Goal: Task Accomplishment & Management: Complete application form

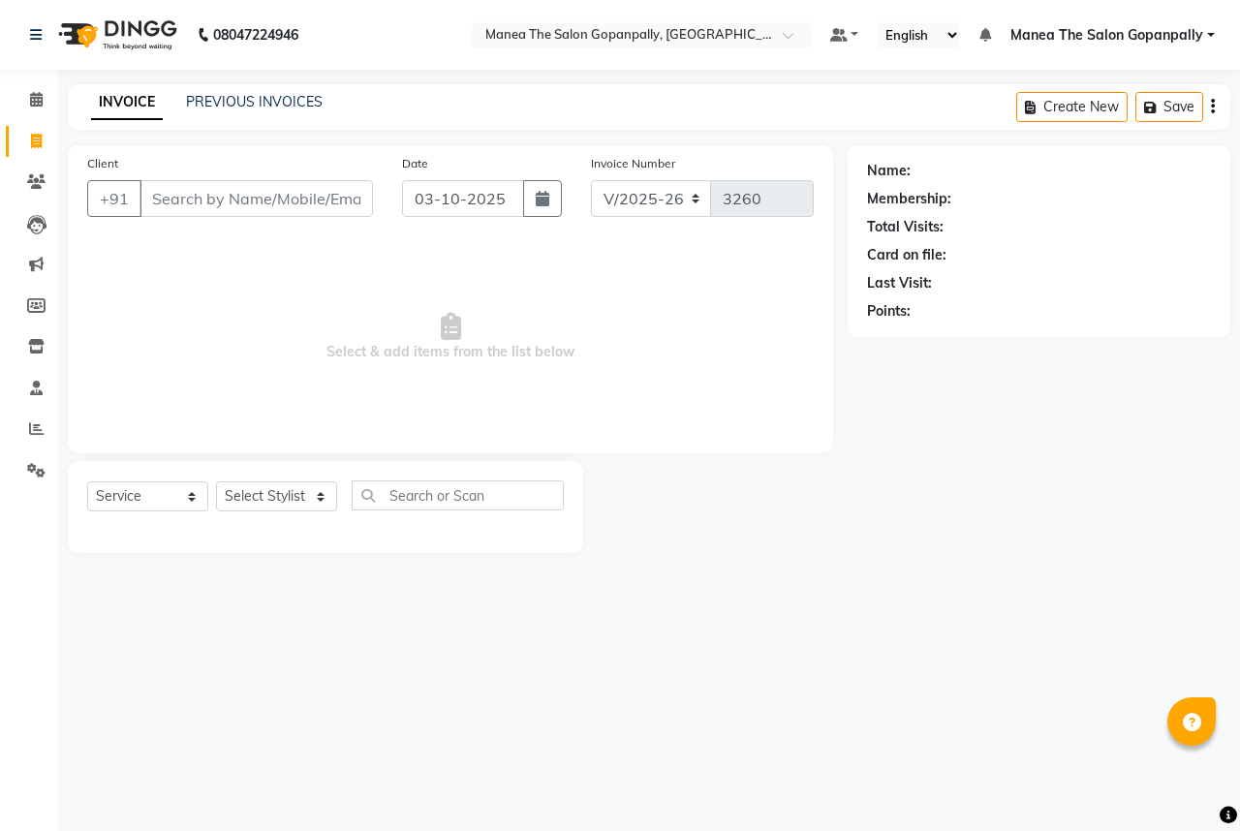
select select "7027"
select select "service"
click at [253, 102] on link "PREVIOUS INVOICES" at bounding box center [254, 101] width 137 height 17
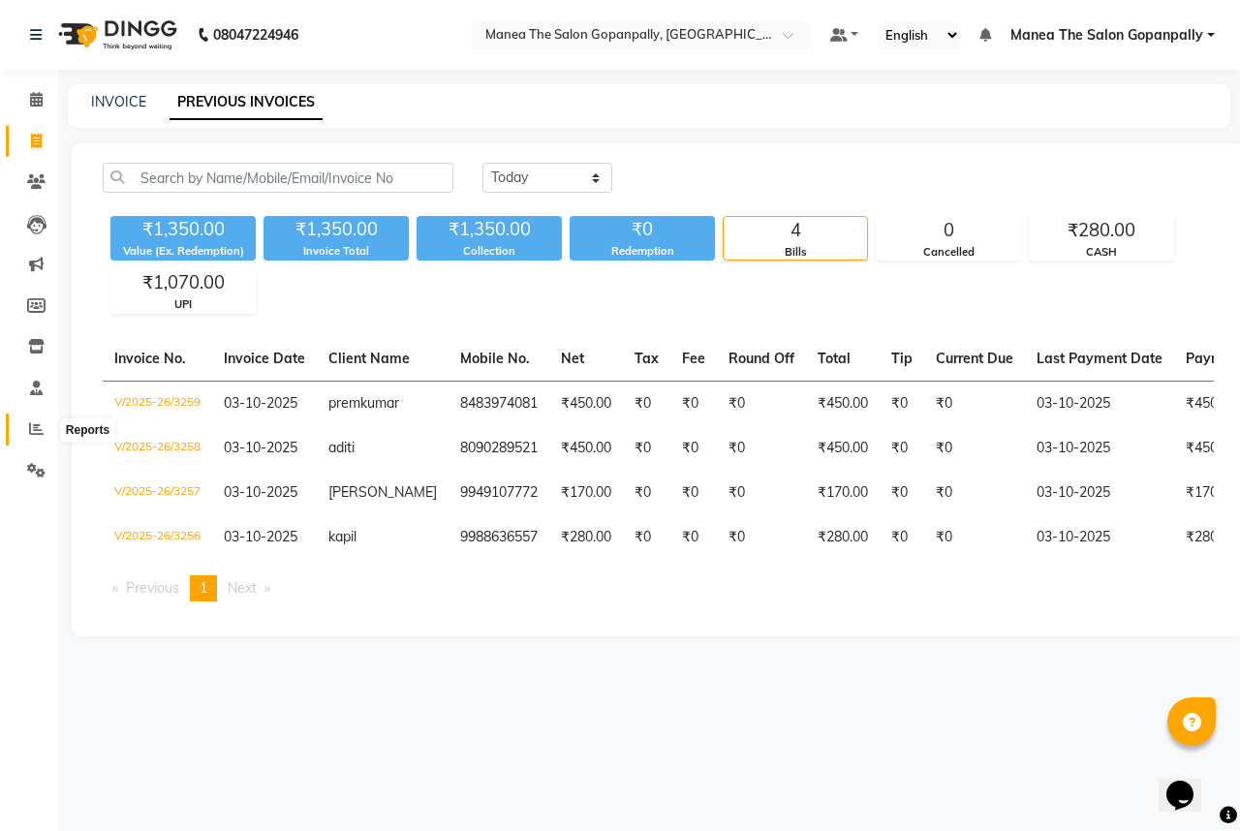
click at [31, 425] on icon at bounding box center [36, 428] width 15 height 15
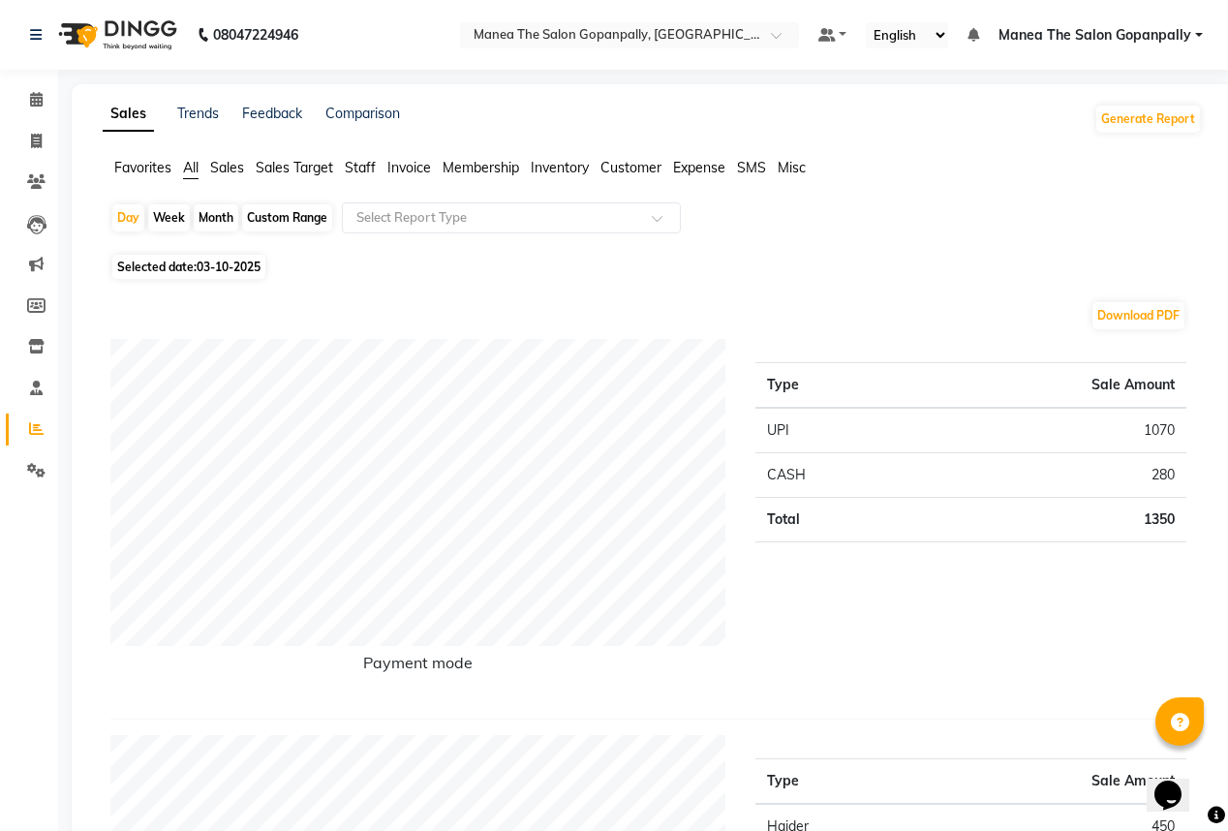
click at [246, 271] on span "03-10-2025" at bounding box center [229, 267] width 64 height 15
select select "10"
select select "2025"
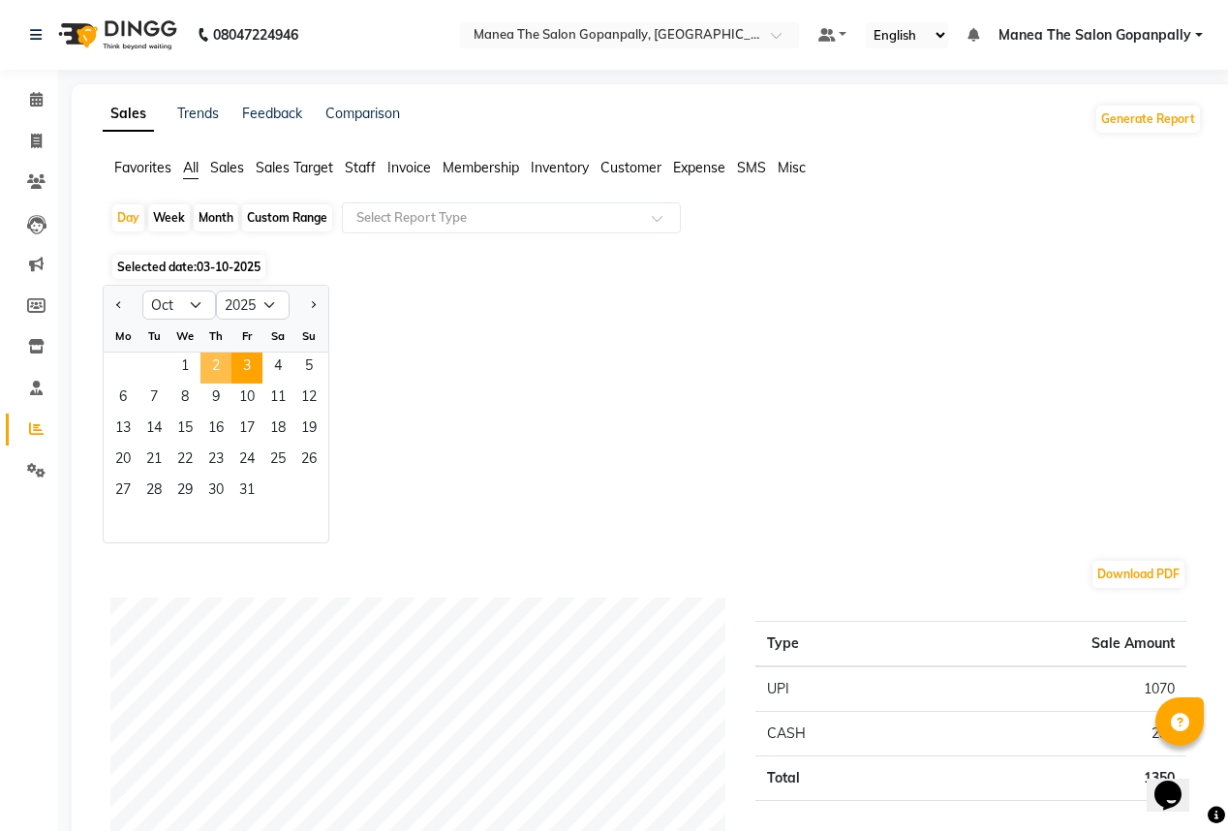
click at [216, 367] on span "2" at bounding box center [215, 367] width 31 height 31
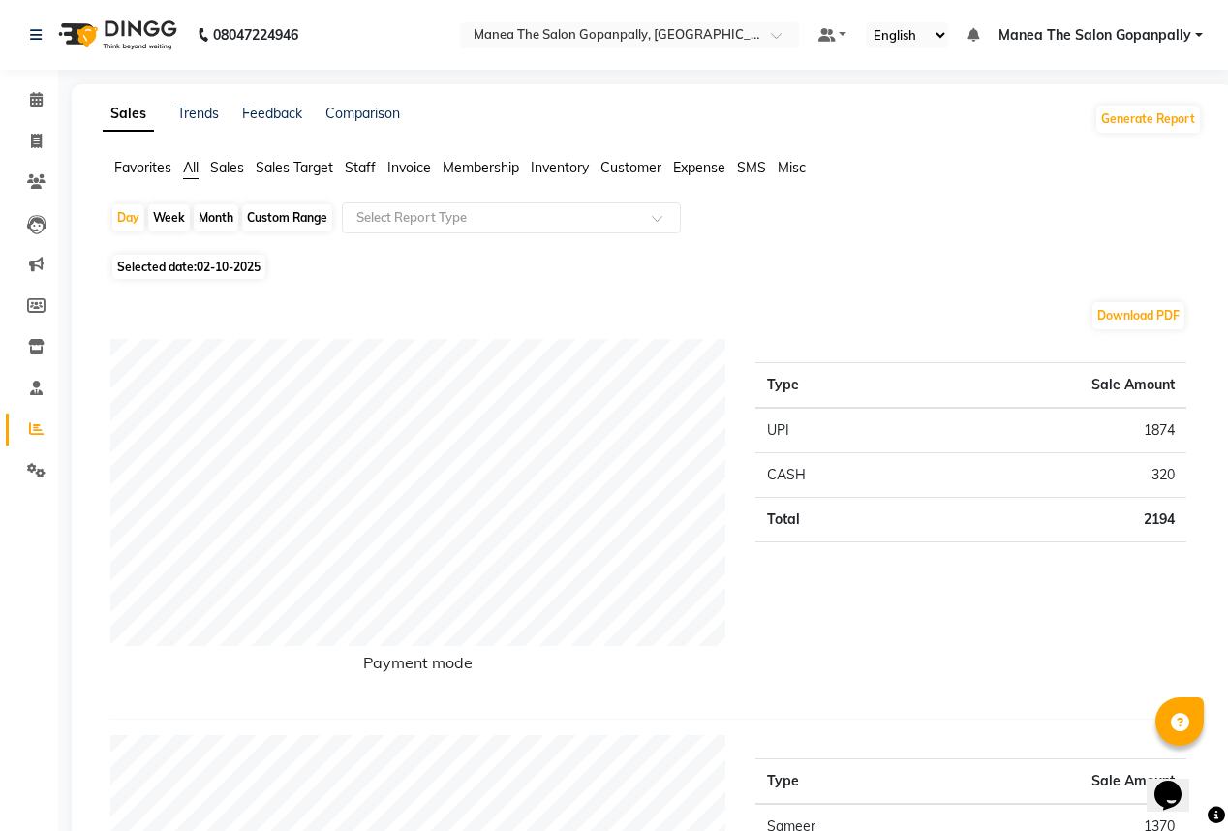
click at [213, 256] on span "Selected date: [DATE]" at bounding box center [188, 267] width 153 height 24
select select "10"
select select "2025"
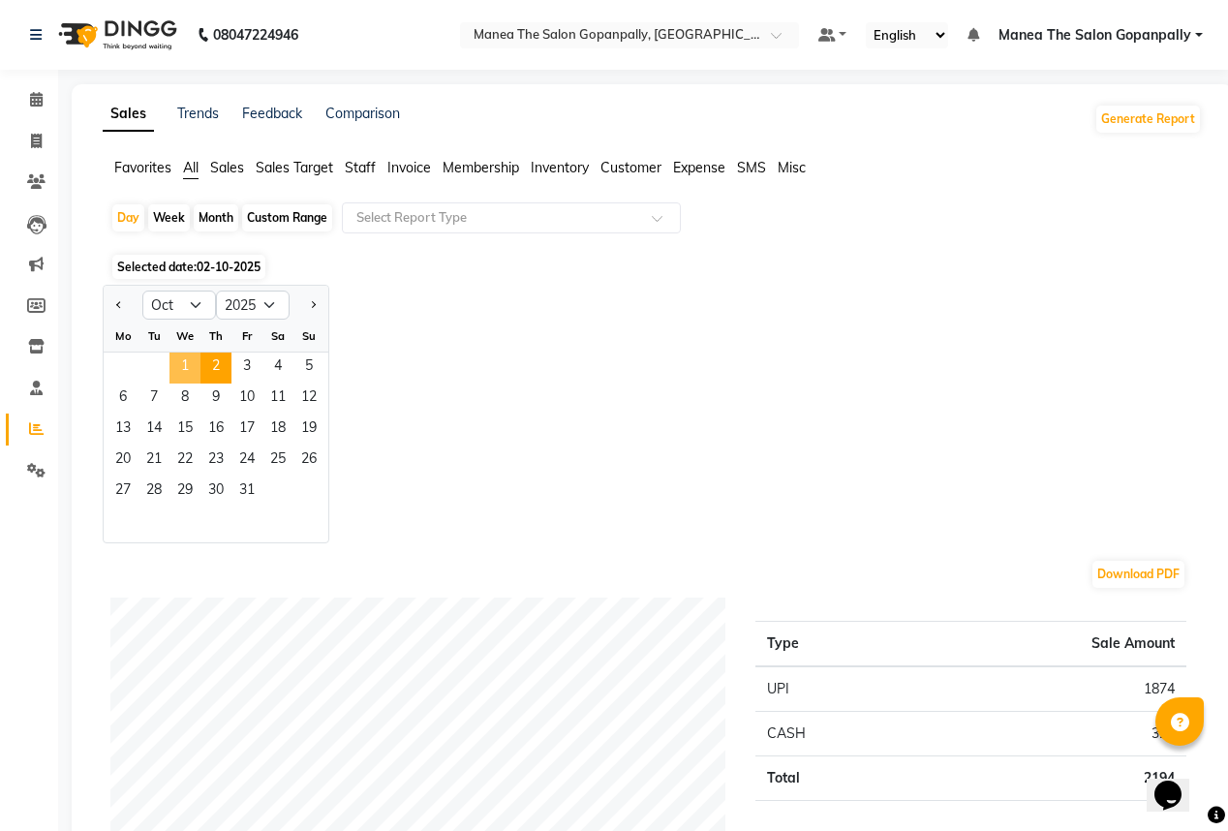
click at [179, 358] on span "1" at bounding box center [184, 367] width 31 height 31
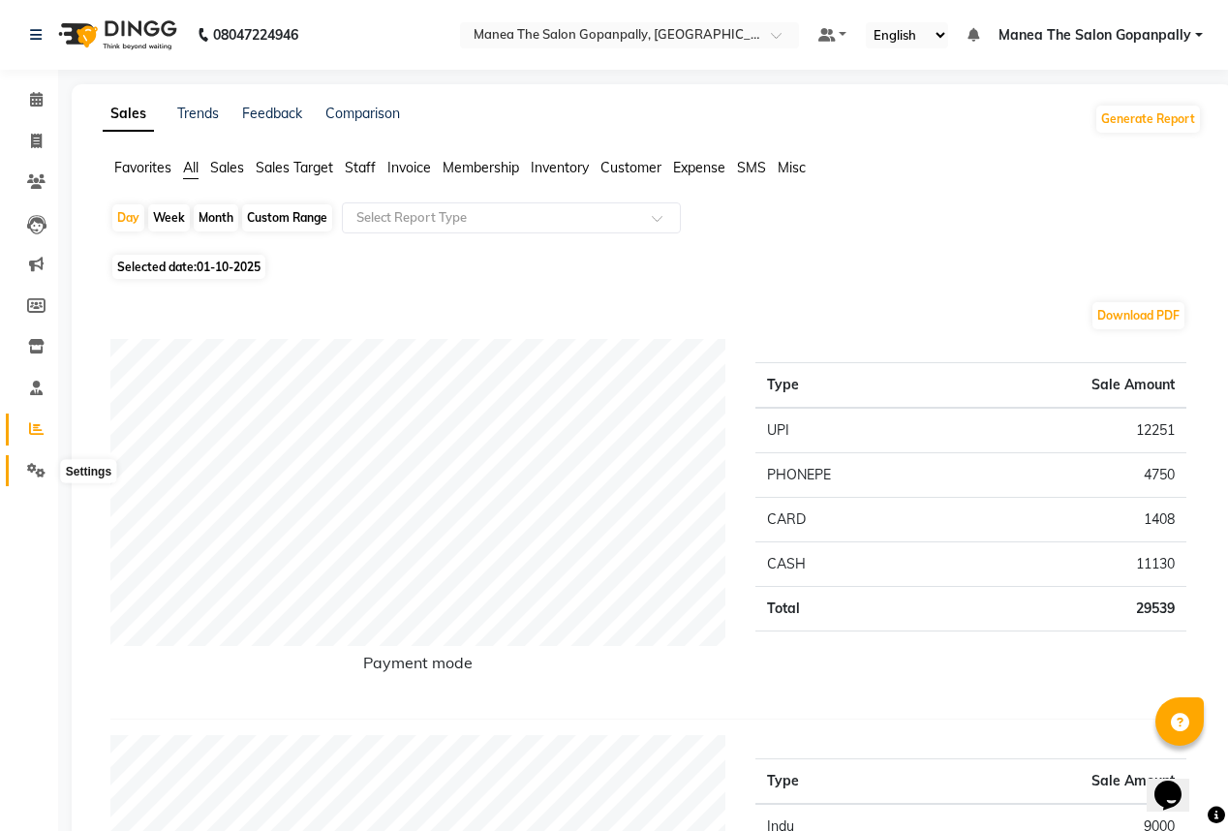
click at [28, 478] on span at bounding box center [36, 471] width 34 height 22
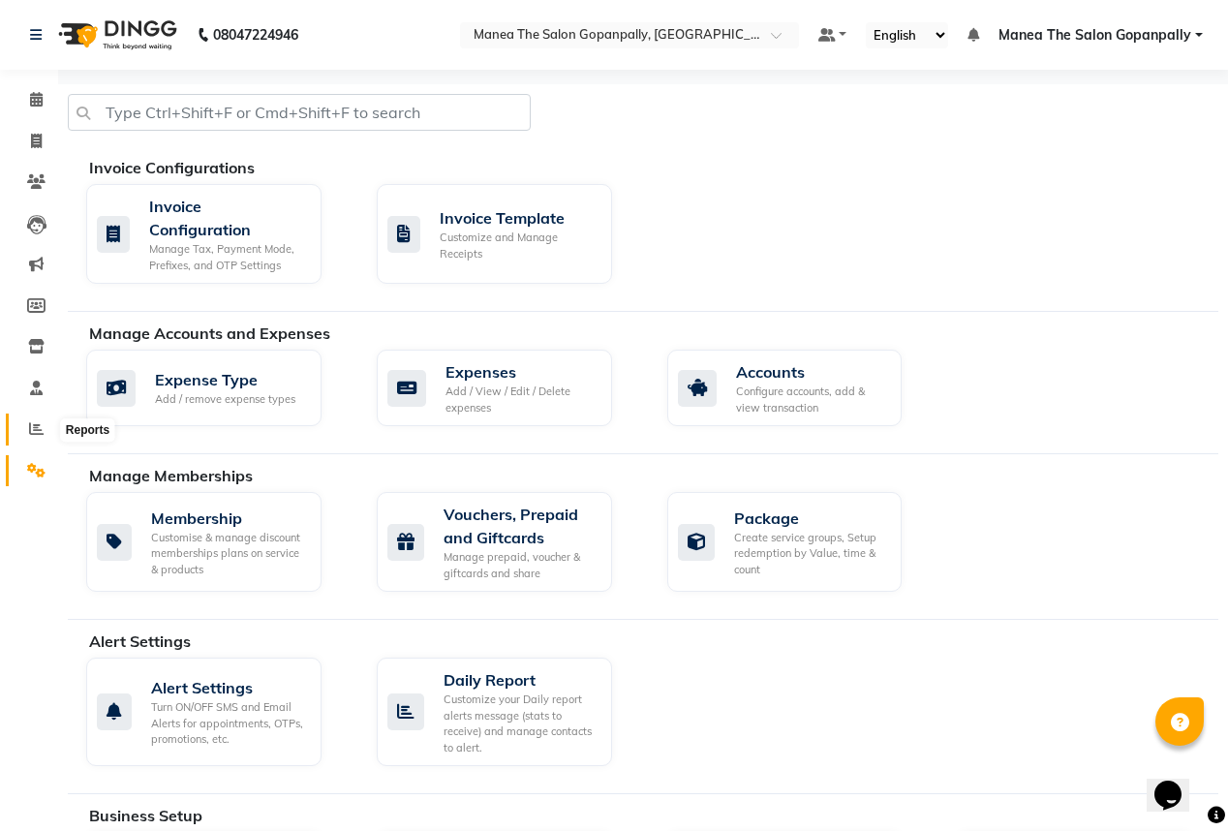
drag, startPoint x: 34, startPoint y: 430, endPoint x: 87, endPoint y: 424, distance: 53.6
click at [34, 430] on icon at bounding box center [36, 428] width 15 height 15
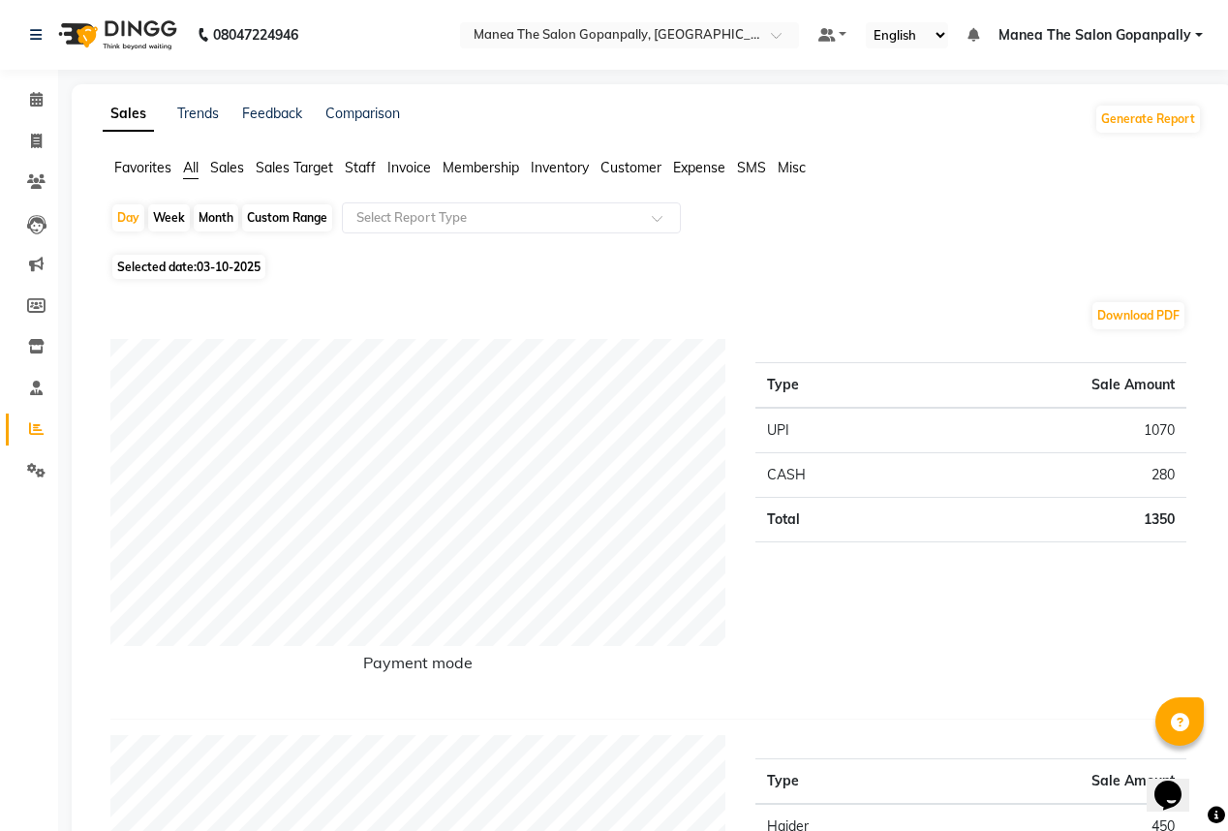
click at [356, 169] on span "Staff" at bounding box center [360, 167] width 31 height 17
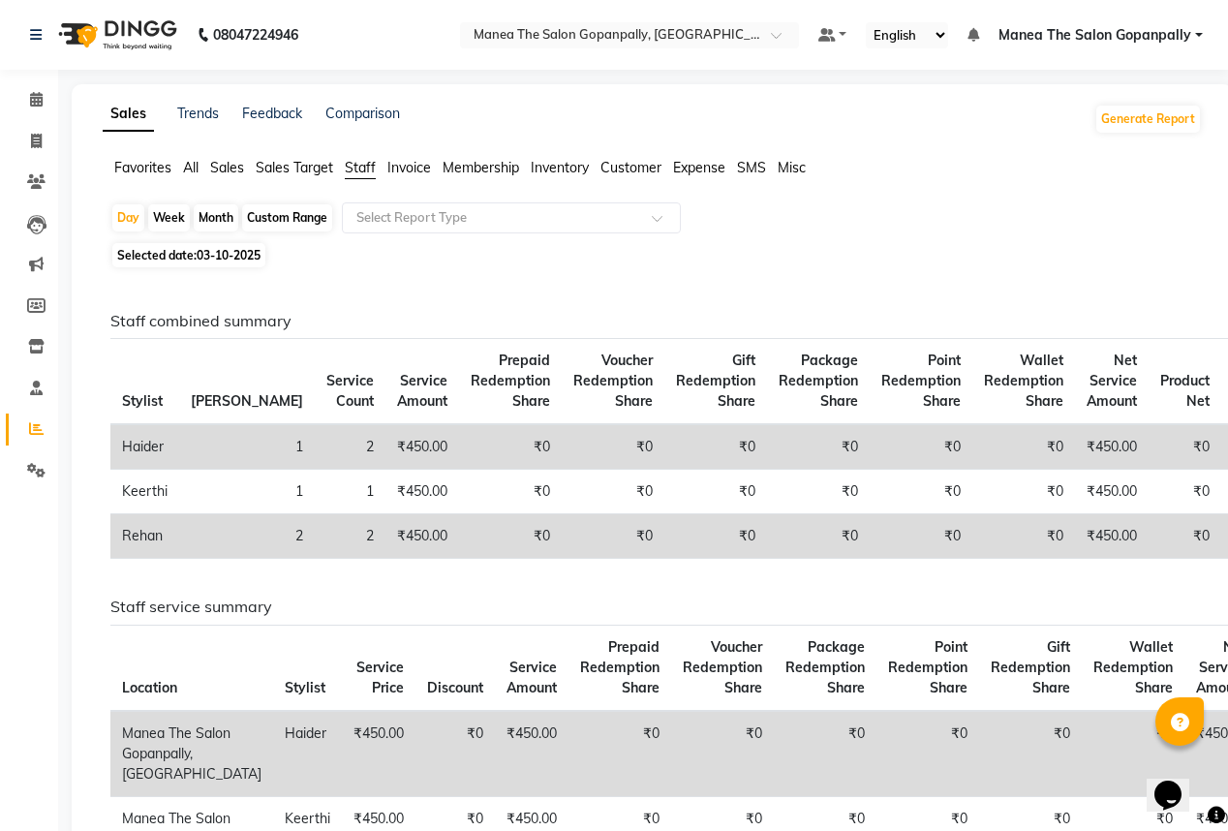
click at [230, 220] on div "Month" at bounding box center [216, 217] width 45 height 27
select select "10"
select select "2025"
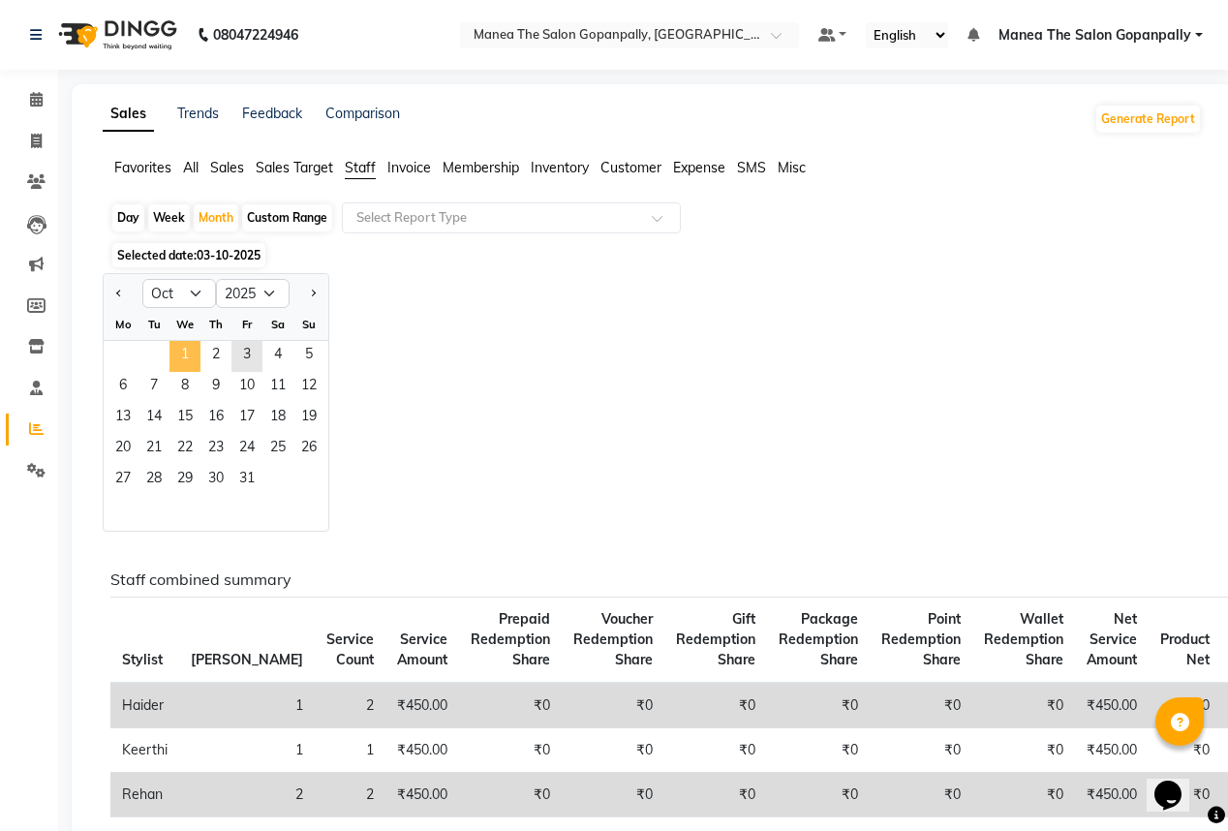
drag, startPoint x: 182, startPoint y: 352, endPoint x: 217, endPoint y: 357, distance: 35.3
click at [182, 352] on span "1" at bounding box center [184, 356] width 31 height 31
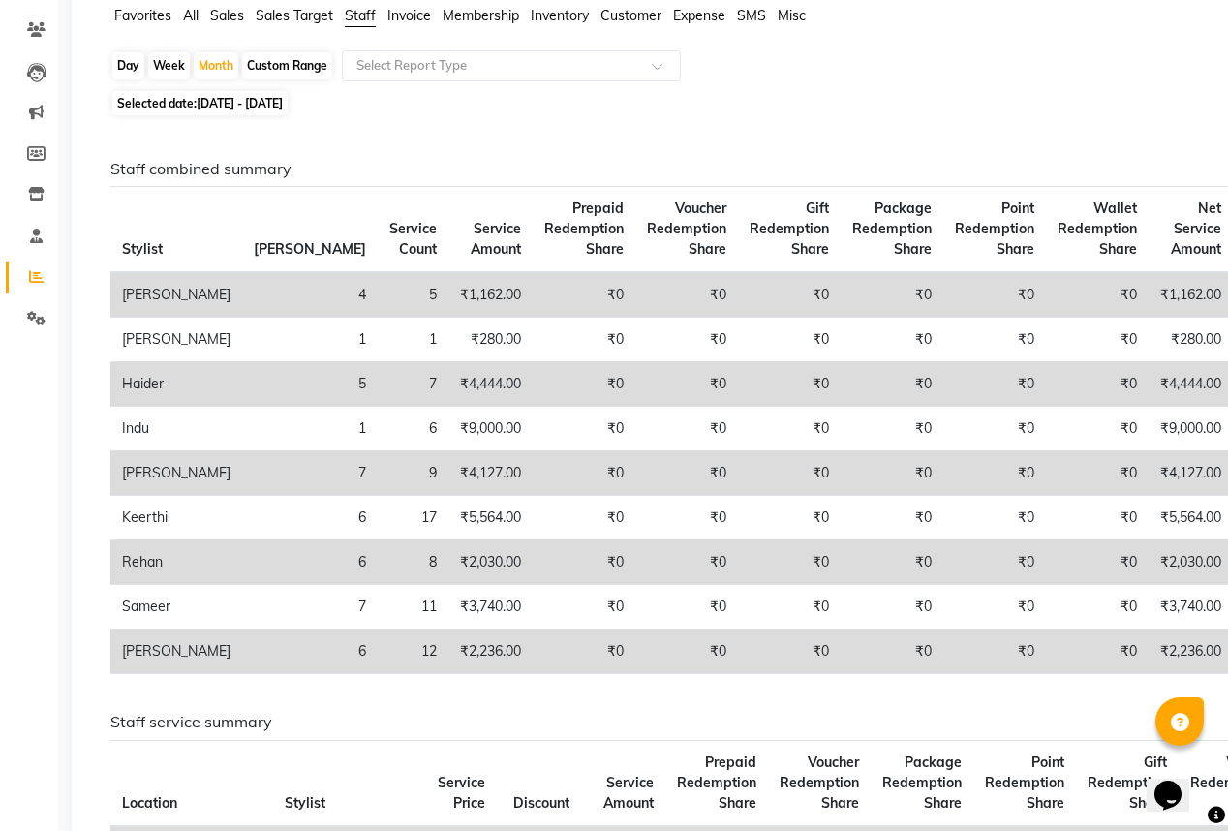
scroll to position [155, 0]
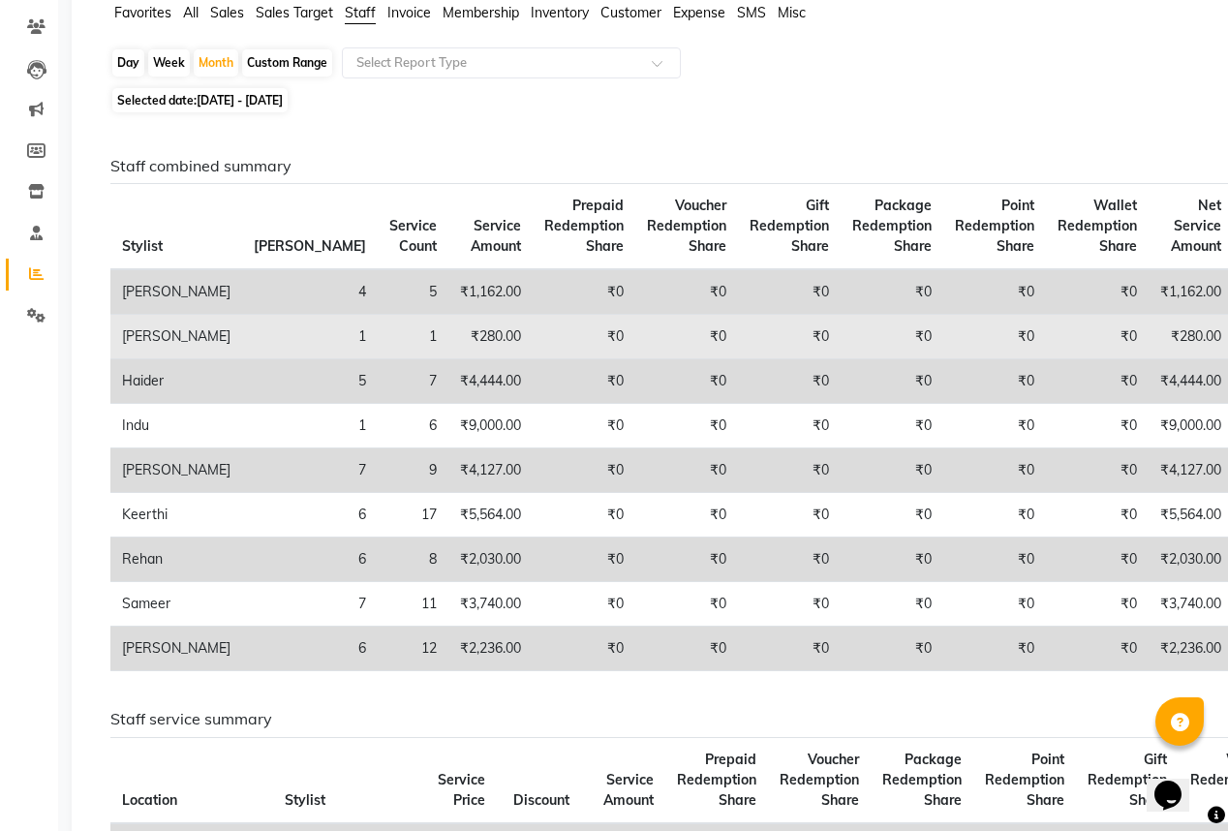
click at [533, 337] on td "₹0" at bounding box center [584, 337] width 103 height 45
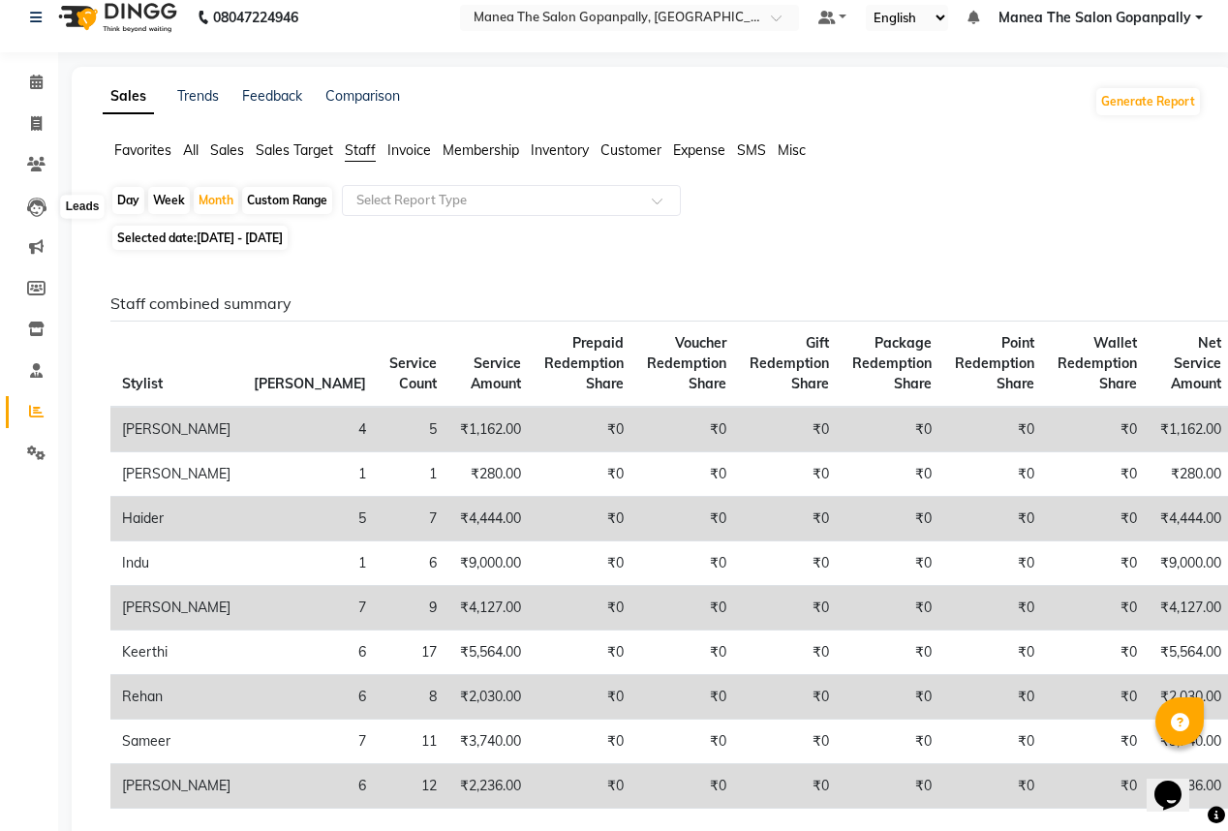
scroll to position [0, 0]
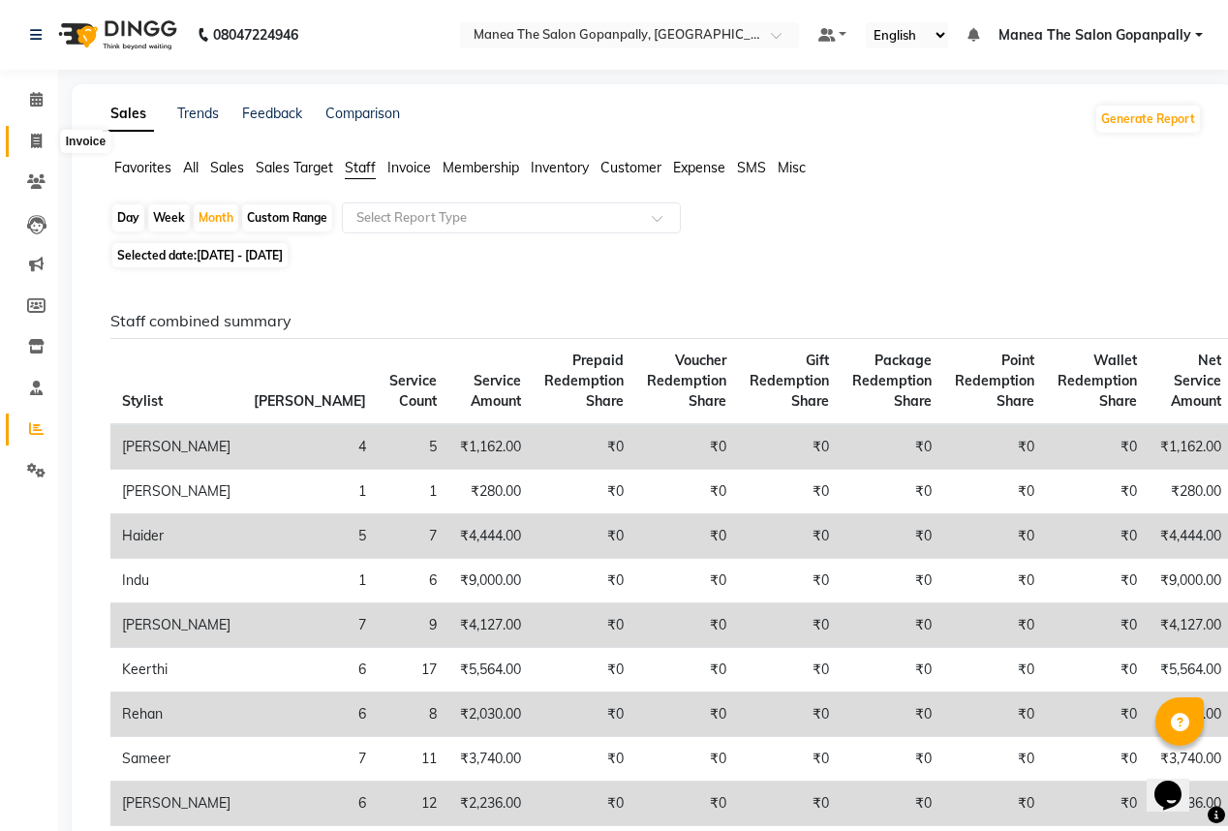
click at [42, 141] on span at bounding box center [36, 142] width 34 height 22
select select "service"
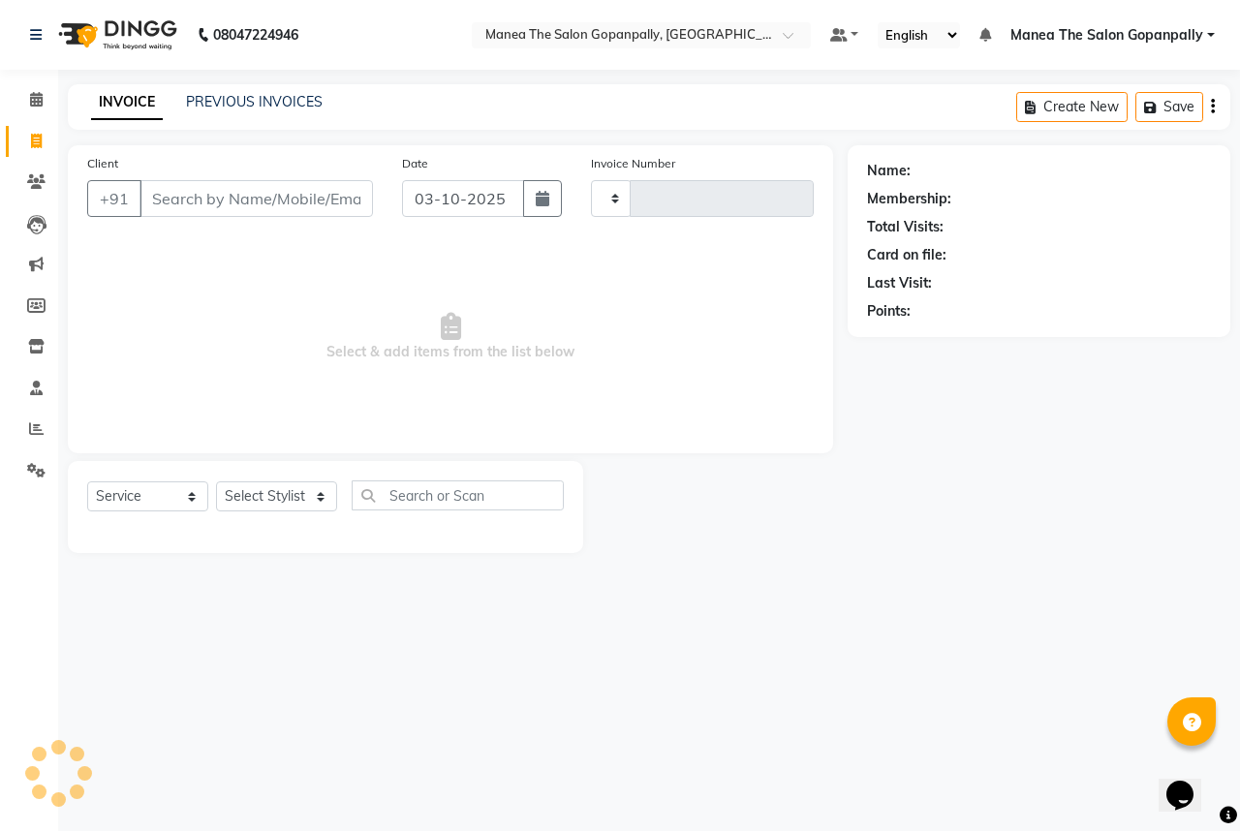
type input "3260"
select select "7027"
drag, startPoint x: 264, startPoint y: 506, endPoint x: 269, endPoint y: 492, distance: 15.3
click at [269, 498] on select "Select Stylist anas [PERSON_NAME] [PERSON_NAME] [PERSON_NAME] sameer [PERSON_NA…" at bounding box center [276, 496] width 121 height 30
select select "57885"
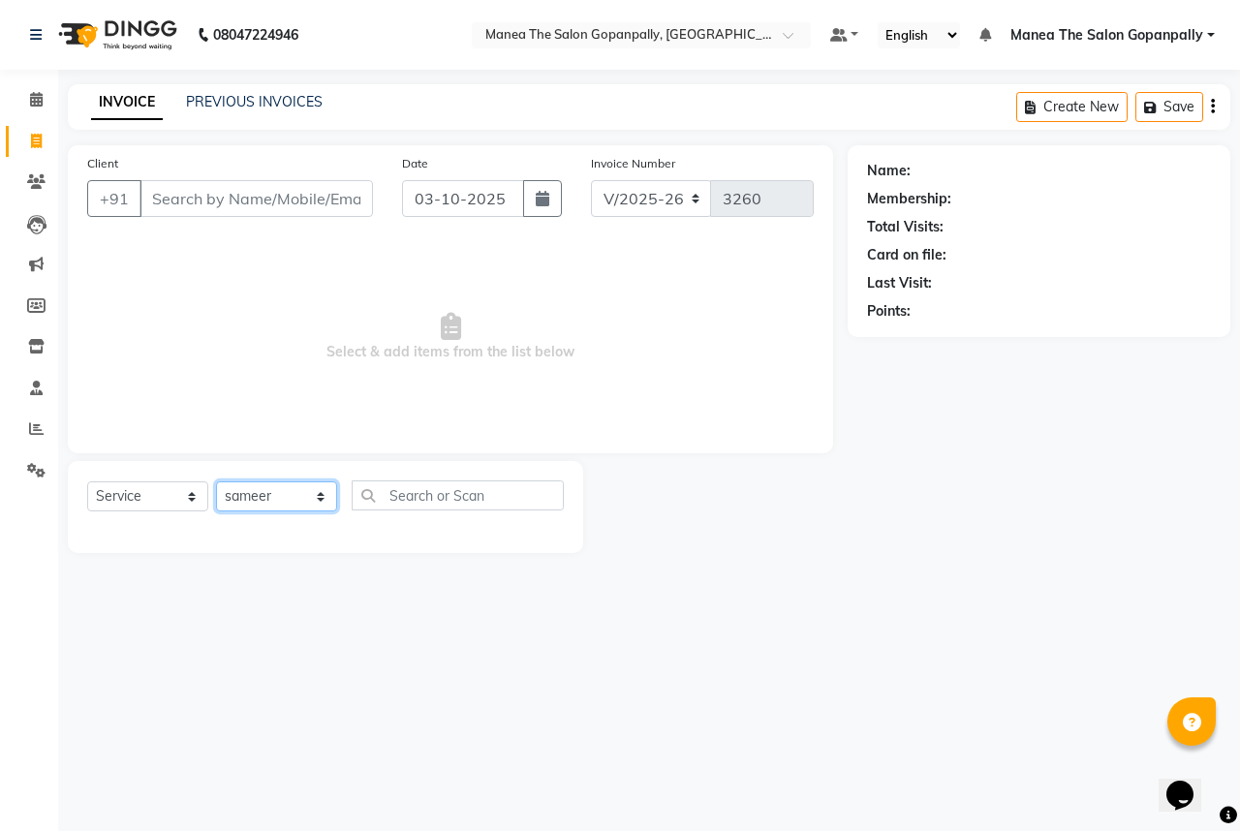
click at [216, 482] on select "Select Stylist anas [PERSON_NAME] [PERSON_NAME] [PERSON_NAME] sameer [PERSON_NA…" at bounding box center [276, 496] width 121 height 30
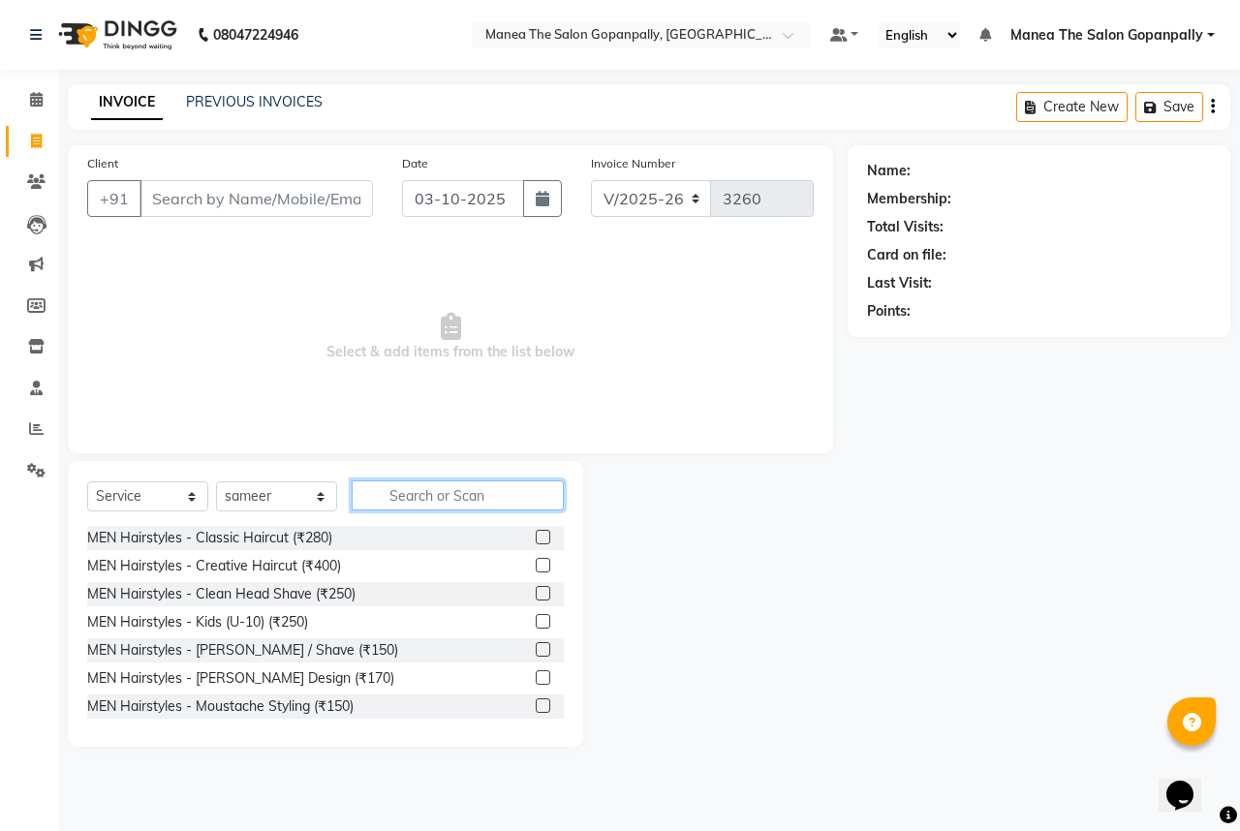
click at [451, 484] on input "text" at bounding box center [458, 495] width 212 height 30
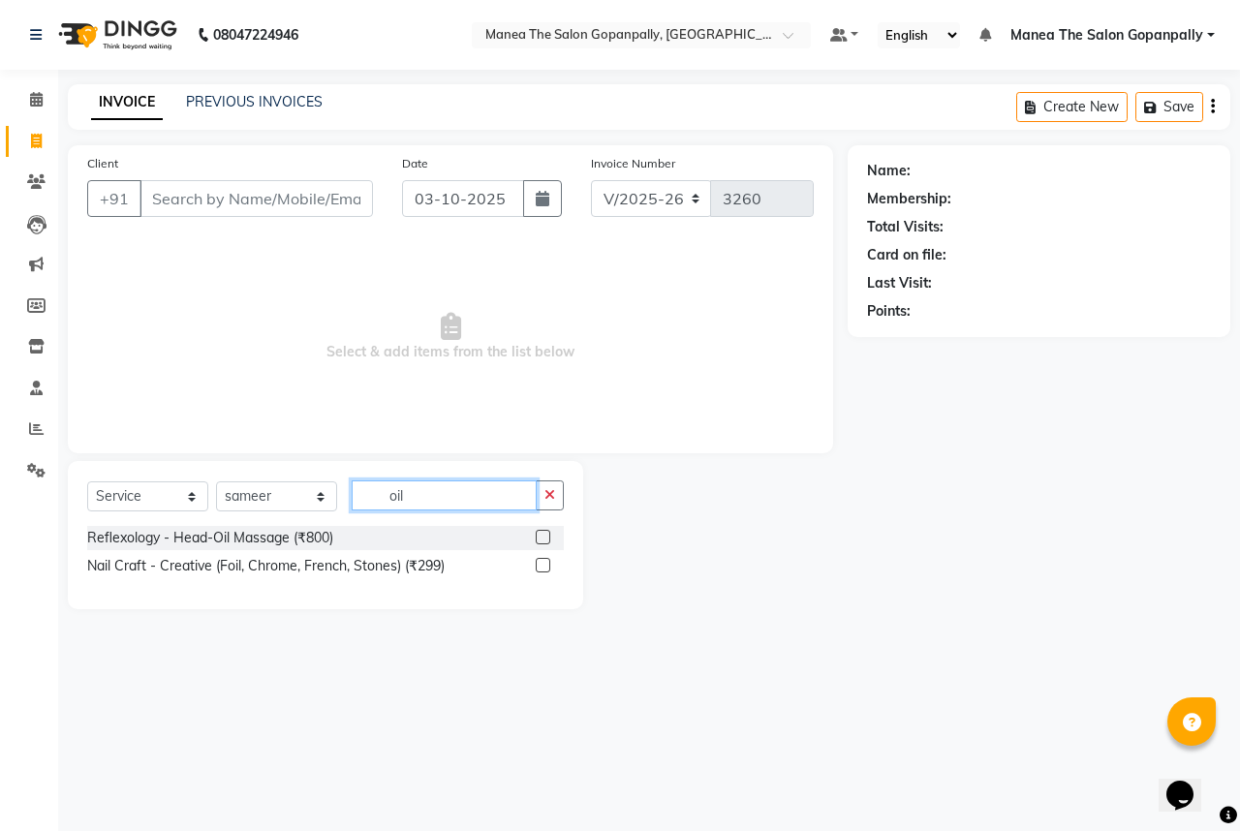
type input "oil"
click at [542, 536] on label at bounding box center [543, 537] width 15 height 15
click at [542, 536] on input "checkbox" at bounding box center [542, 538] width 13 height 13
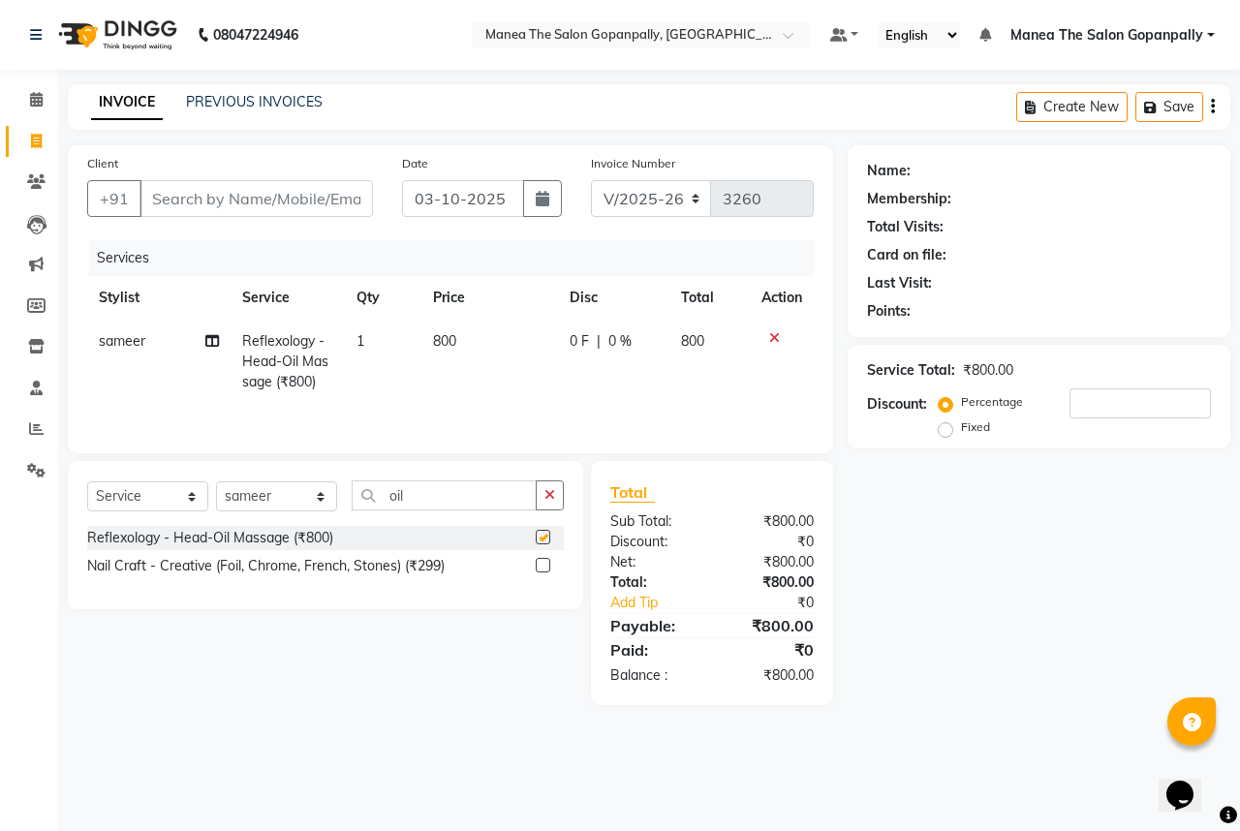
checkbox input "false"
click at [275, 496] on select "Select Stylist anas [PERSON_NAME] [PERSON_NAME] [PERSON_NAME] sameer [PERSON_NA…" at bounding box center [276, 496] width 121 height 30
select select "83653"
click at [216, 482] on select "Select Stylist anas [PERSON_NAME] [PERSON_NAME] [PERSON_NAME] sameer [PERSON_NA…" at bounding box center [276, 496] width 121 height 30
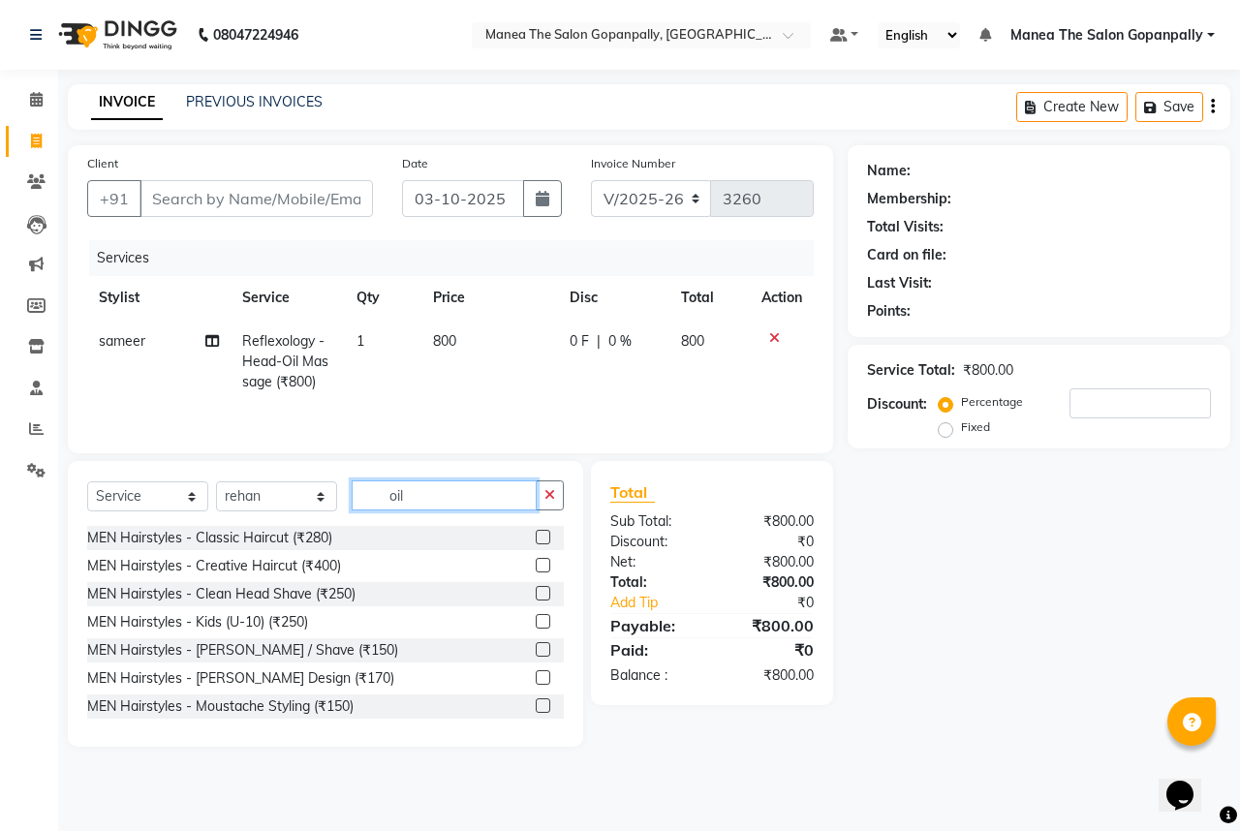
click at [520, 506] on input "oil" at bounding box center [444, 495] width 185 height 30
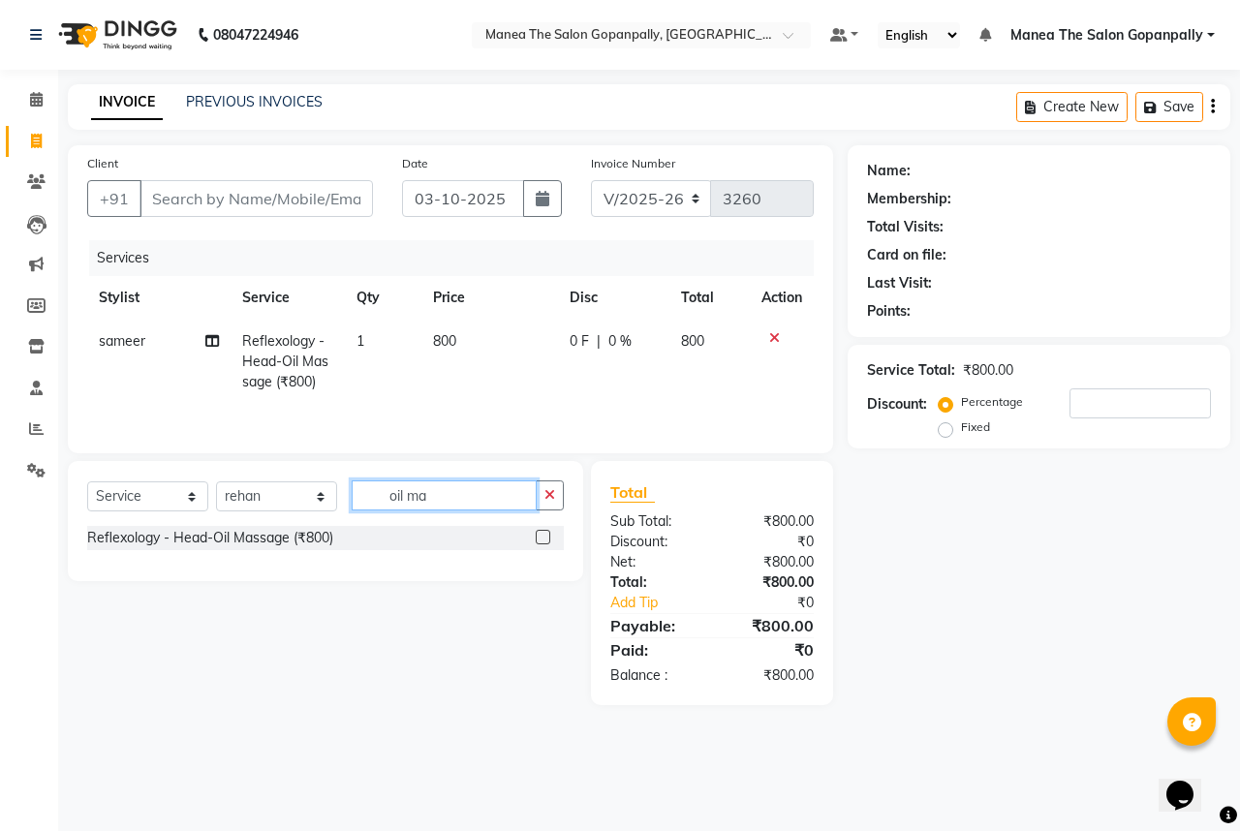
type input "oil ma"
click at [542, 541] on label at bounding box center [543, 537] width 15 height 15
click at [542, 541] on input "checkbox" at bounding box center [542, 538] width 13 height 13
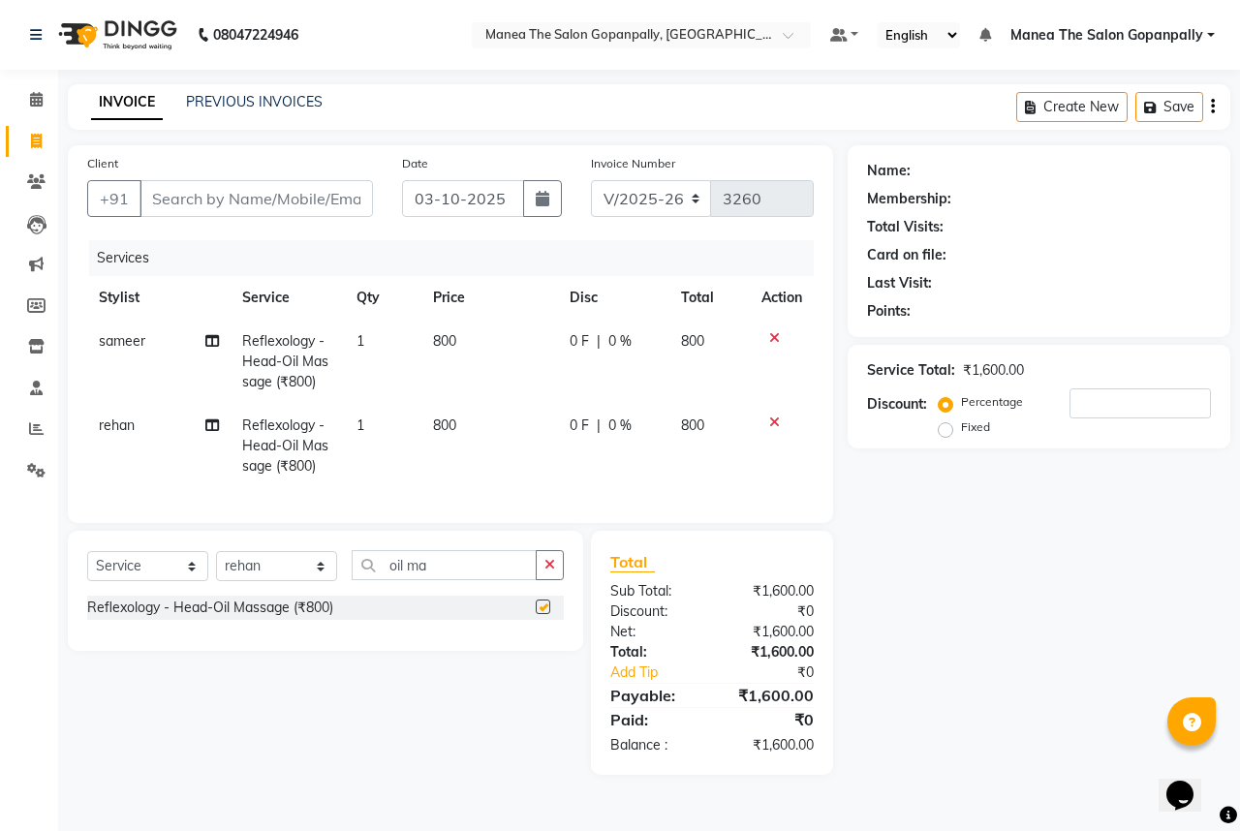
checkbox input "false"
click at [443, 341] on span "800" at bounding box center [444, 340] width 23 height 17
select select "57885"
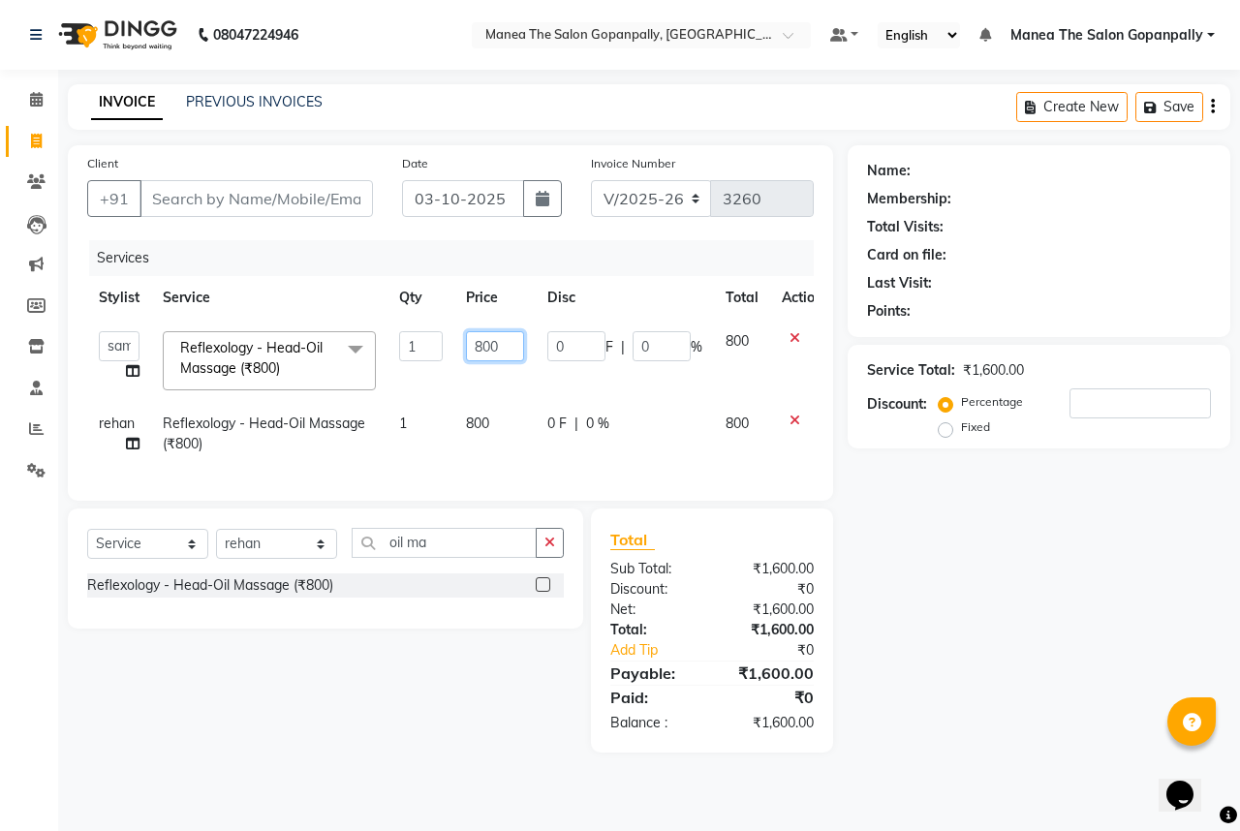
click at [488, 349] on input "800" at bounding box center [495, 346] width 58 height 30
click at [244, 194] on input "Client" at bounding box center [255, 198] width 233 height 37
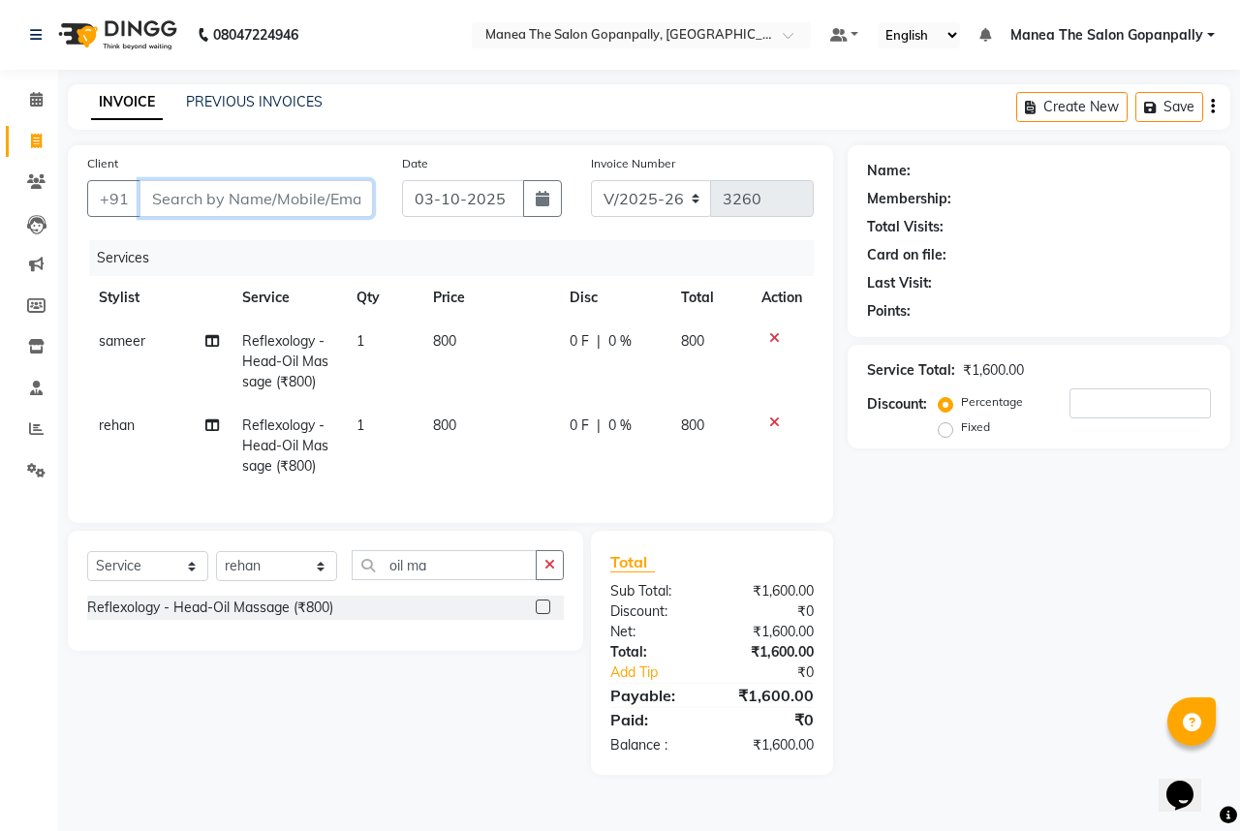
type input "9"
type input "0"
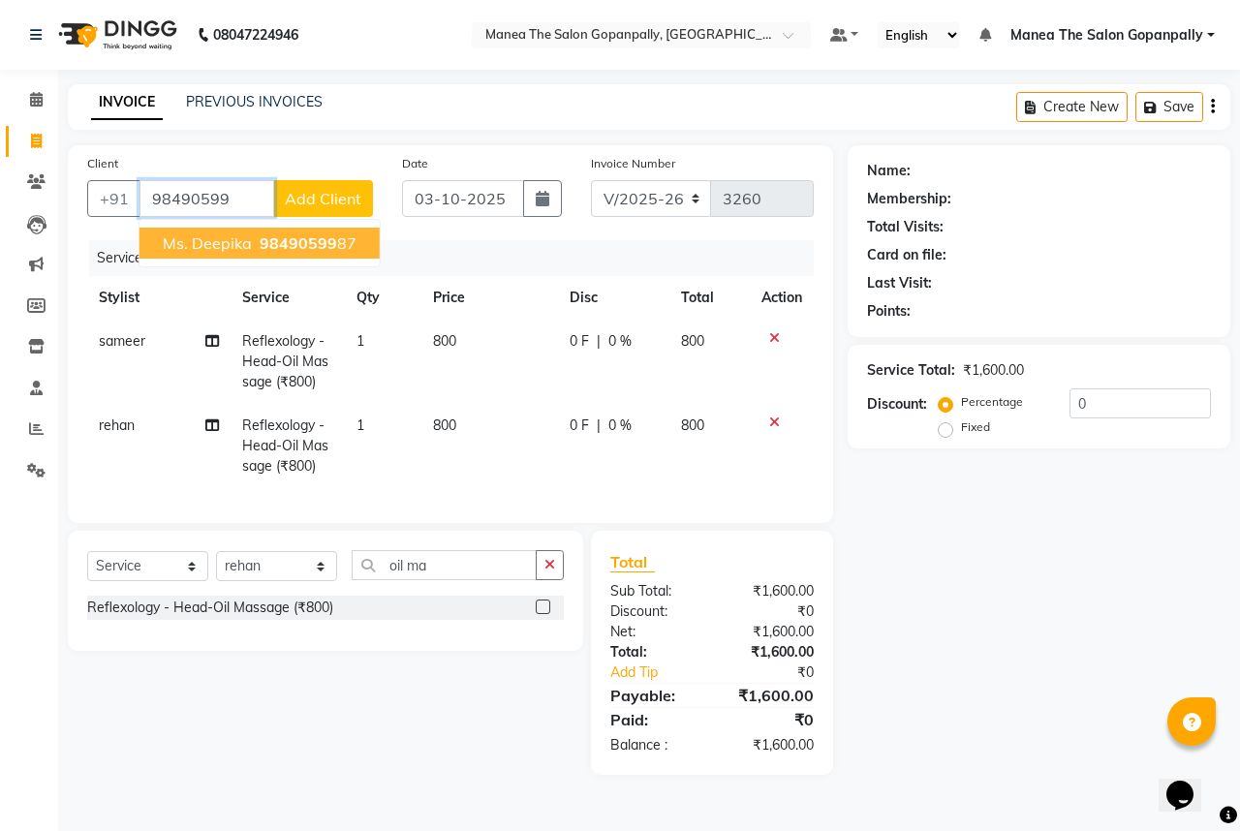
click at [343, 250] on ngb-highlight "98490599 87" at bounding box center [306, 242] width 101 height 19
type input "9849059987"
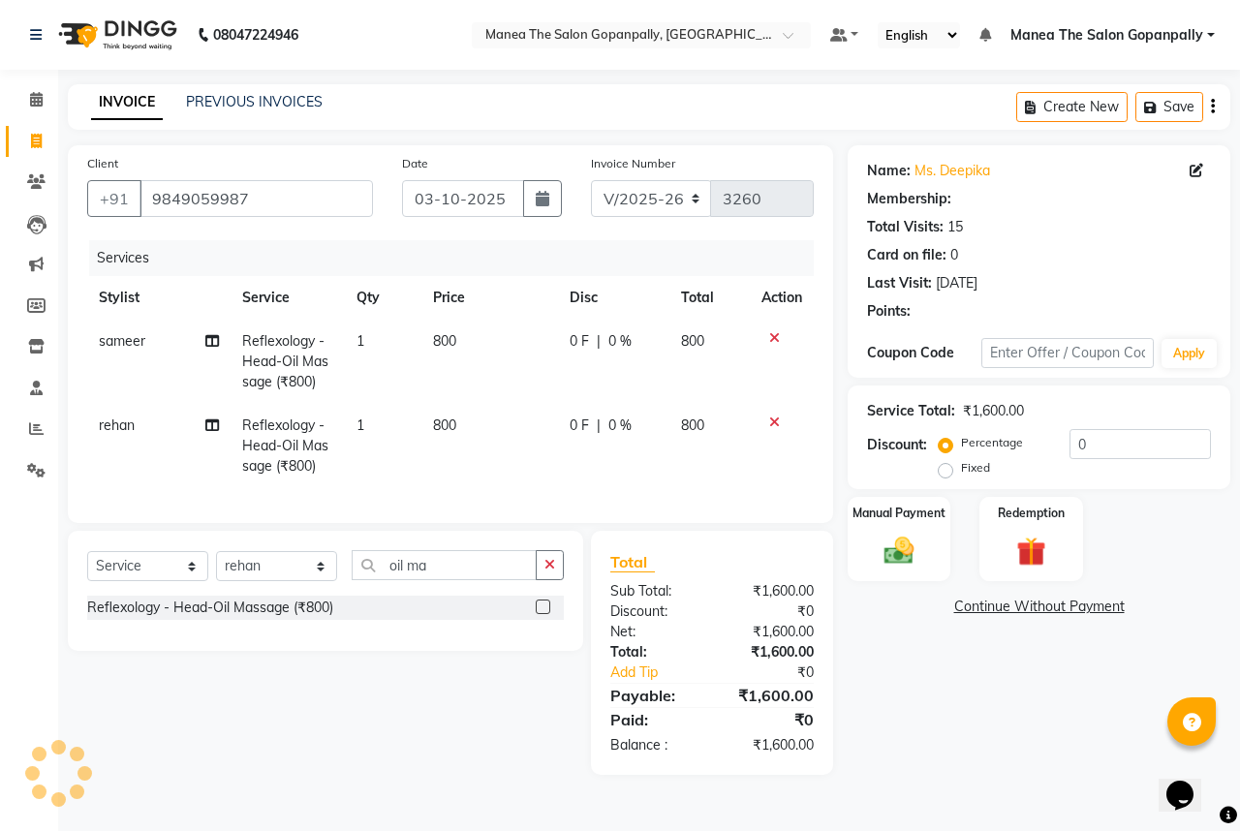
select select "1: Object"
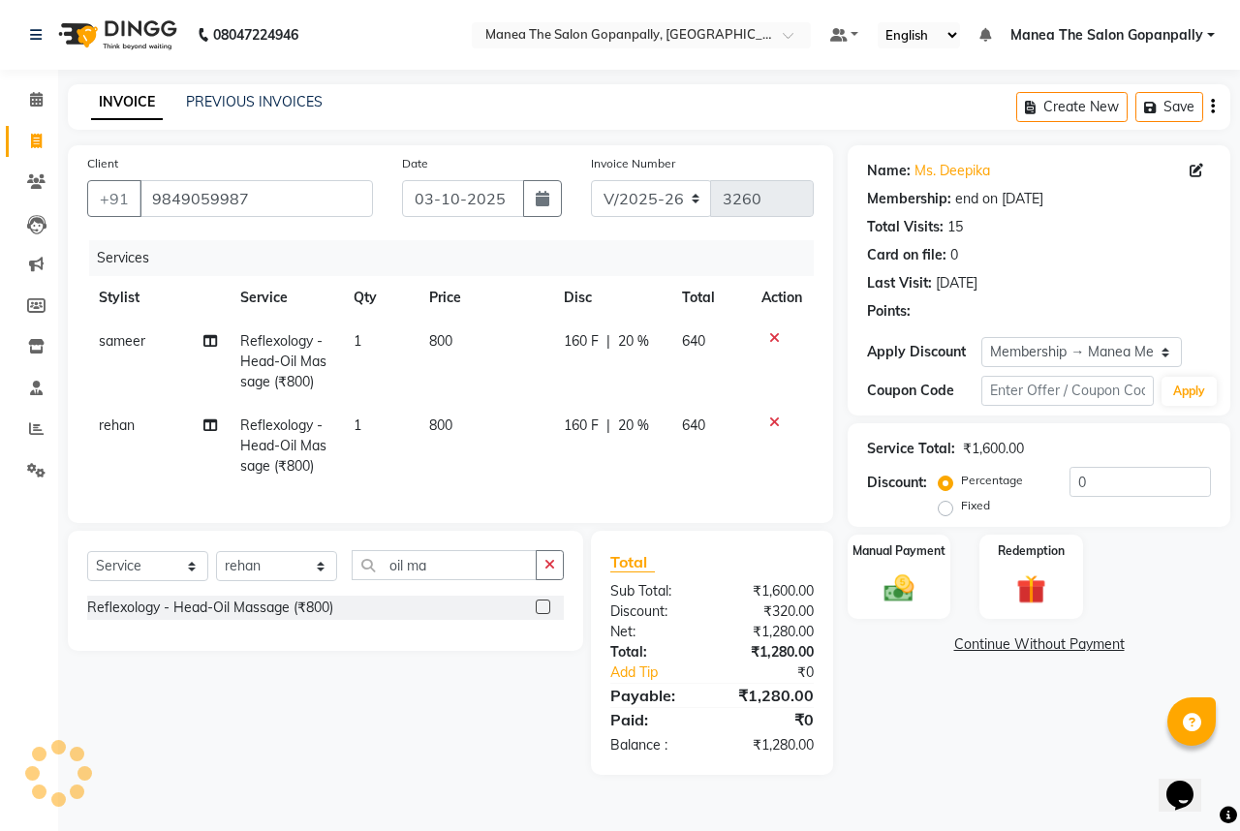
type input "20"
click at [438, 345] on span "800" at bounding box center [440, 340] width 23 height 17
select select "57885"
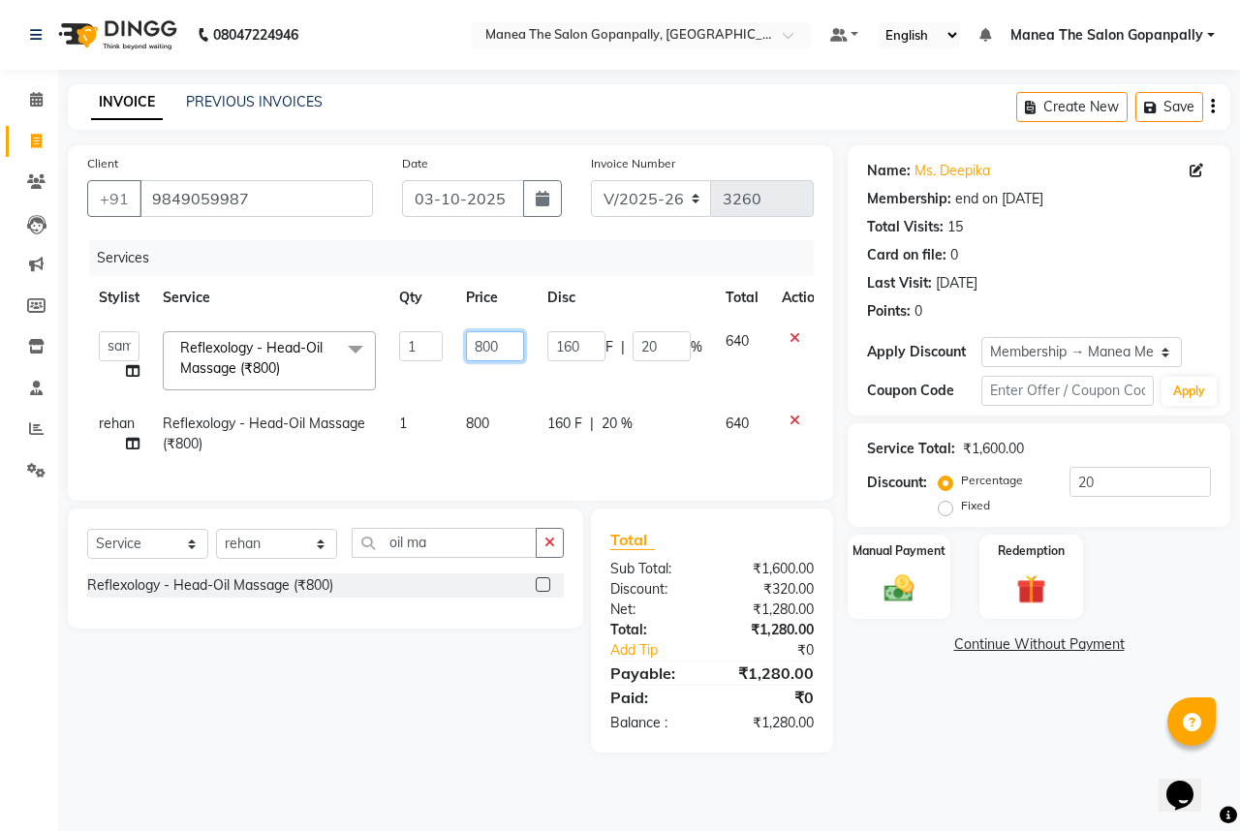
click at [482, 346] on input "800" at bounding box center [495, 346] width 58 height 30
type input "600"
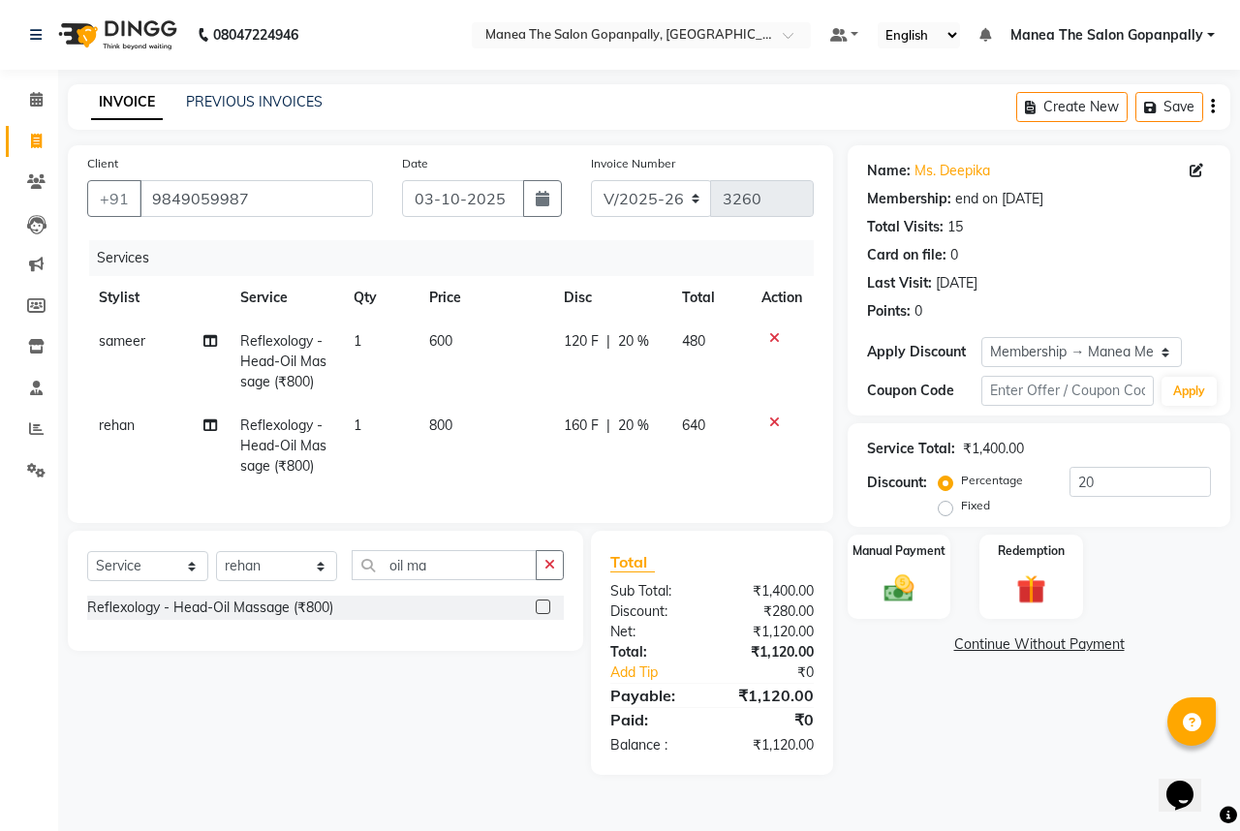
click at [472, 425] on td "800" at bounding box center [484, 446] width 135 height 84
select select "83653"
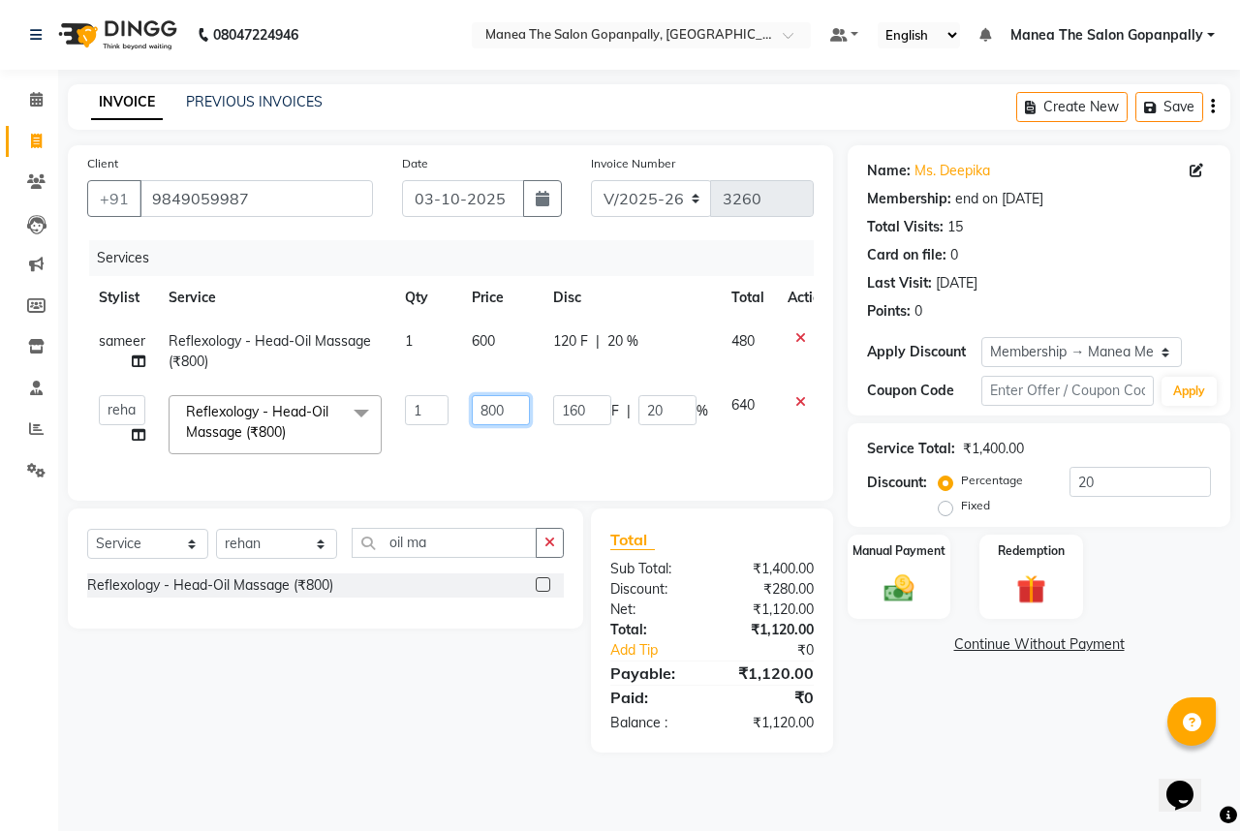
click at [488, 409] on input "800" at bounding box center [501, 410] width 58 height 30
type input "600"
click at [589, 449] on td "160 F | 20 %" at bounding box center [630, 424] width 178 height 82
select select "83653"
click at [907, 600] on img at bounding box center [899, 588] width 50 height 36
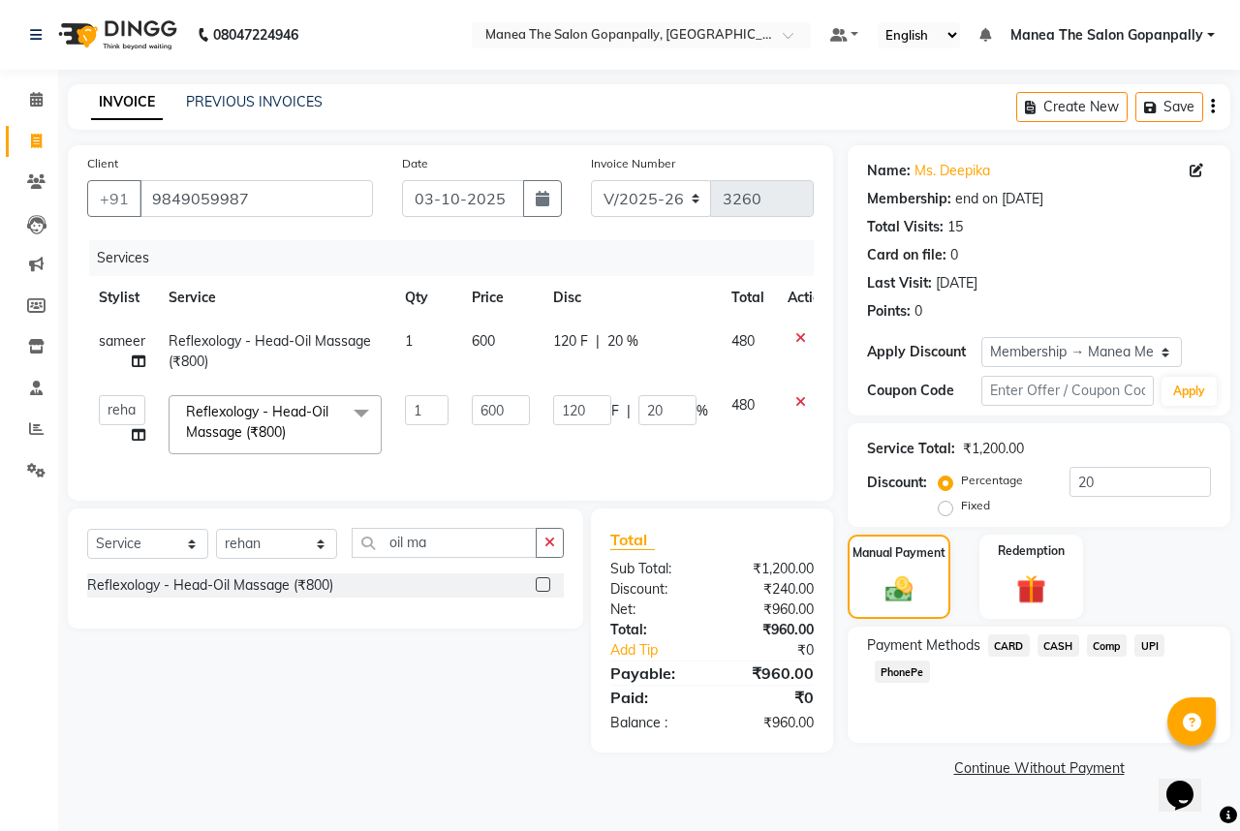
drag, startPoint x: 575, startPoint y: 460, endPoint x: 647, endPoint y: 449, distance: 72.4
click at [577, 460] on td "120 F | 20 %" at bounding box center [630, 424] width 178 height 82
click at [480, 338] on span "600" at bounding box center [483, 340] width 23 height 17
select select "57885"
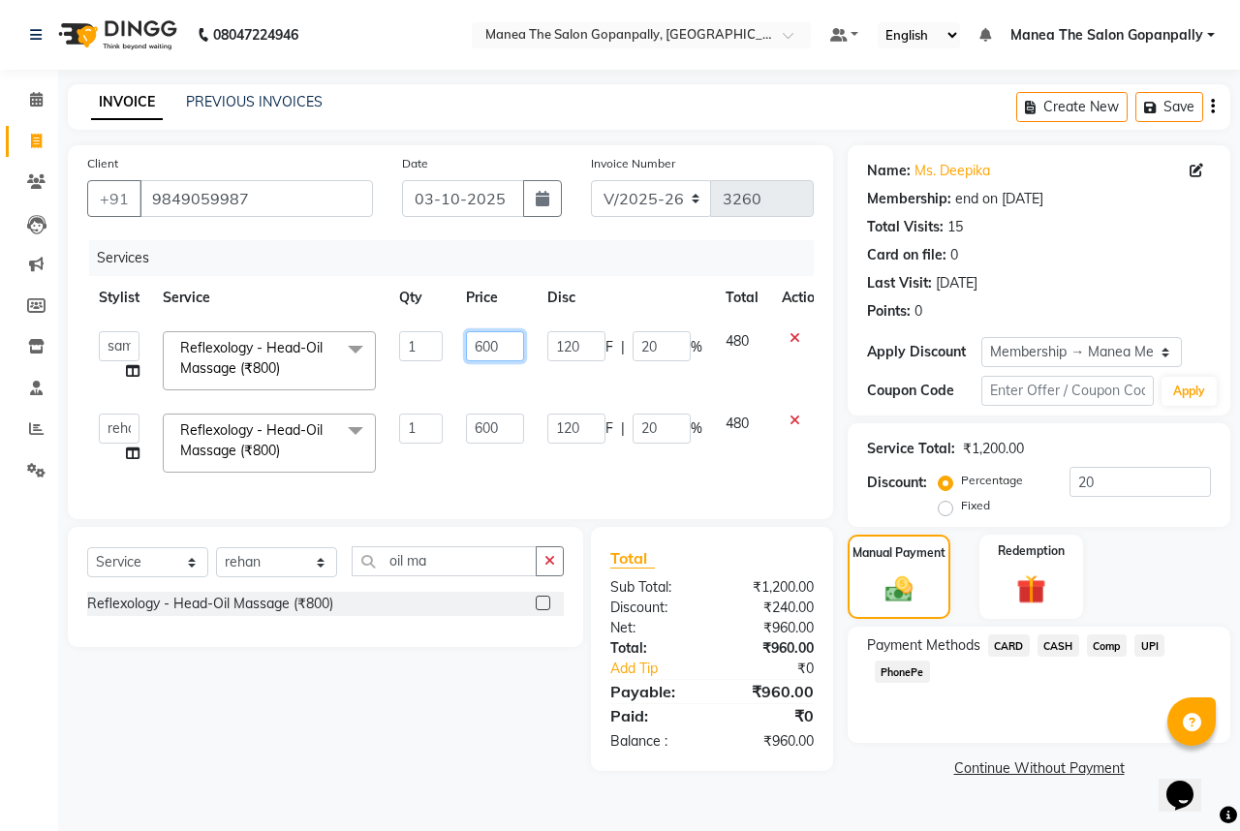
click at [481, 351] on input "600" at bounding box center [495, 346] width 58 height 30
type input "400"
click at [483, 424] on input "600" at bounding box center [495, 429] width 58 height 30
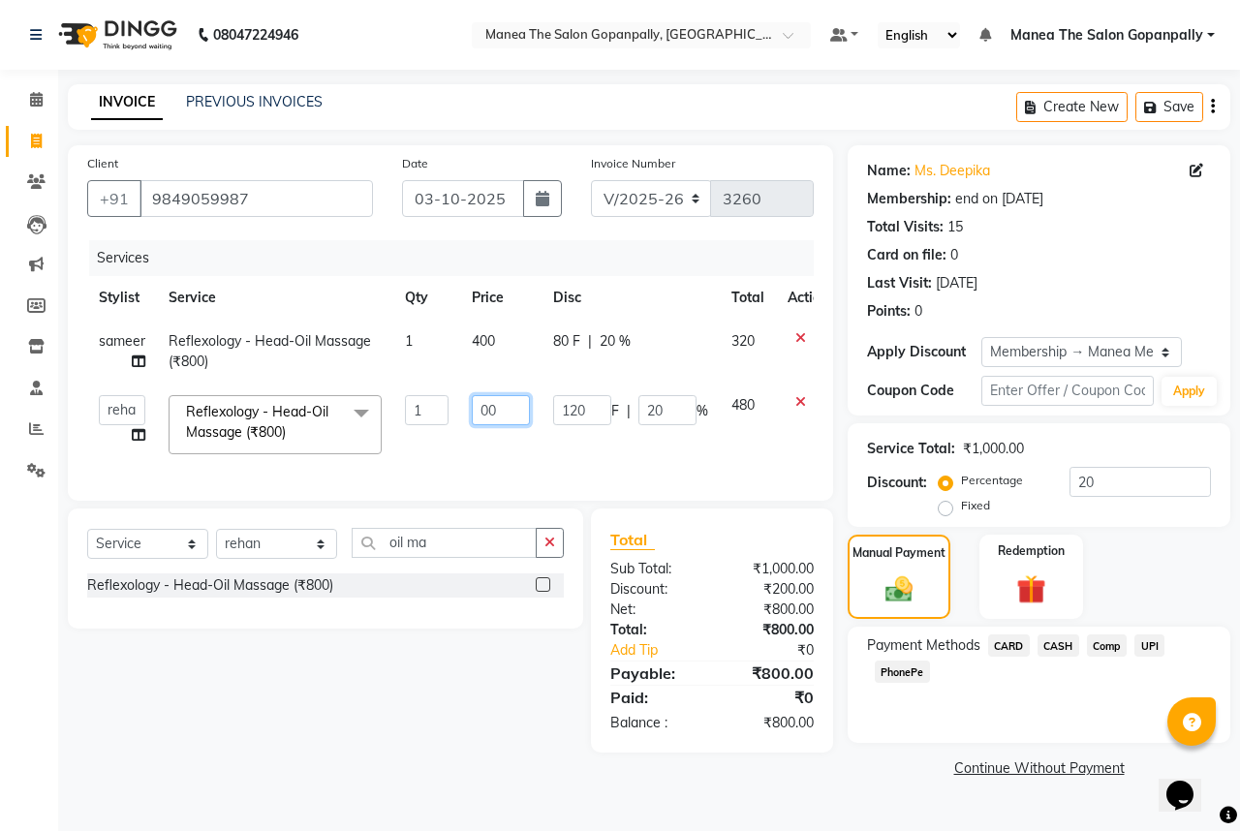
type input "400"
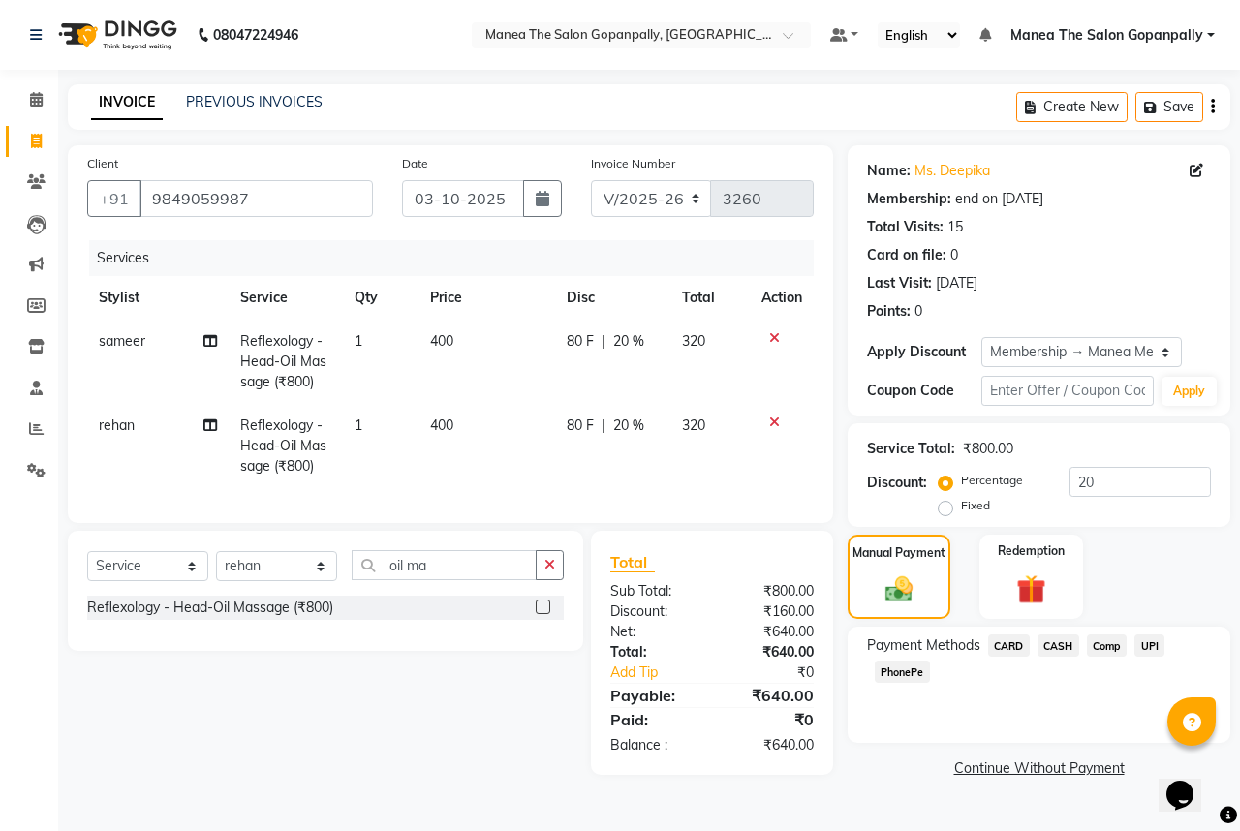
click at [480, 340] on td "400" at bounding box center [486, 362] width 136 height 84
select select "57885"
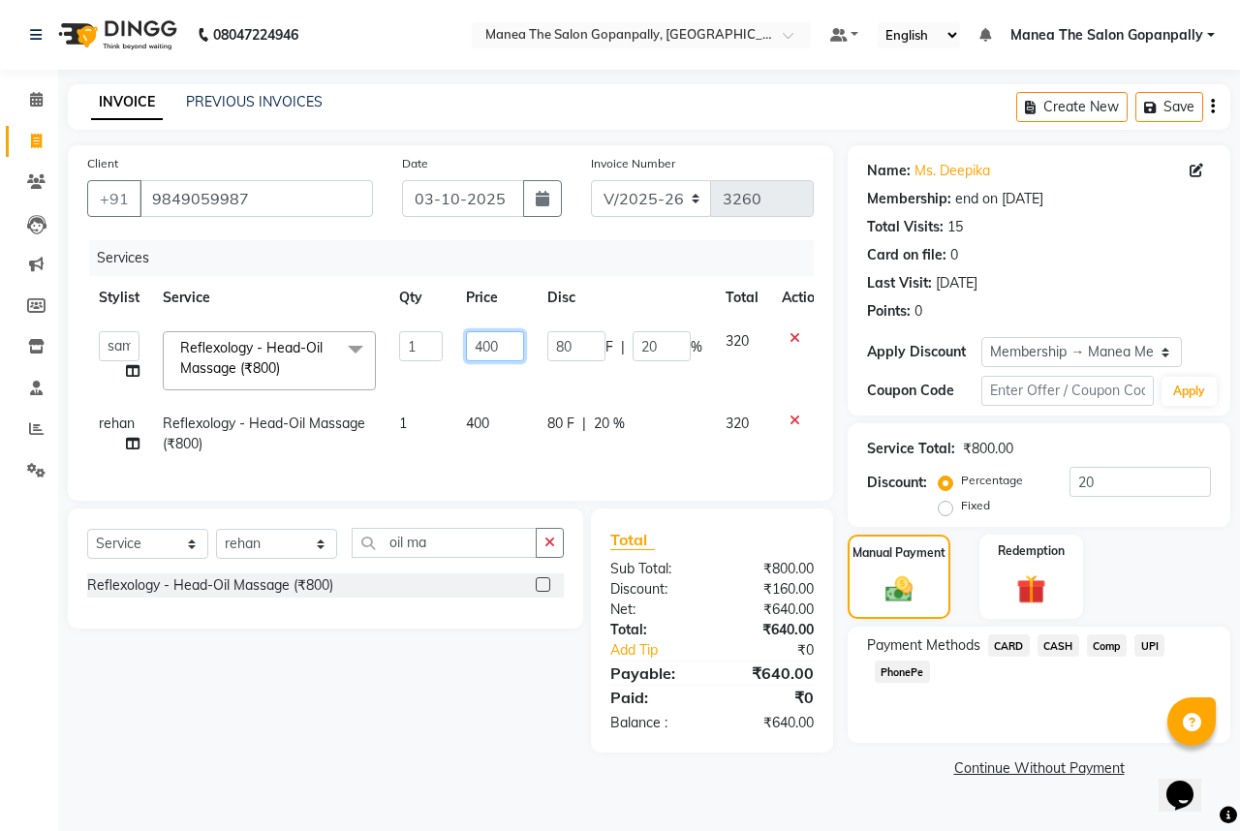
click at [484, 348] on input "400" at bounding box center [495, 346] width 58 height 30
click at [523, 444] on td "400" at bounding box center [494, 434] width 81 height 64
select select "83653"
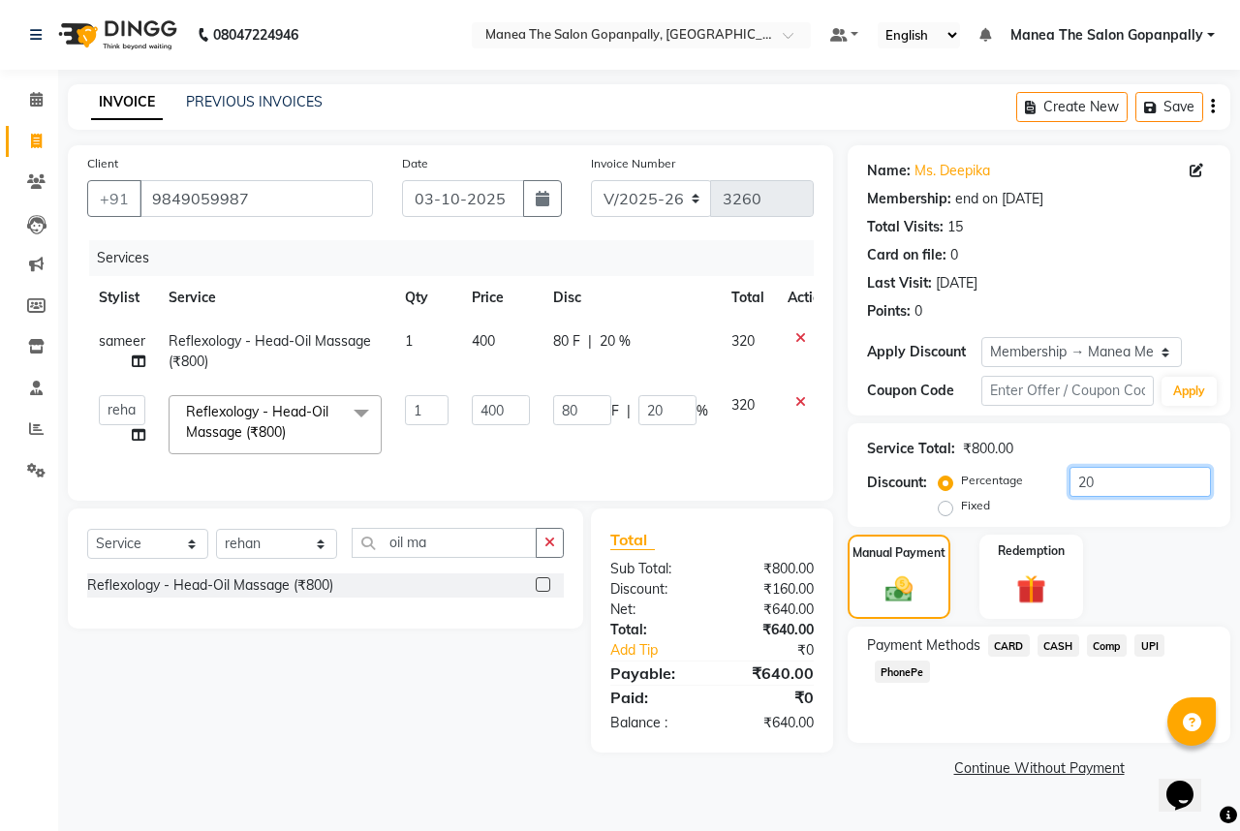
click at [1116, 472] on input "20" at bounding box center [1139, 482] width 141 height 30
click at [482, 343] on span "400" at bounding box center [483, 340] width 23 height 17
select select "57885"
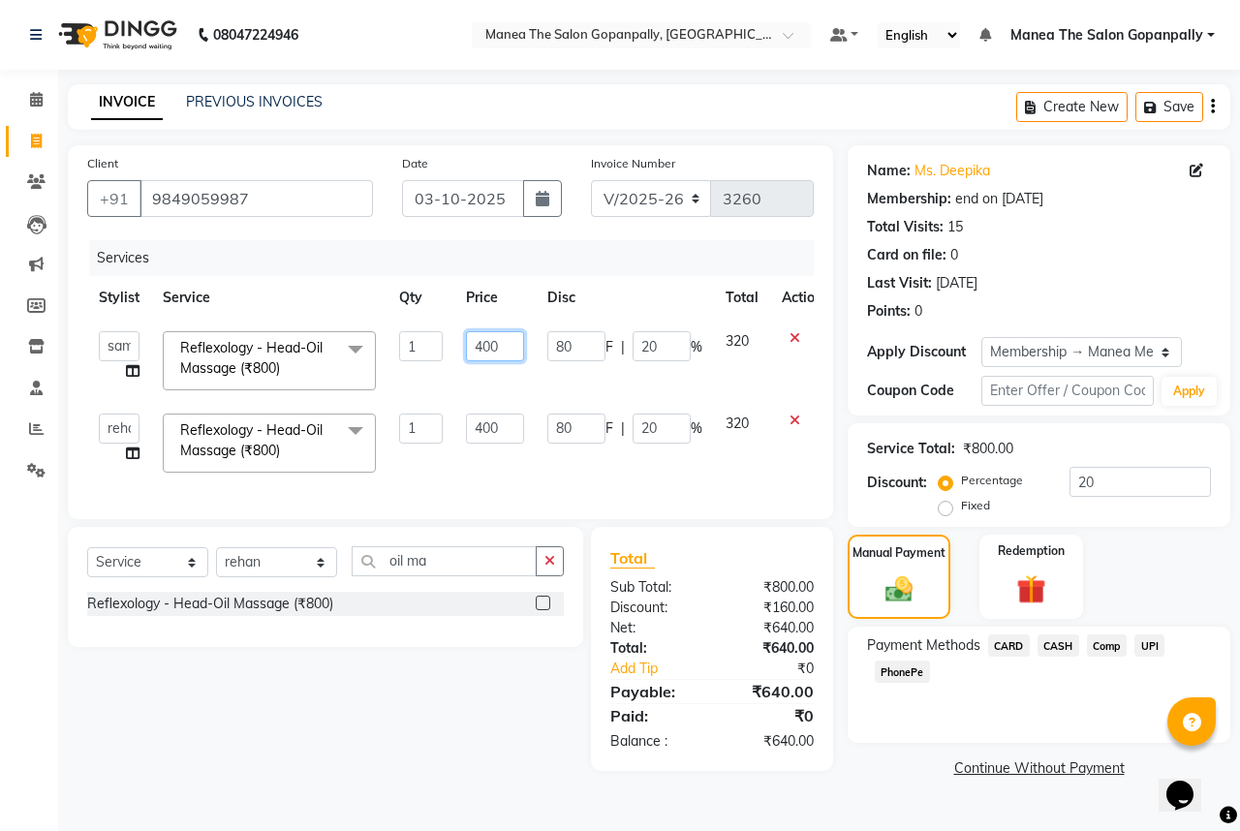
click at [481, 352] on input "400" at bounding box center [495, 346] width 58 height 30
type input "300"
click at [477, 430] on td "400" at bounding box center [494, 443] width 81 height 82
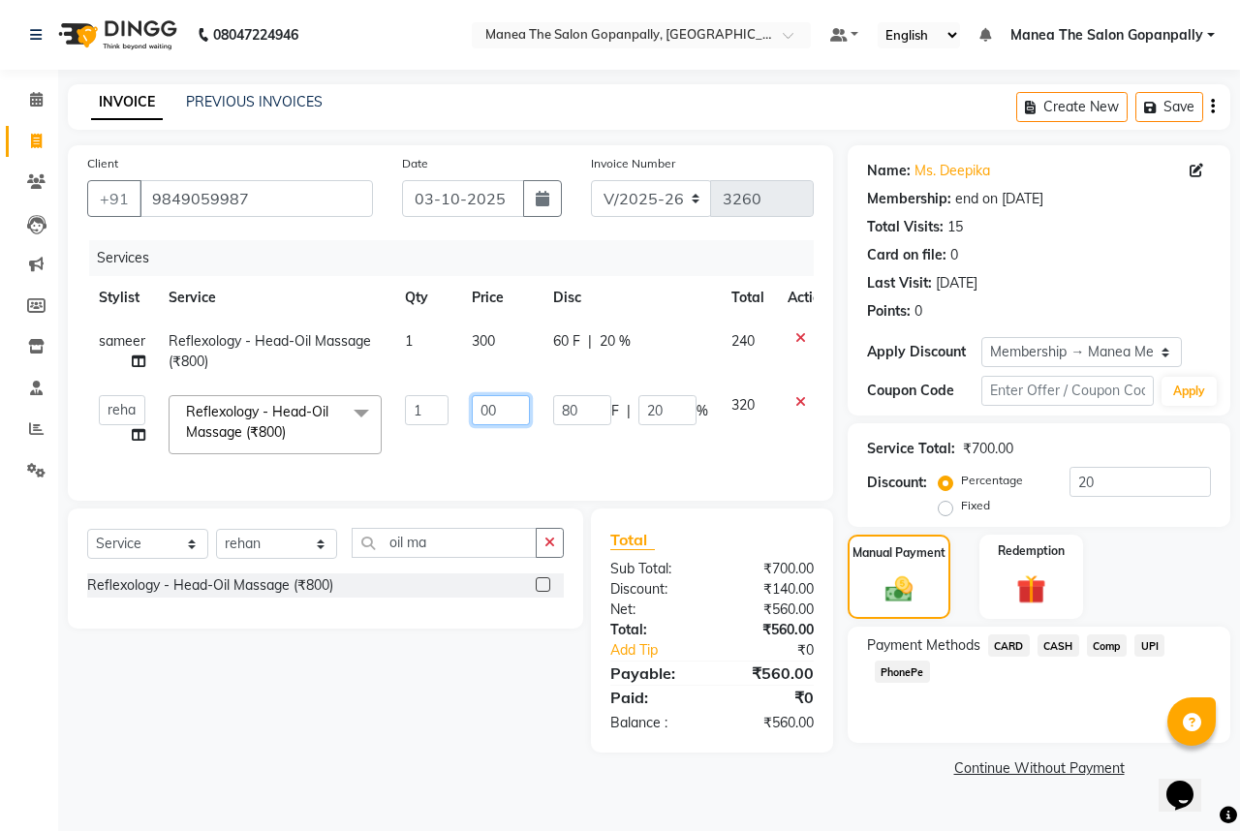
type input "300"
click at [690, 463] on tr "anas [PERSON_NAME] [PERSON_NAME] [PERSON_NAME] sameer [PERSON_NAME] Reflexology…" at bounding box center [463, 424] width 752 height 82
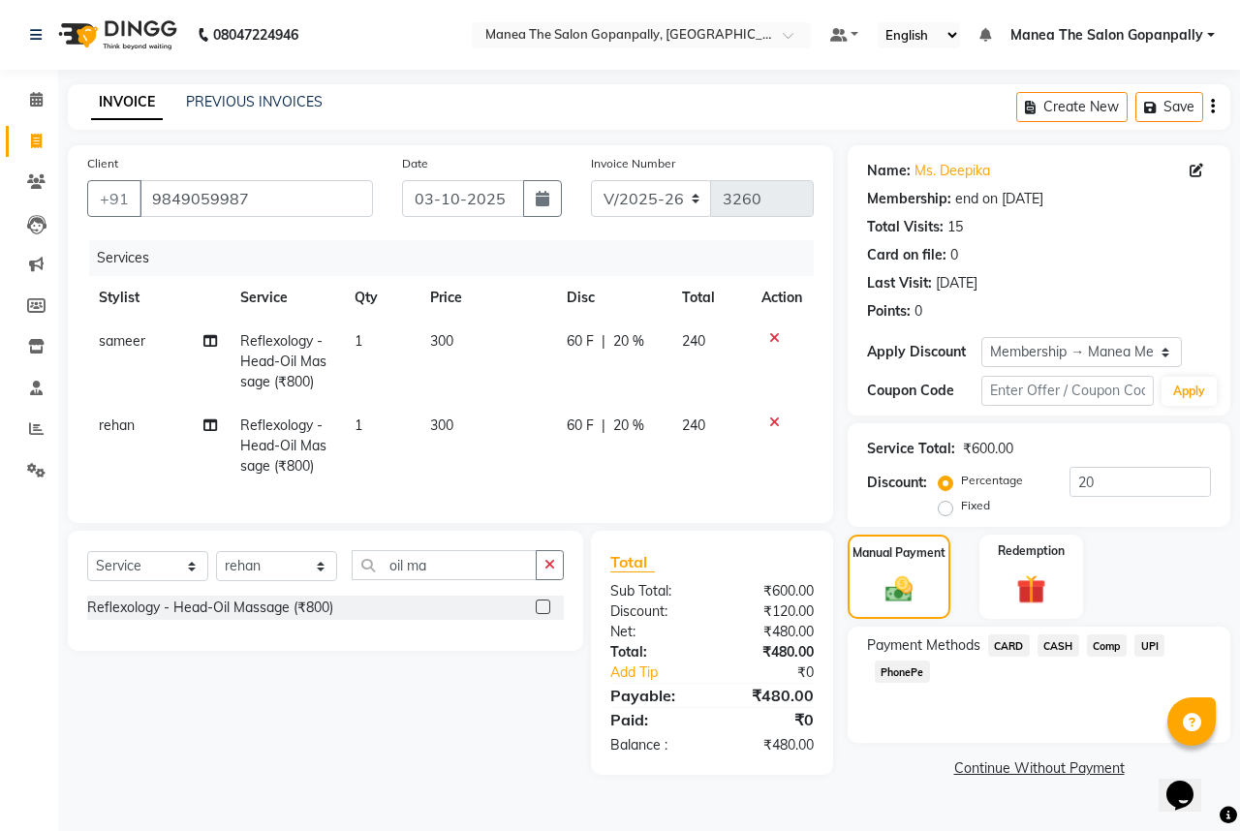
click at [1150, 641] on span "UPI" at bounding box center [1149, 645] width 30 height 22
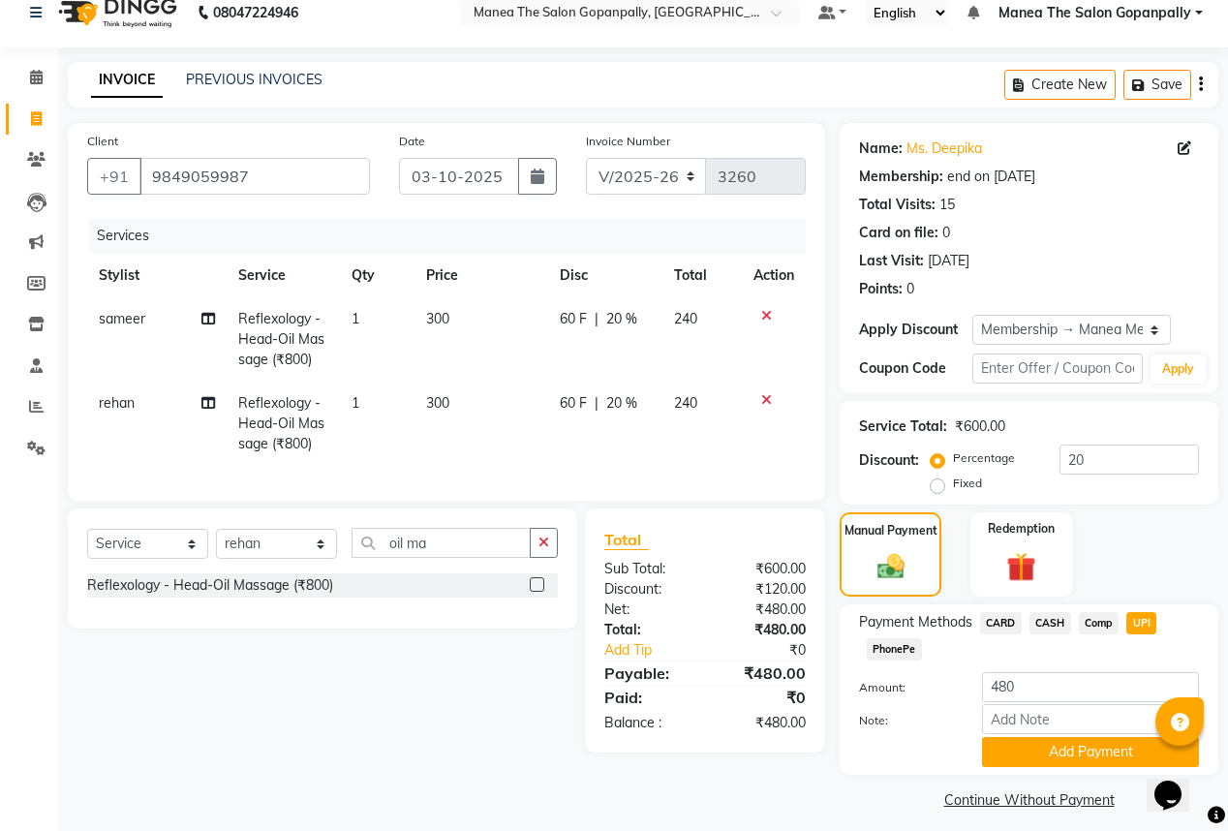
scroll to position [38, 0]
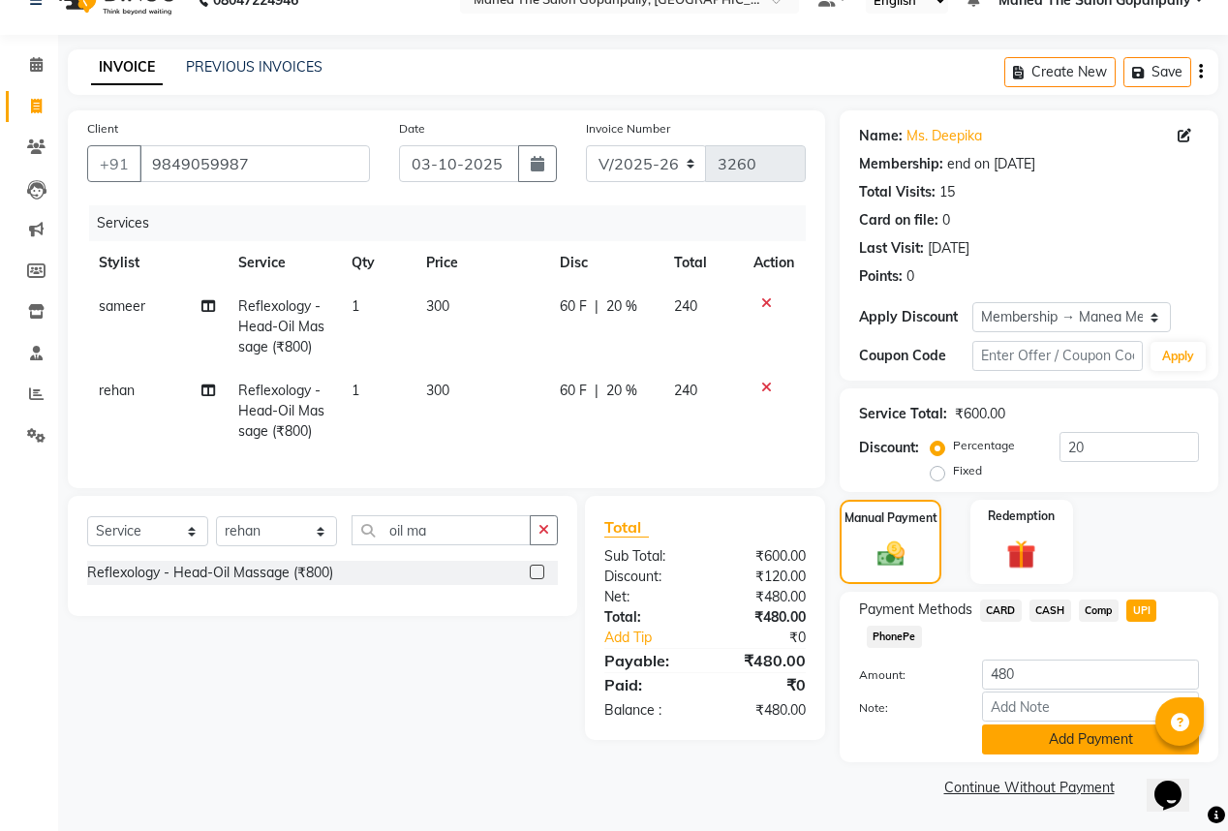
click at [1123, 736] on button "Add Payment" at bounding box center [1090, 739] width 217 height 30
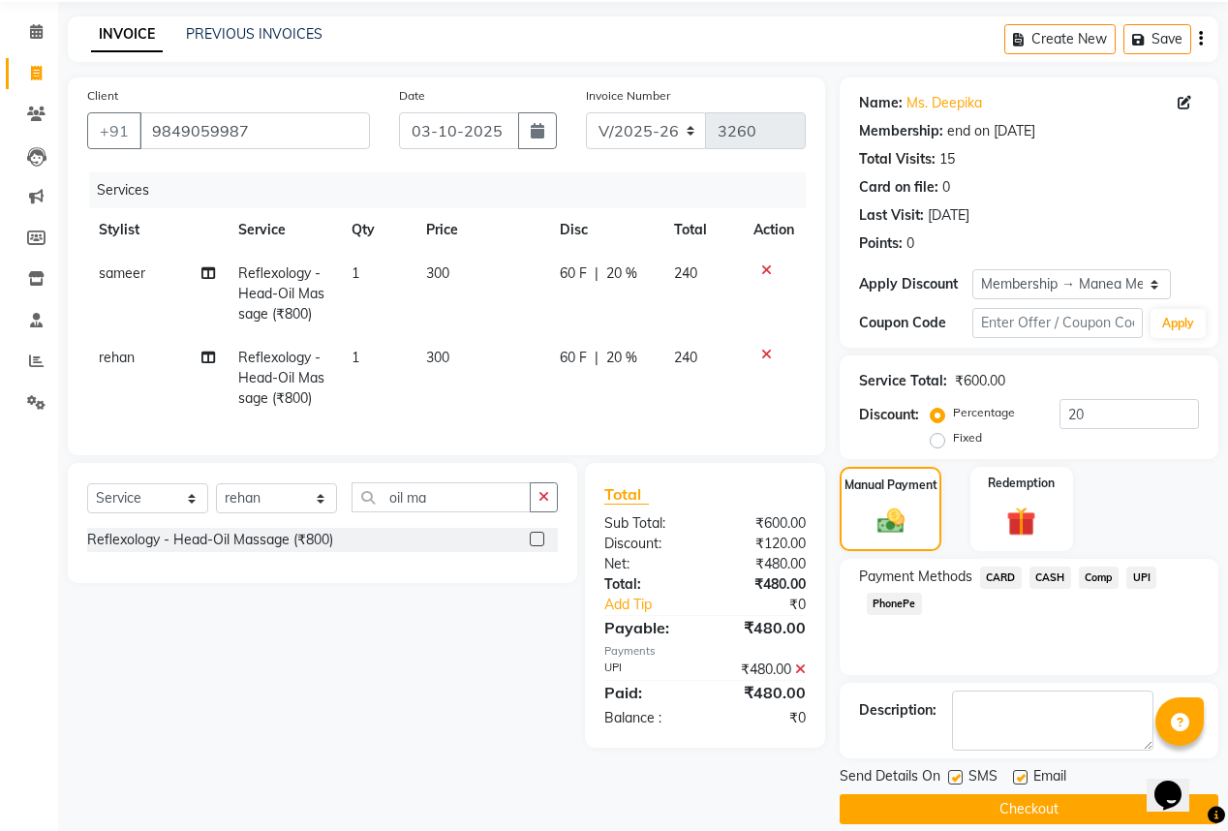
scroll to position [89, 0]
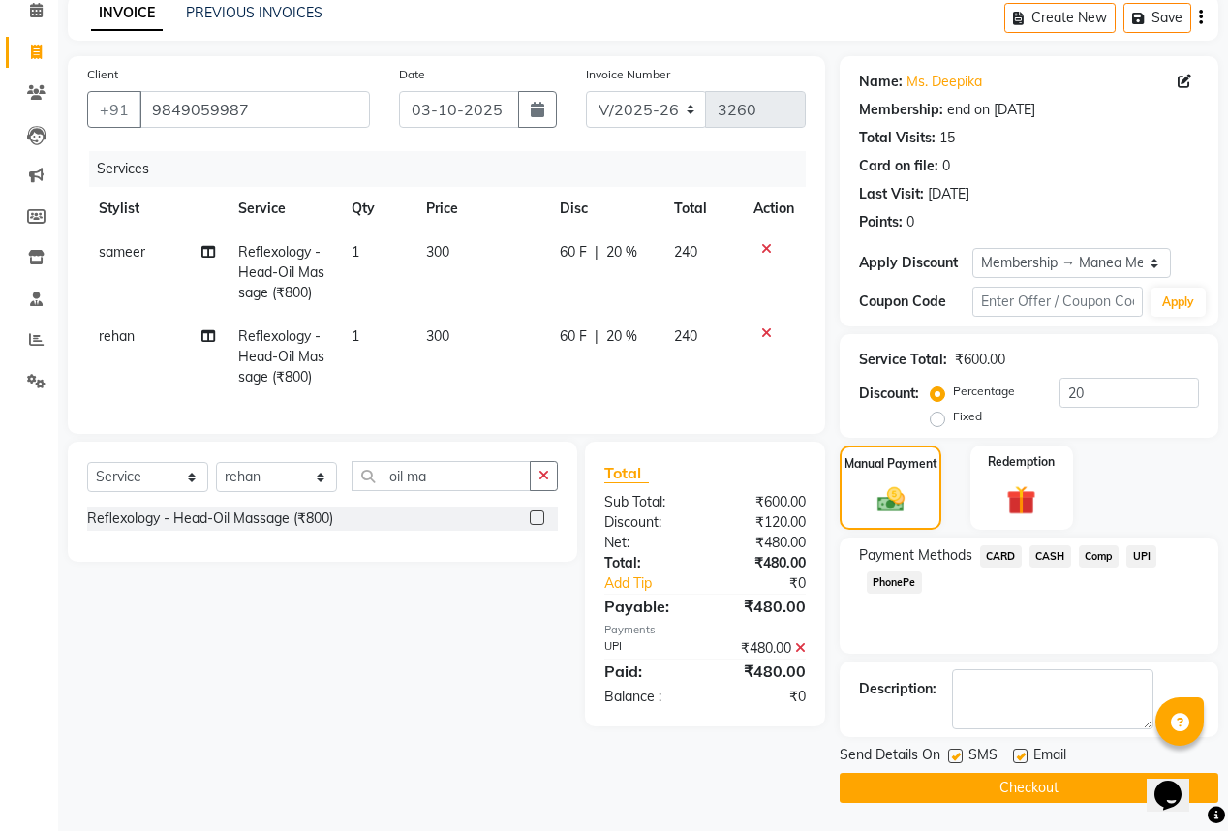
click at [1019, 747] on div "Email" at bounding box center [1047, 757] width 69 height 24
click at [1018, 759] on label at bounding box center [1020, 756] width 15 height 15
click at [1018, 759] on input "checkbox" at bounding box center [1019, 757] width 13 height 13
checkbox input "false"
click at [1080, 786] on button "Checkout" at bounding box center [1029, 788] width 379 height 30
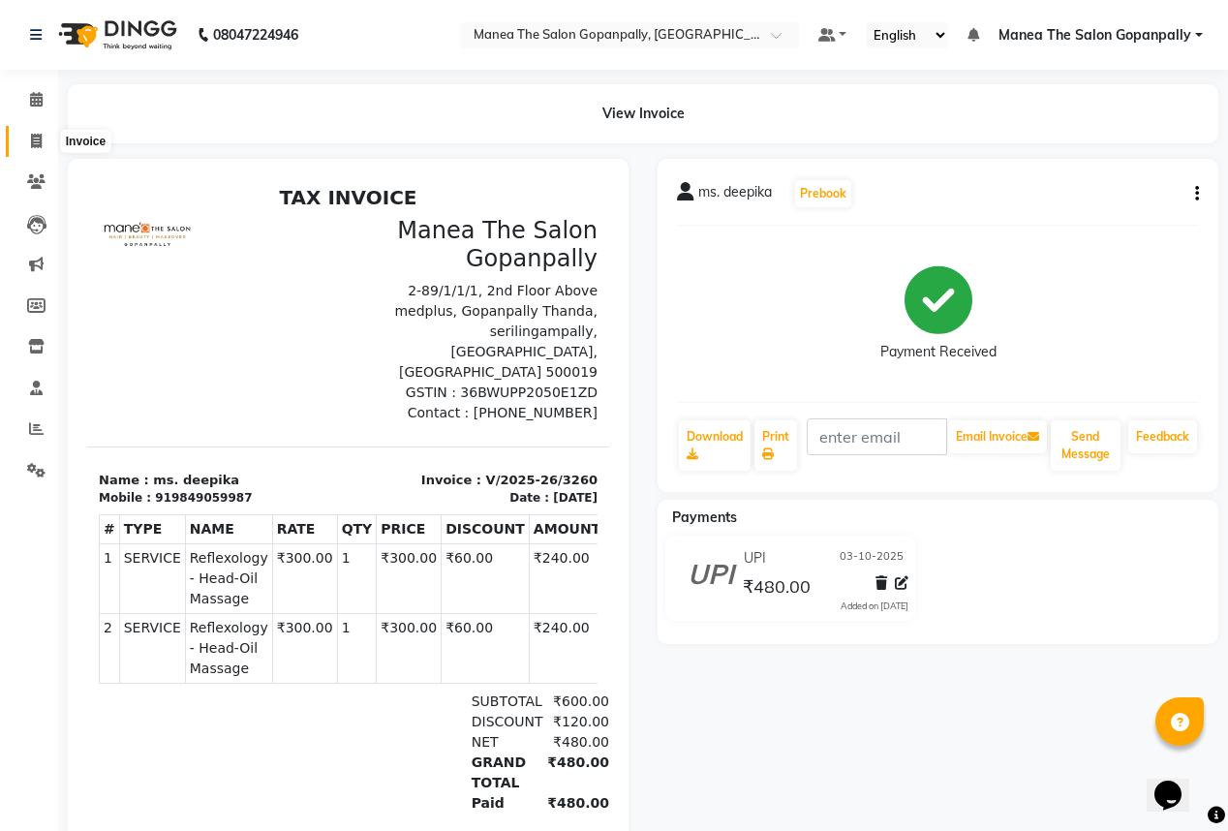
click at [41, 138] on icon at bounding box center [36, 141] width 11 height 15
select select "7027"
select select "service"
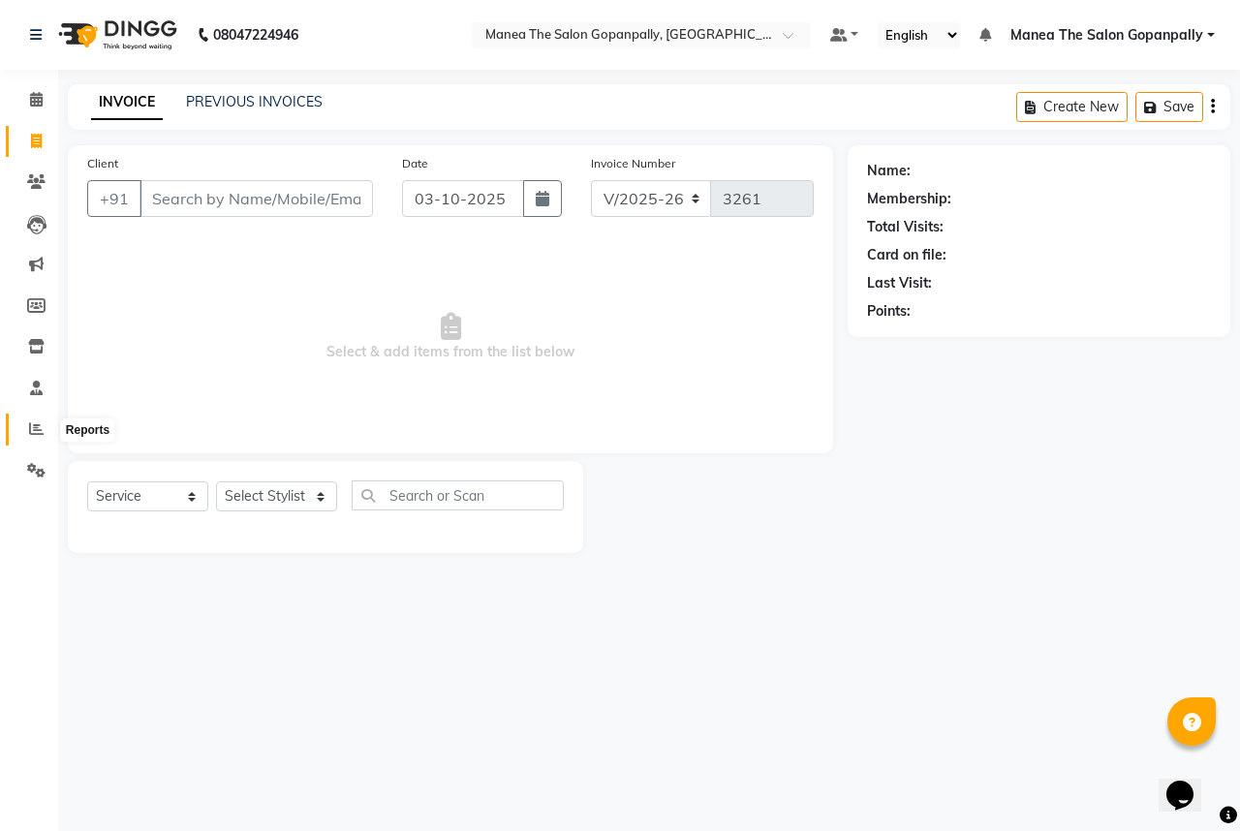
click at [35, 434] on icon at bounding box center [36, 428] width 15 height 15
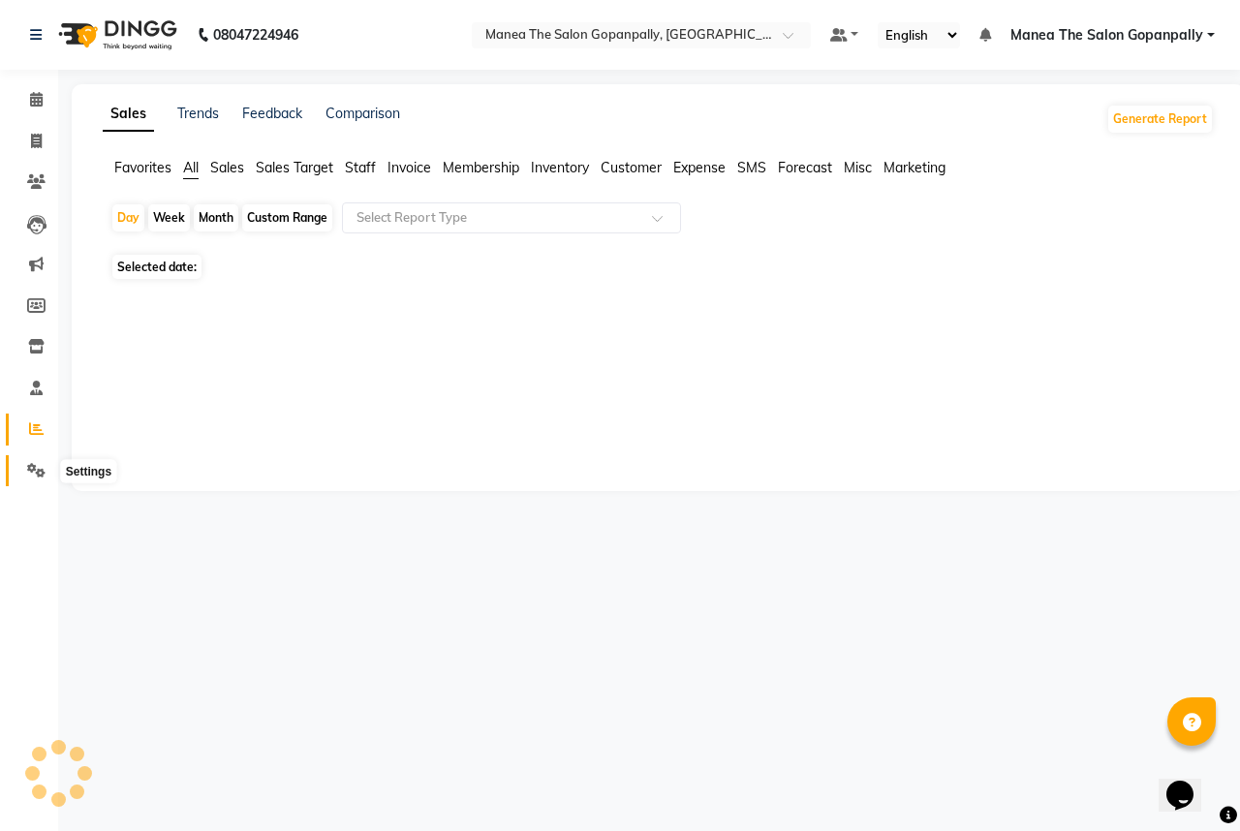
click at [42, 475] on icon at bounding box center [36, 470] width 18 height 15
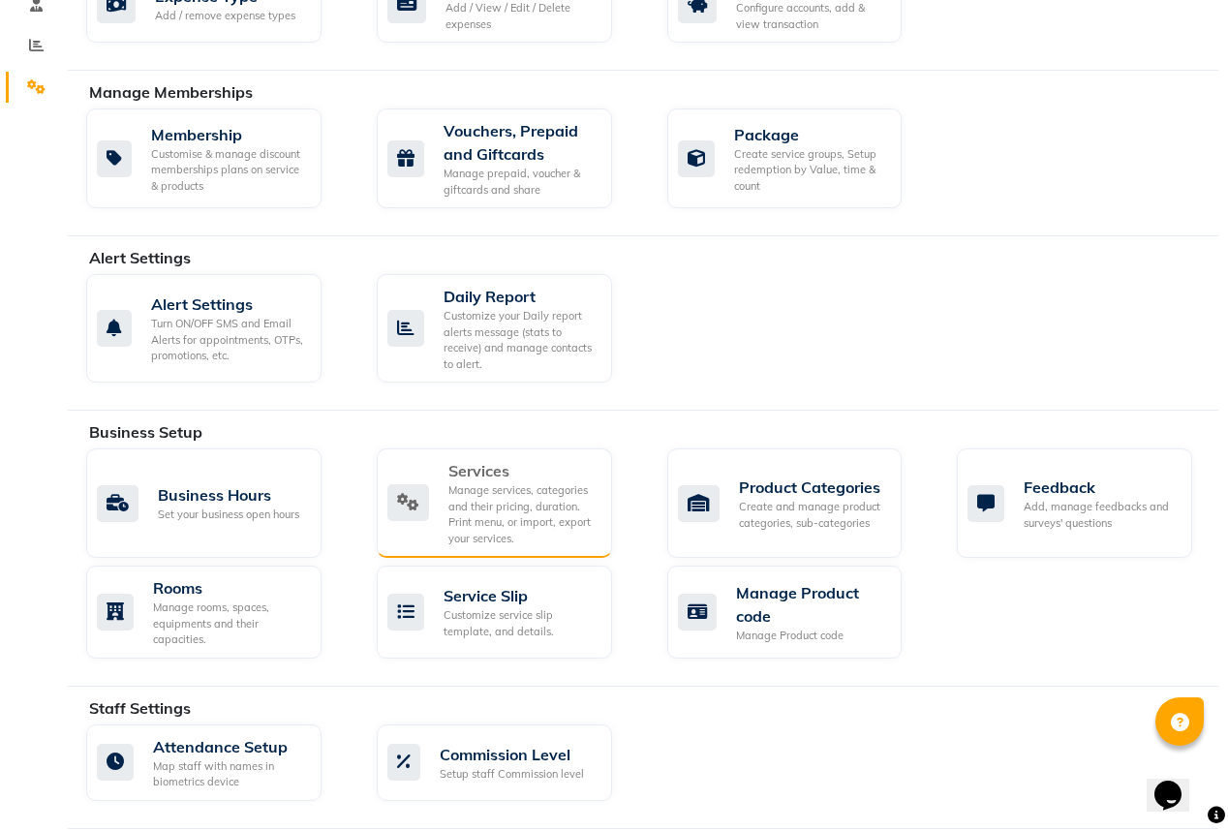
scroll to position [387, 0]
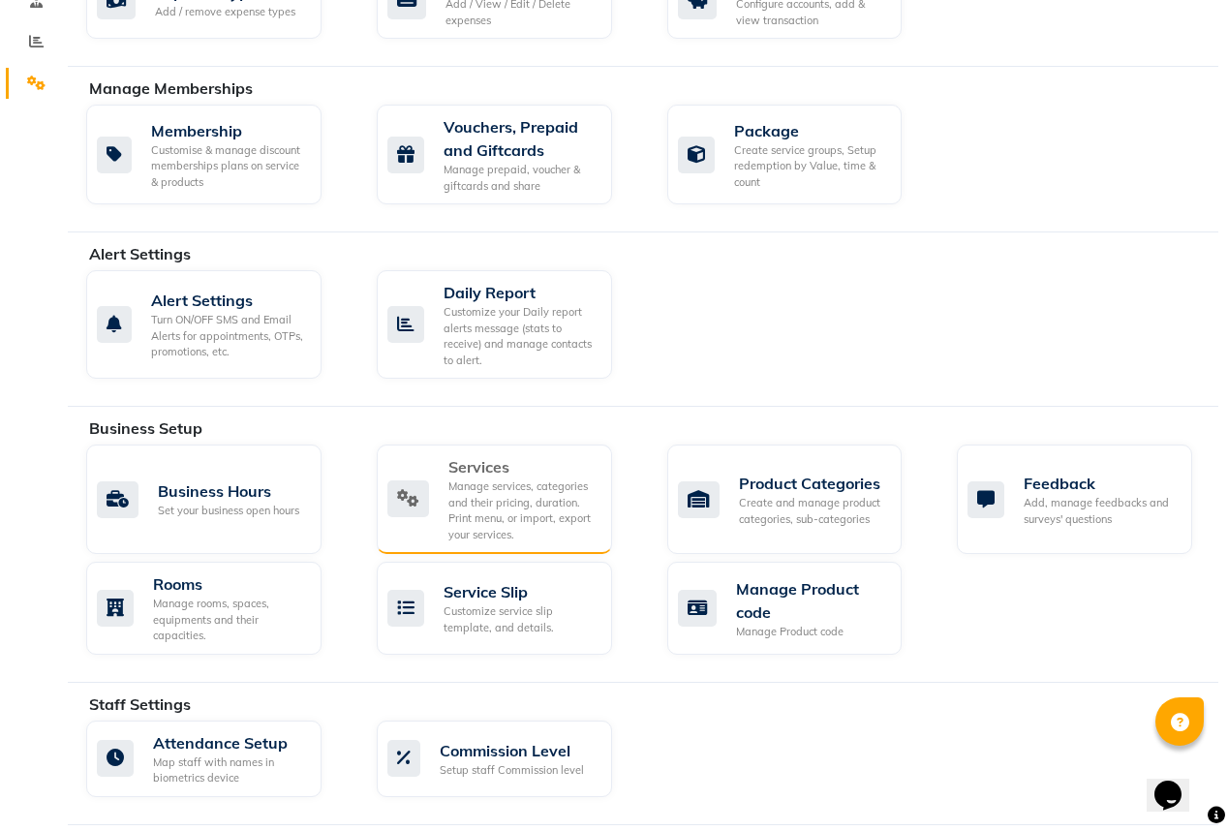
click at [457, 455] on div "Services" at bounding box center [522, 466] width 148 height 23
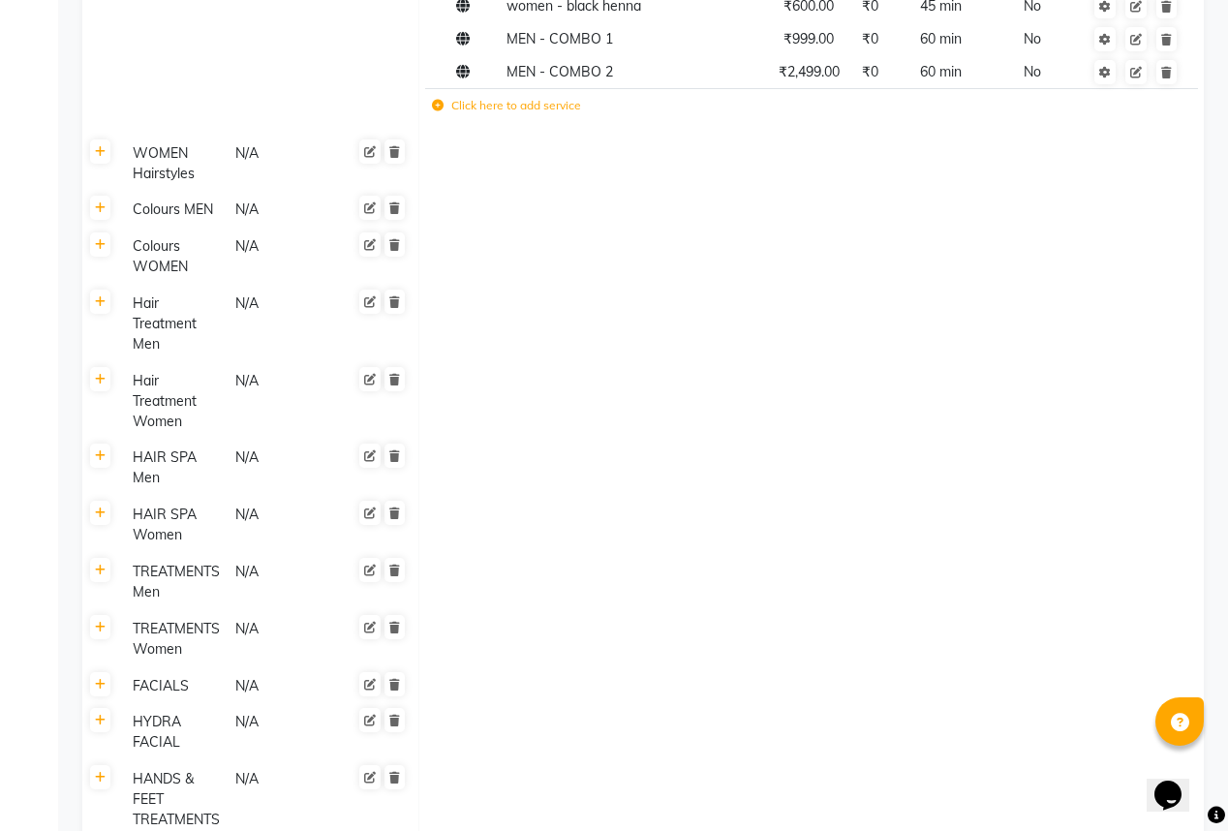
scroll to position [869, 0]
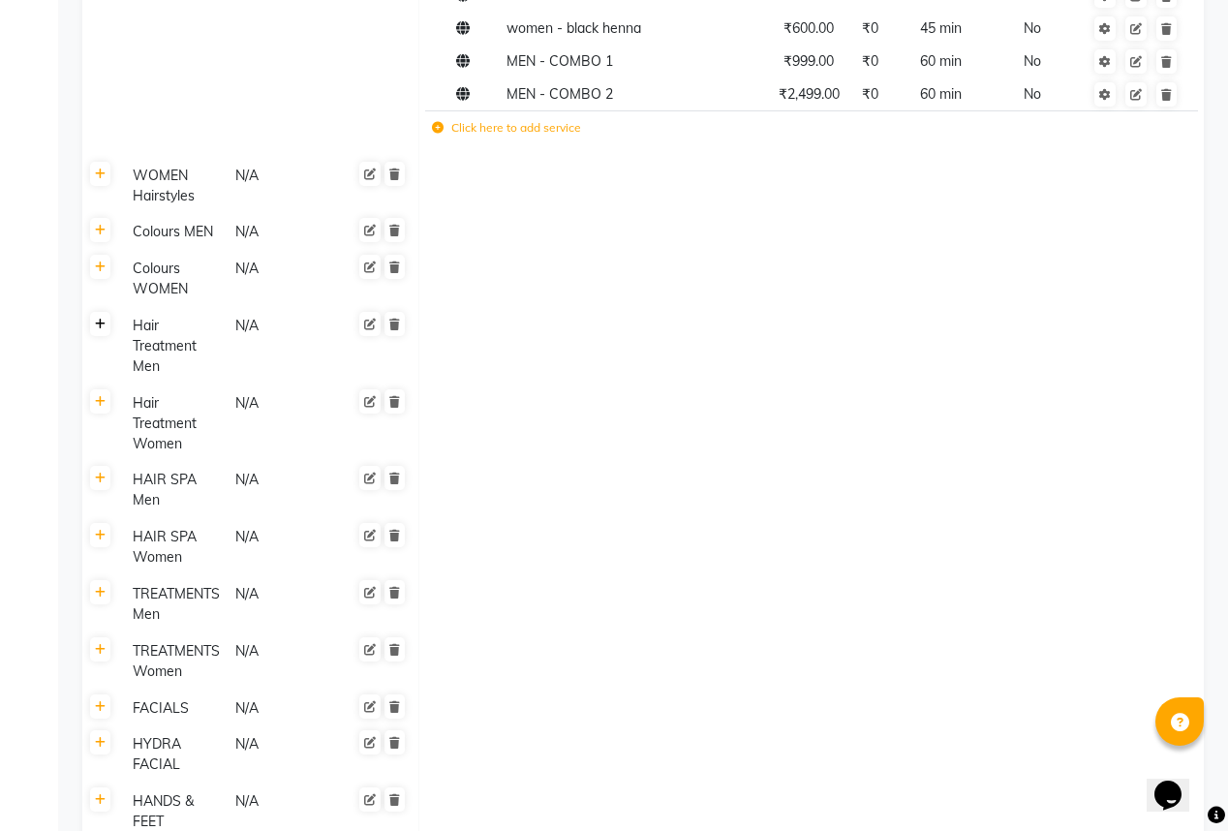
click at [104, 319] on icon at bounding box center [100, 325] width 11 height 12
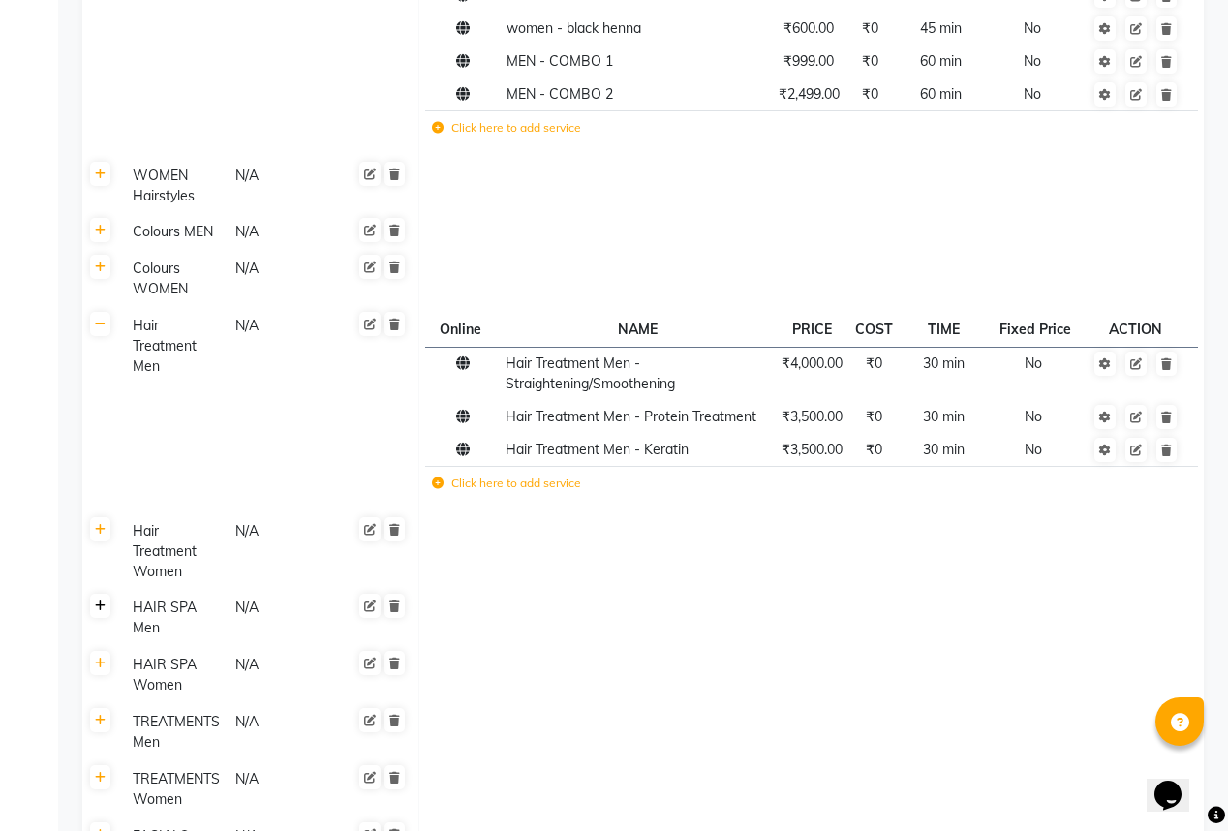
click at [106, 594] on link at bounding box center [100, 606] width 20 height 24
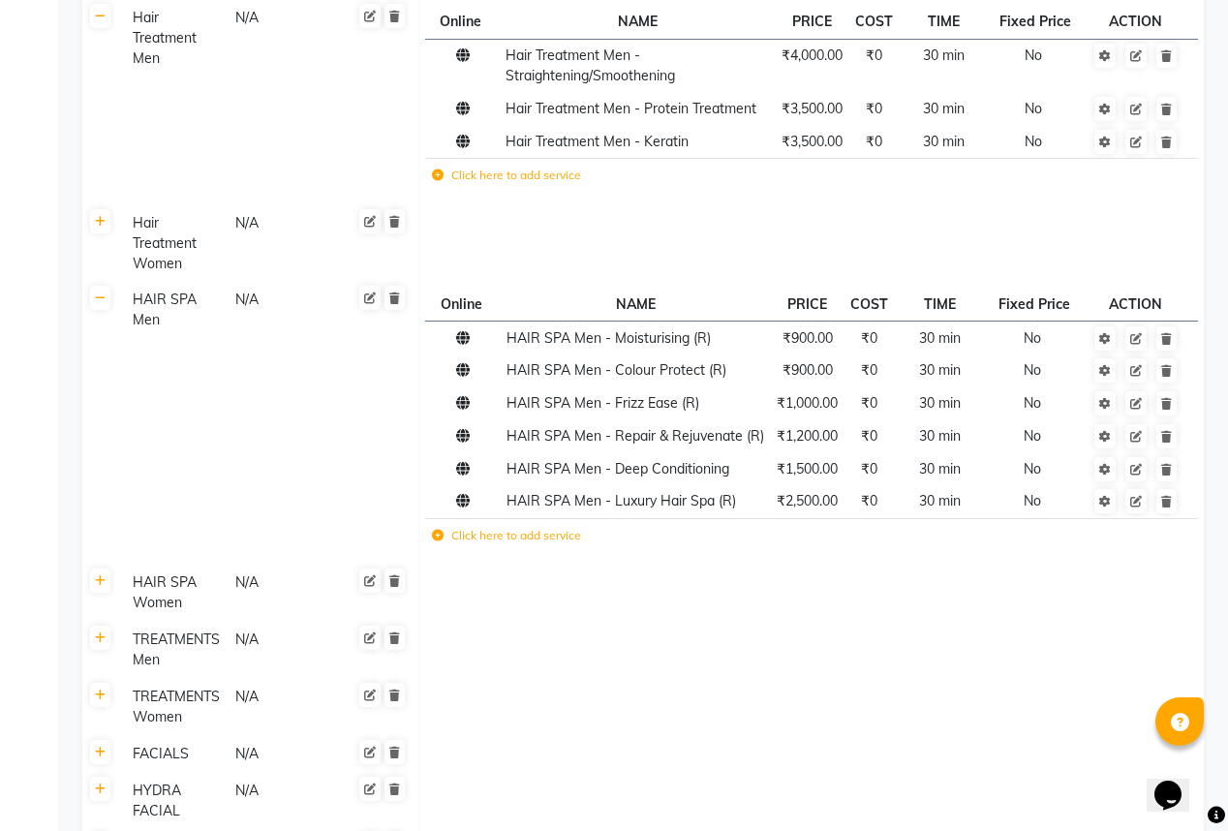
scroll to position [1179, 0]
click at [105, 567] on link at bounding box center [100, 579] width 20 height 24
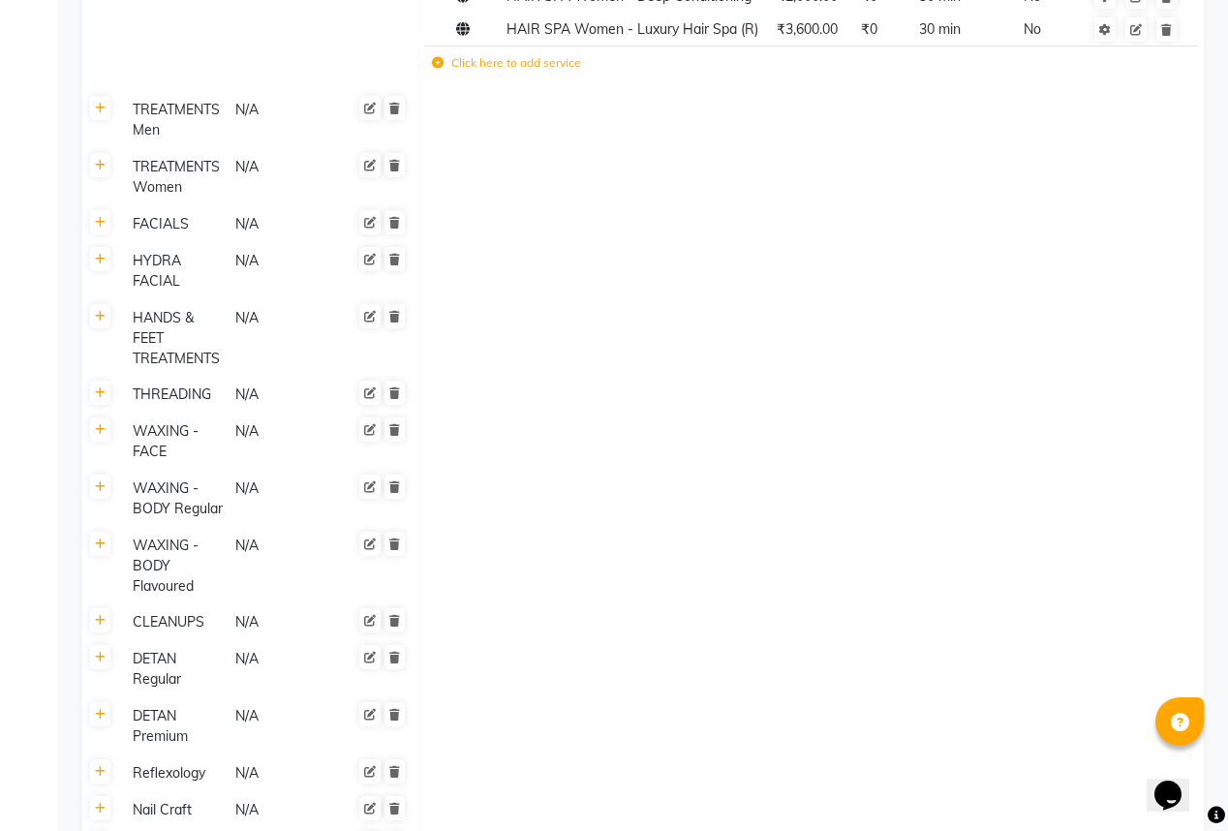
scroll to position [1953, 0]
click at [105, 310] on icon at bounding box center [100, 316] width 11 height 12
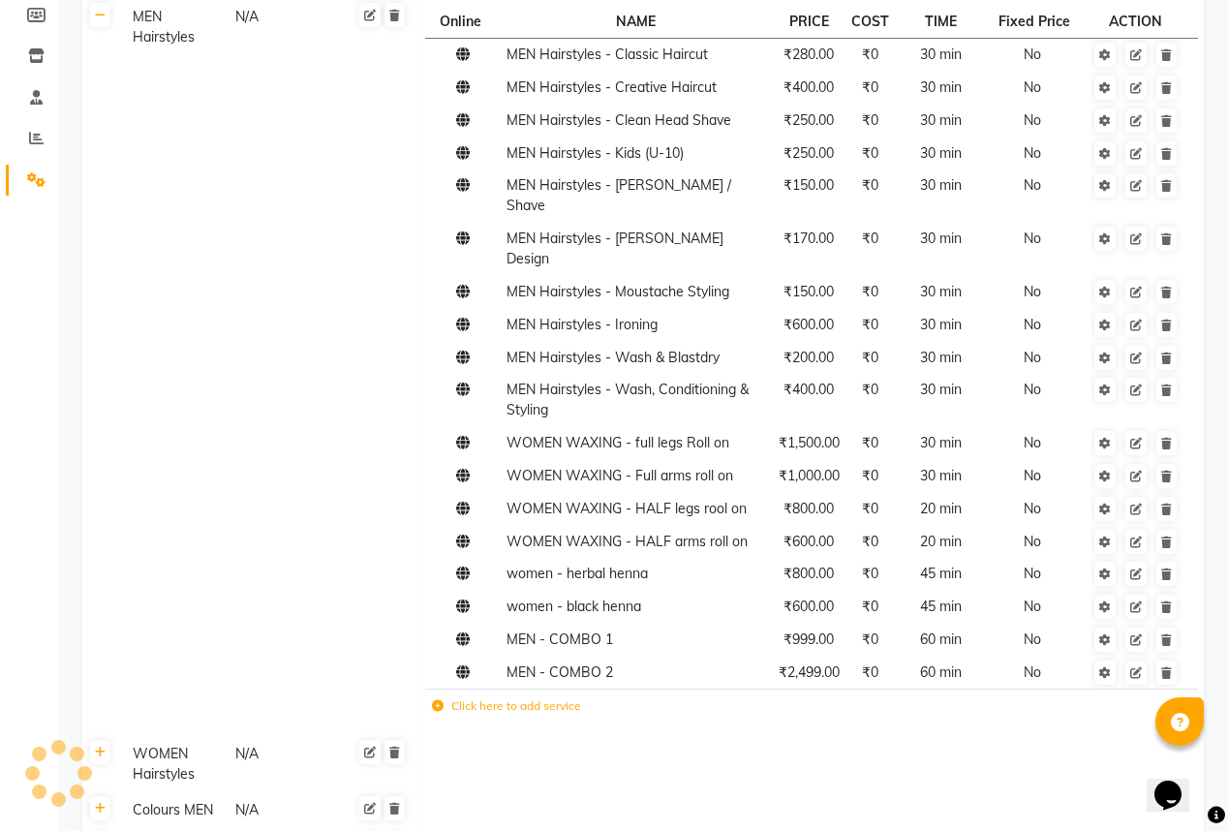
scroll to position [326, 0]
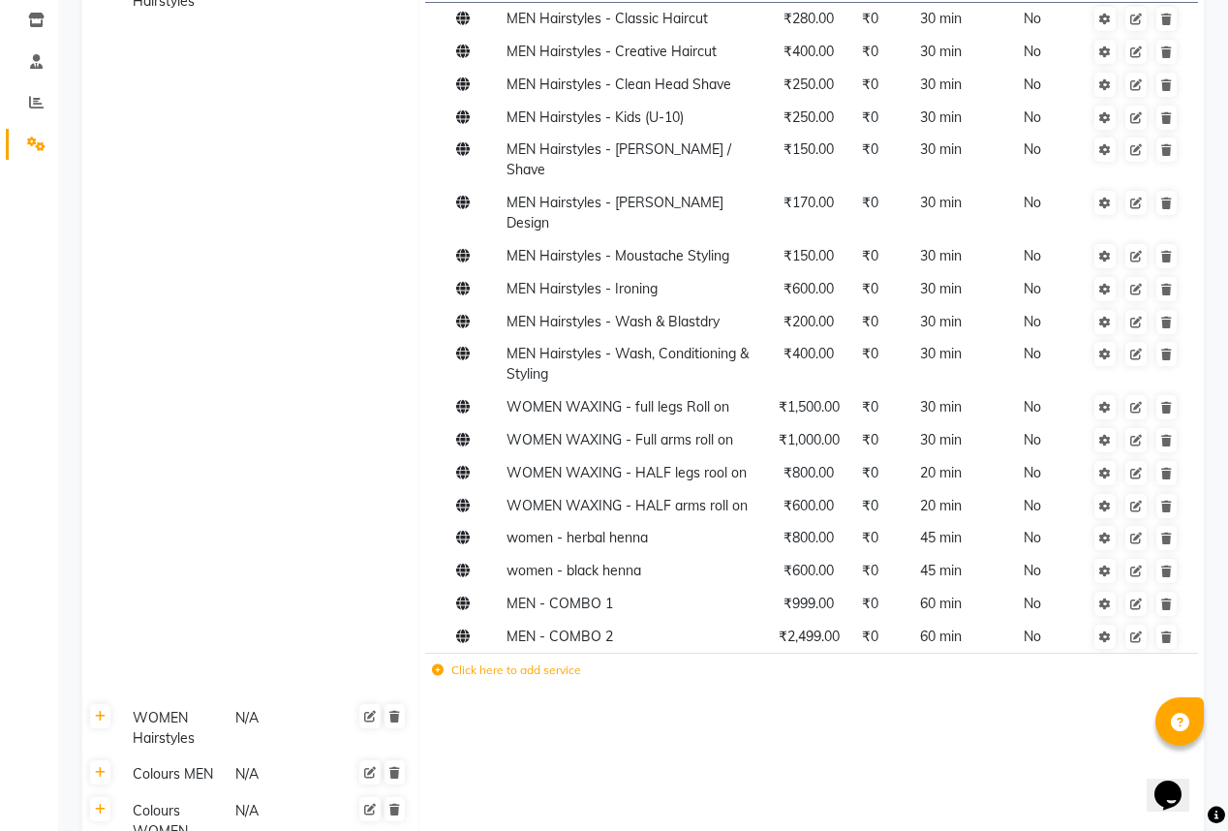
click at [438, 664] on icon at bounding box center [438, 670] width 12 height 12
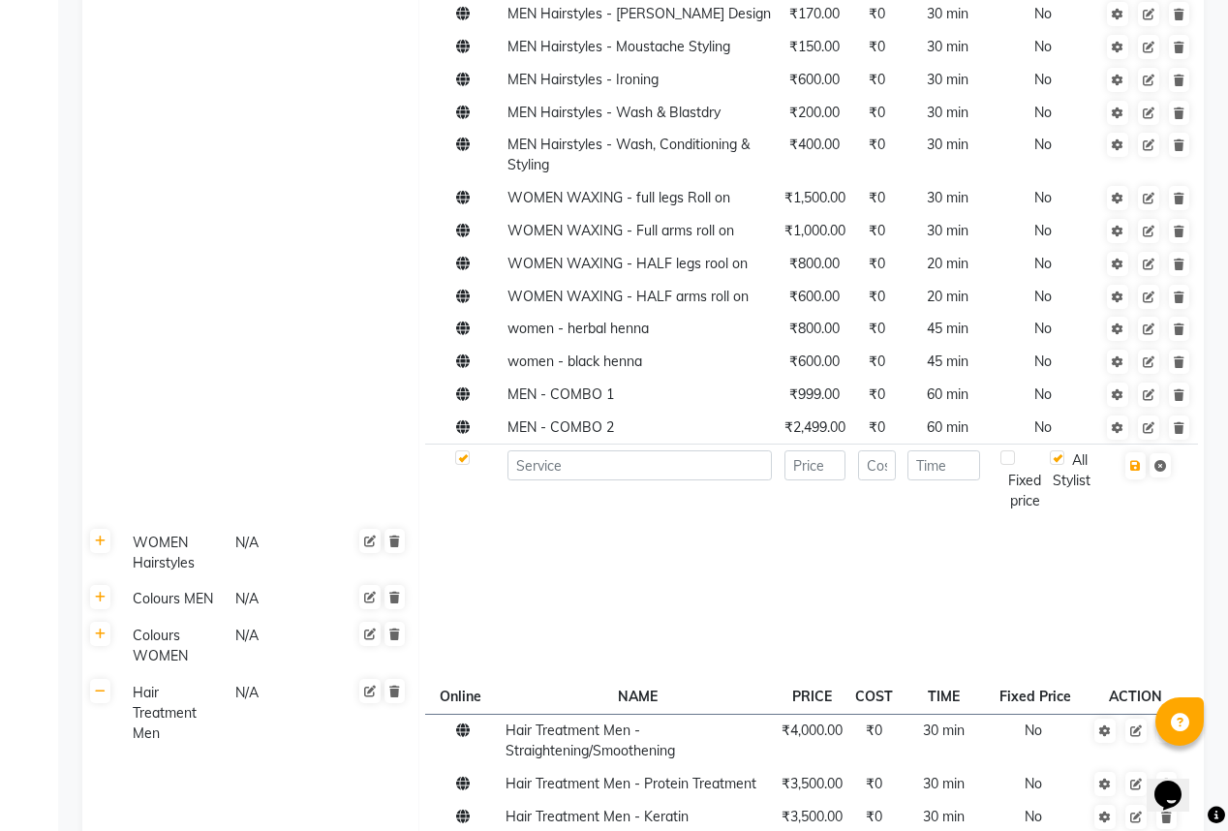
scroll to position [559, 0]
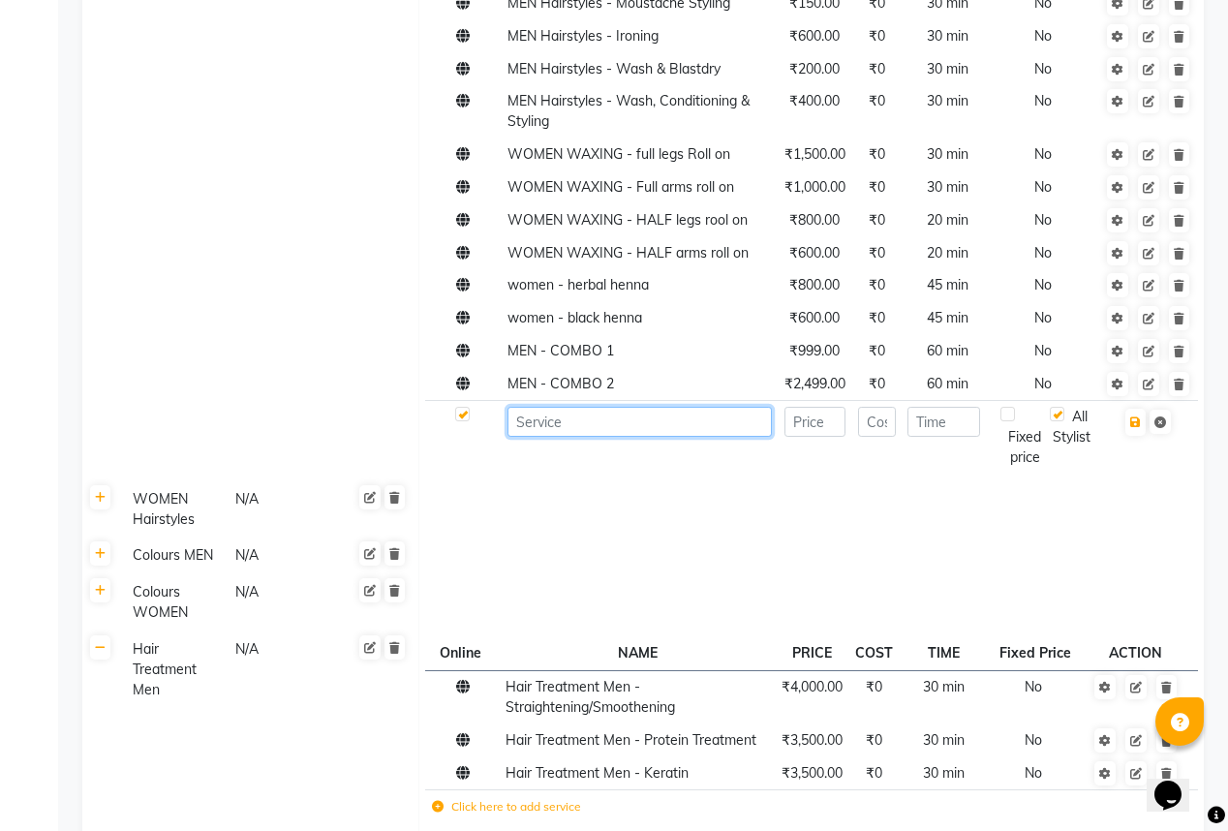
click at [577, 409] on input at bounding box center [639, 422] width 264 height 30
click at [625, 411] on input "oil massage" at bounding box center [639, 422] width 264 height 30
type input "oil massage application"
click at [802, 408] on input "number" at bounding box center [814, 422] width 61 height 30
type input "300"
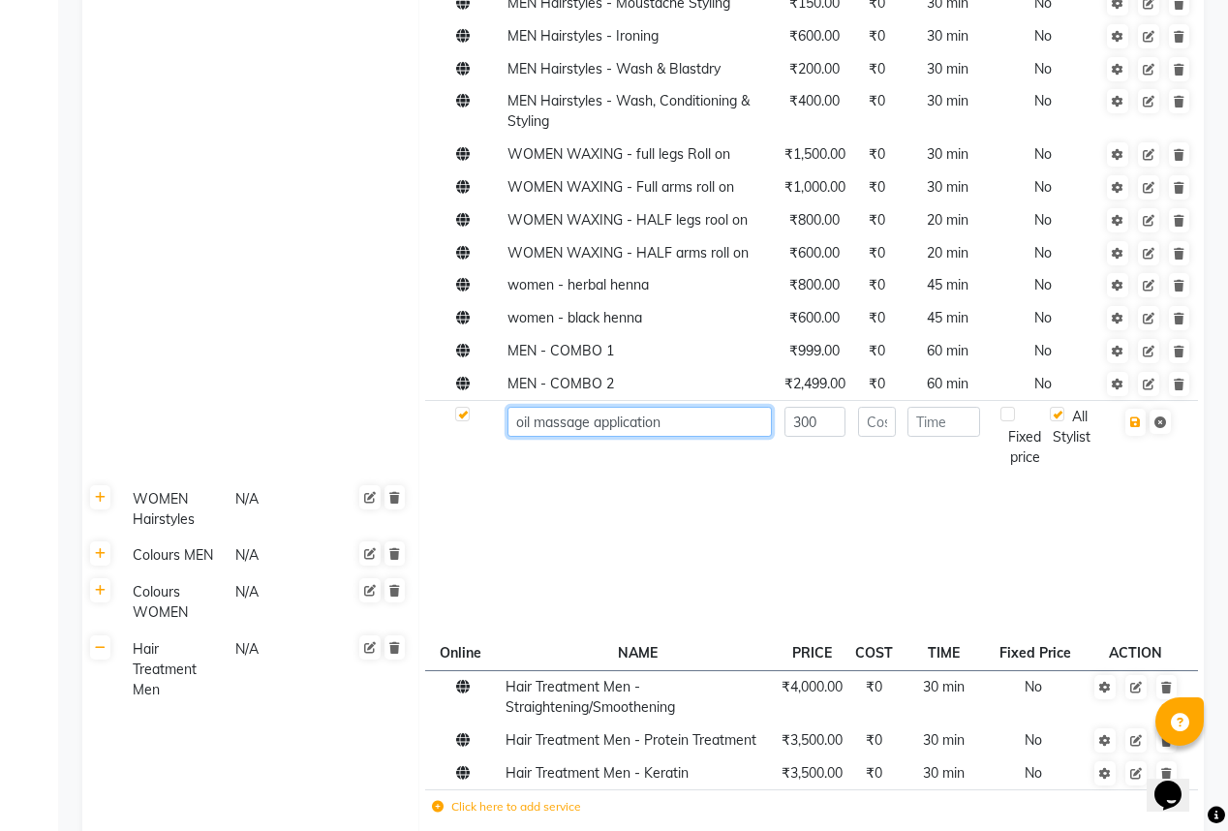
click at [593, 409] on input "oil massage application" at bounding box center [639, 422] width 264 height 30
type input "oil application"
click at [887, 407] on input "number" at bounding box center [877, 422] width 38 height 30
type input "0"
click at [941, 407] on input "number" at bounding box center [943, 422] width 73 height 30
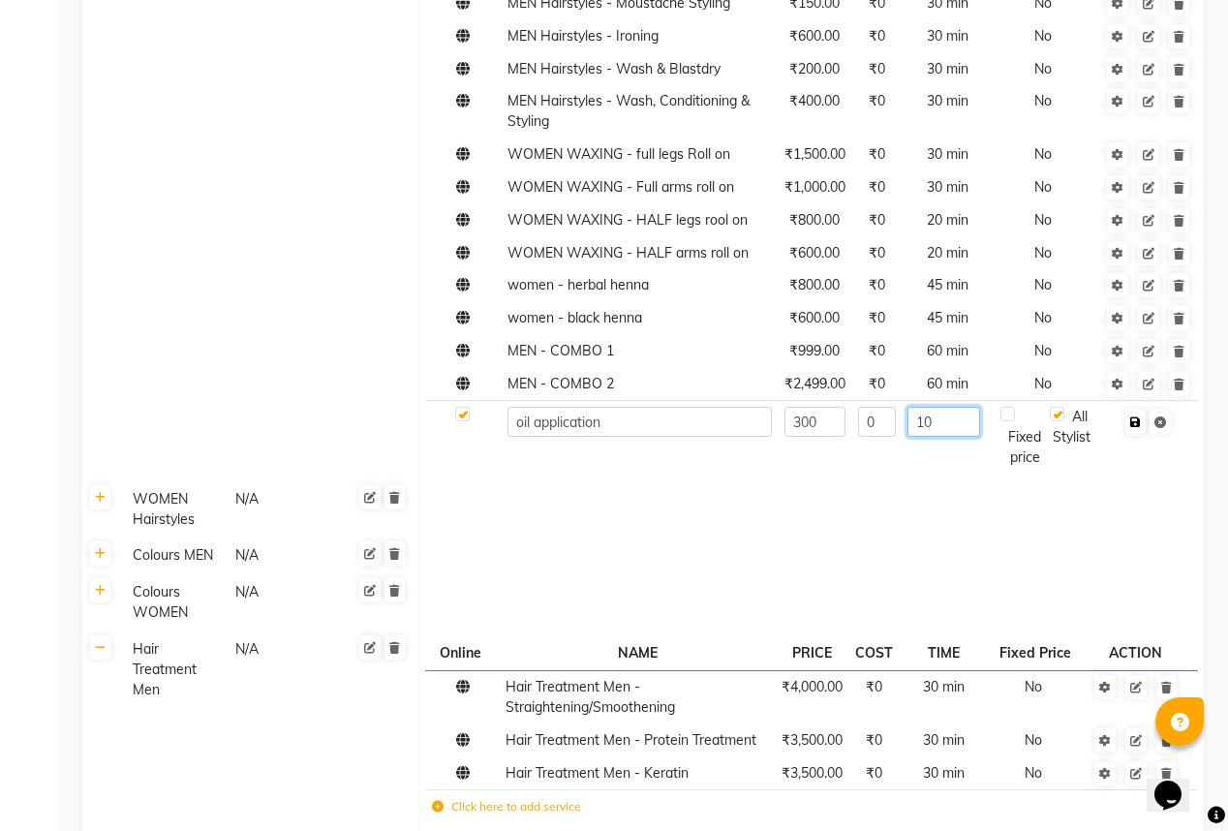
type input "10"
click at [1137, 416] on icon "button" at bounding box center [1135, 422] width 11 height 12
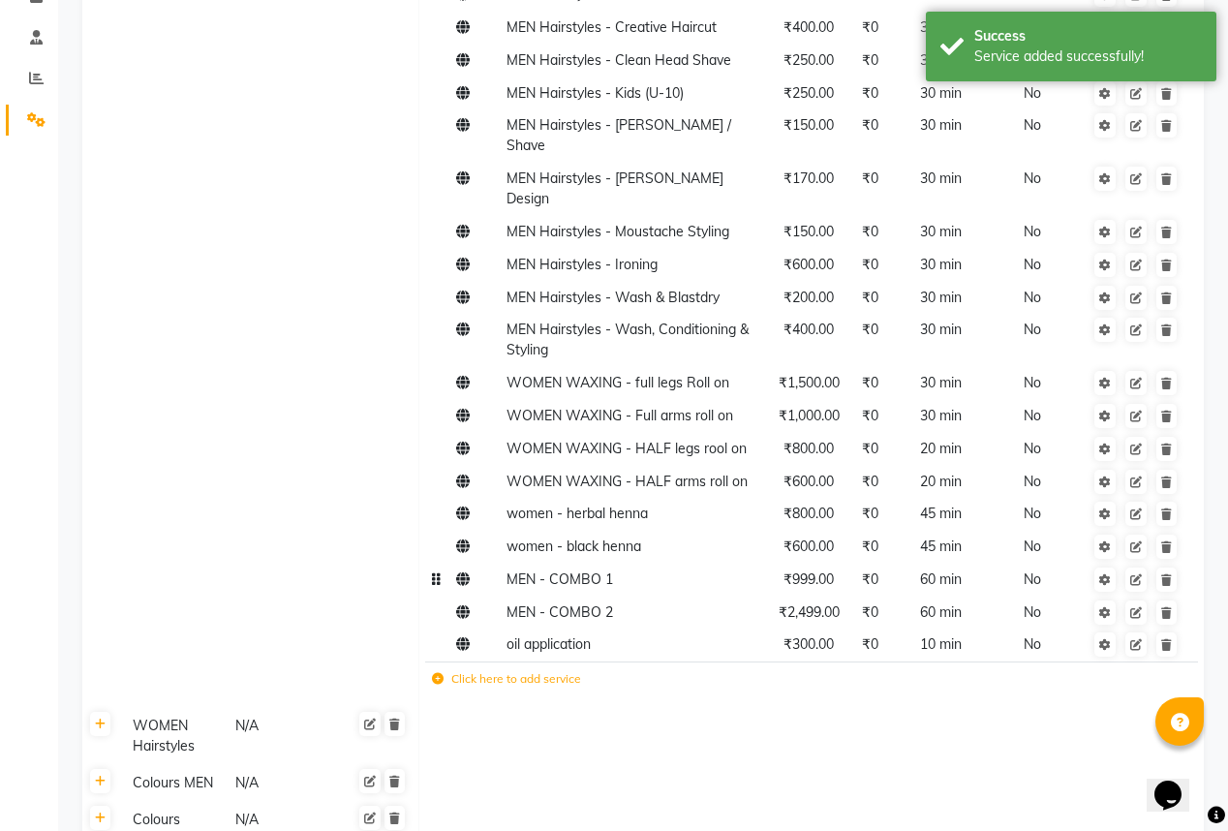
scroll to position [387, 0]
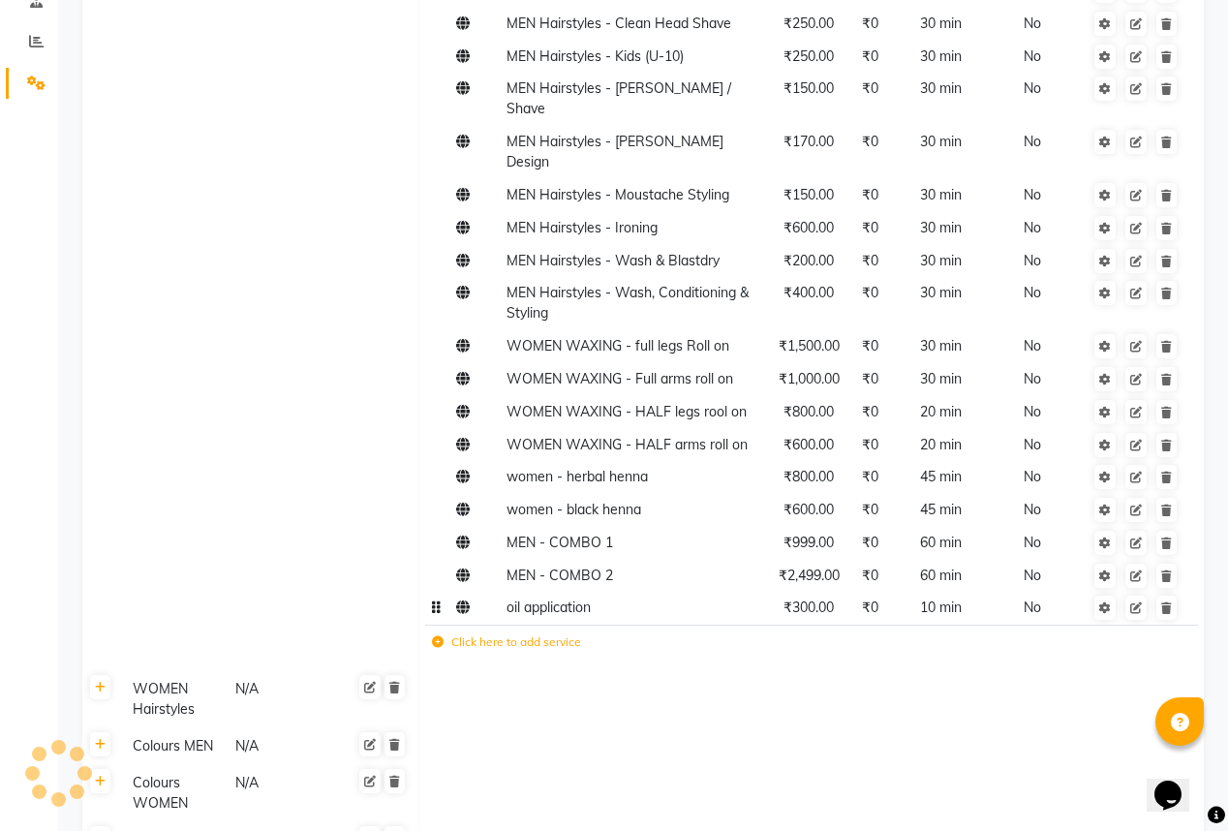
click at [568, 598] on span "oil application" at bounding box center [548, 606] width 84 height 17
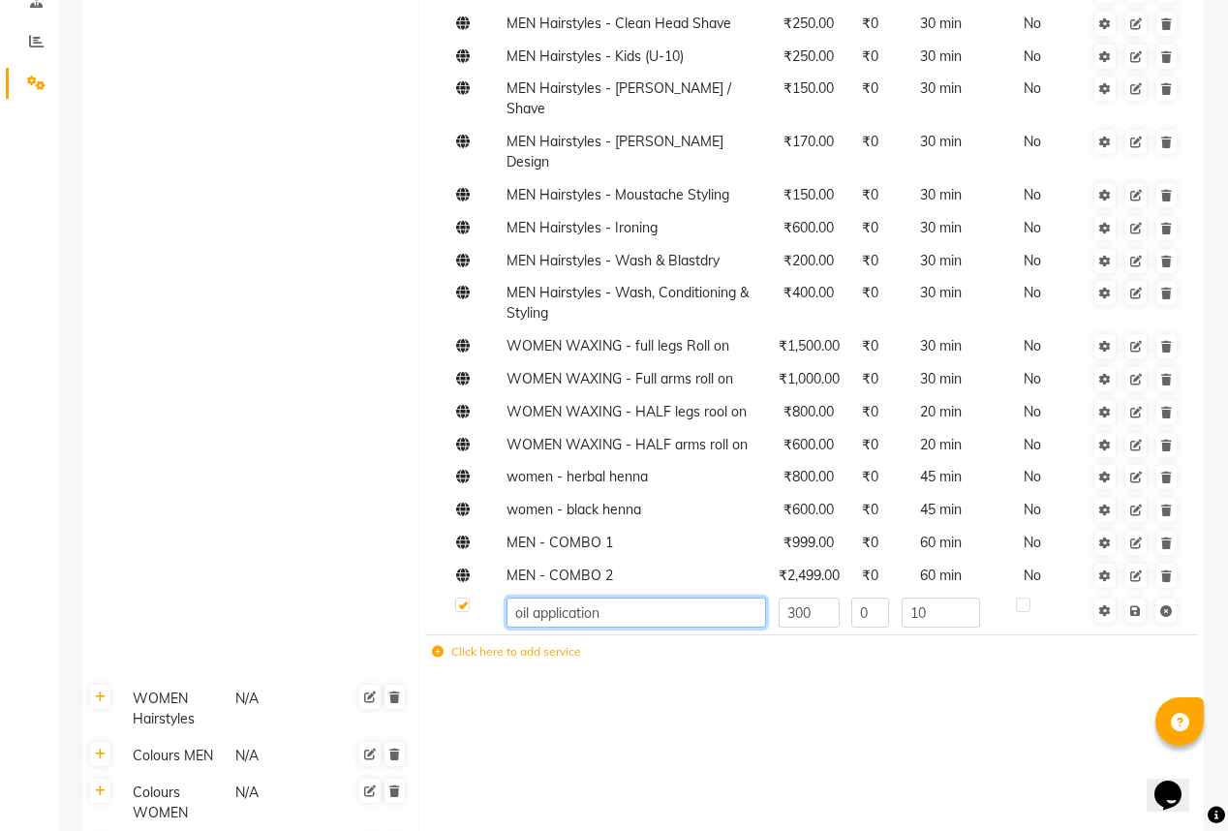
click at [511, 598] on input "oil application" at bounding box center [636, 613] width 260 height 30
type input "MEN oil application"
click at [843, 681] on td at bounding box center [810, 709] width 785 height 57
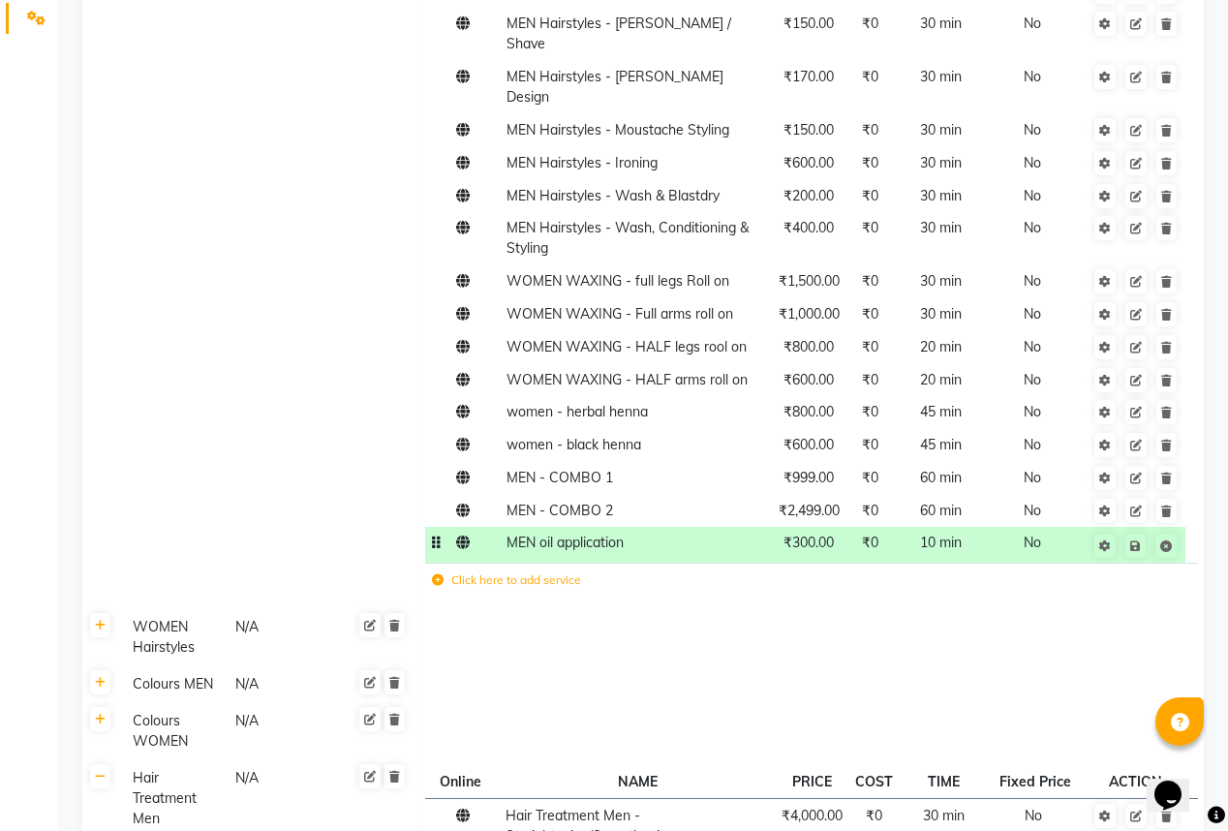
scroll to position [620, 0]
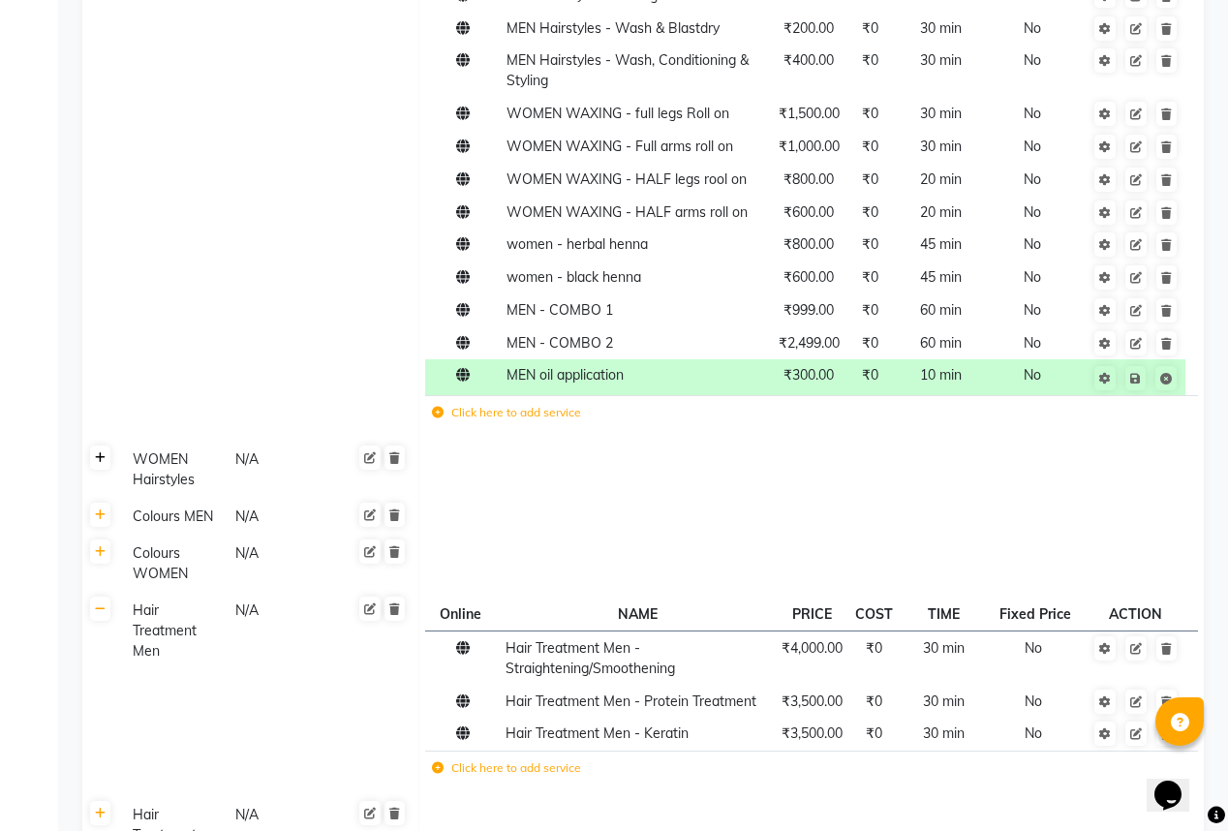
click at [101, 452] on icon at bounding box center [100, 458] width 11 height 12
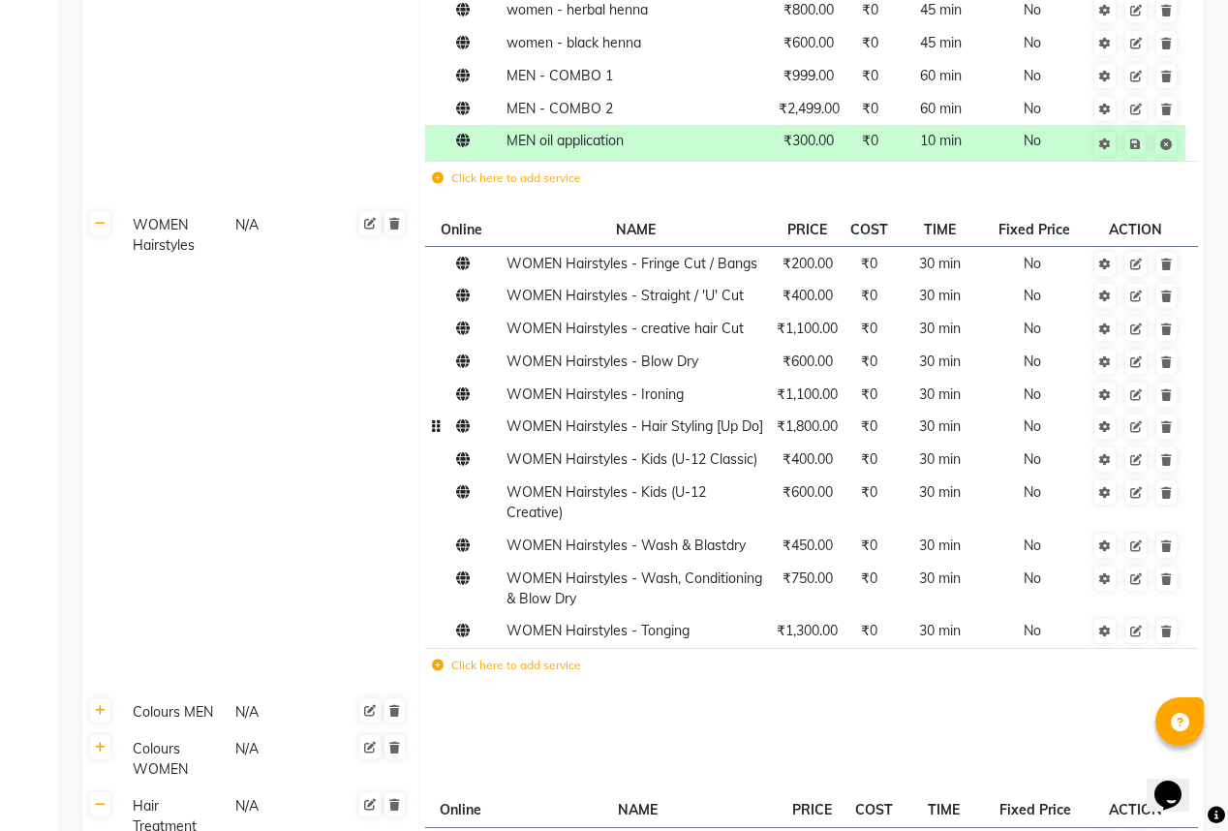
scroll to position [852, 0]
click at [437, 661] on icon at bounding box center [438, 667] width 12 height 12
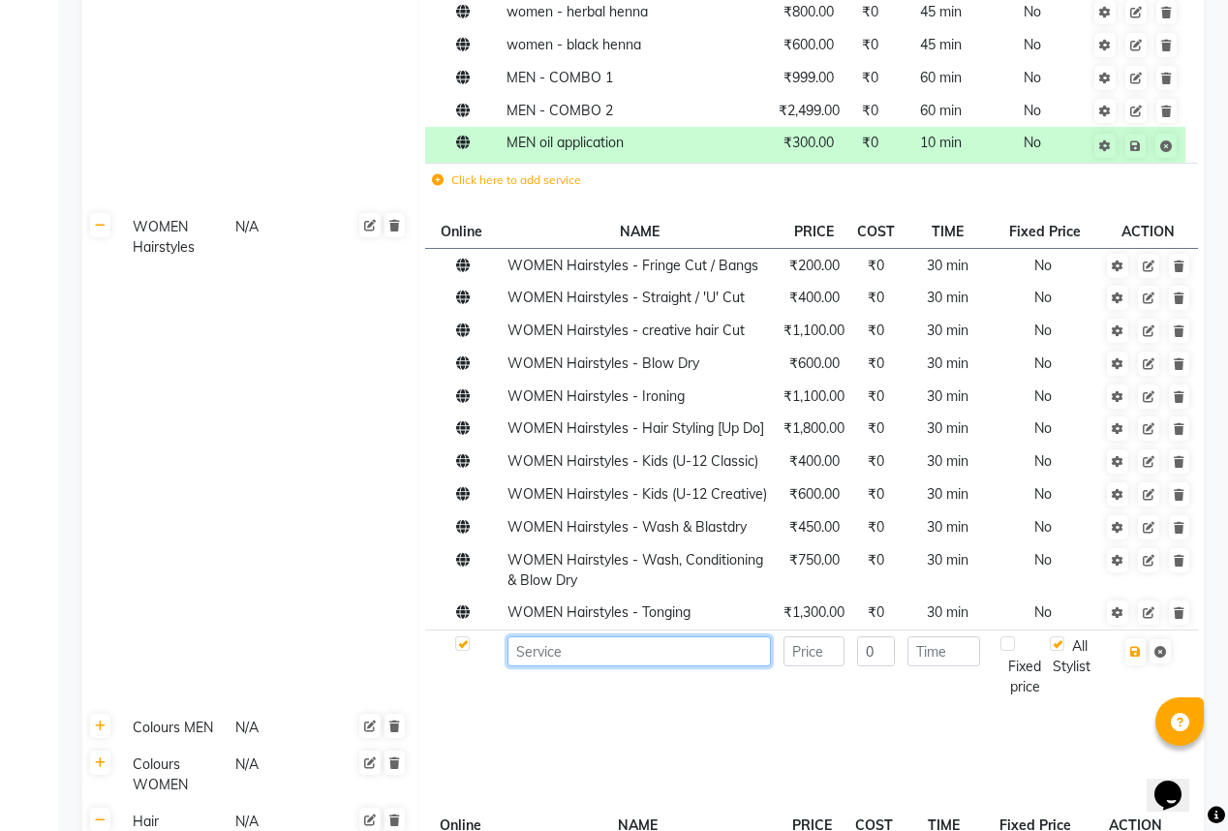
click at [570, 636] on input at bounding box center [638, 651] width 263 height 30
type input "WOMEN OIL APPLICATION"
click at [814, 636] on input "number" at bounding box center [813, 651] width 61 height 30
type input "400"
click at [872, 636] on input "0" at bounding box center [876, 651] width 38 height 30
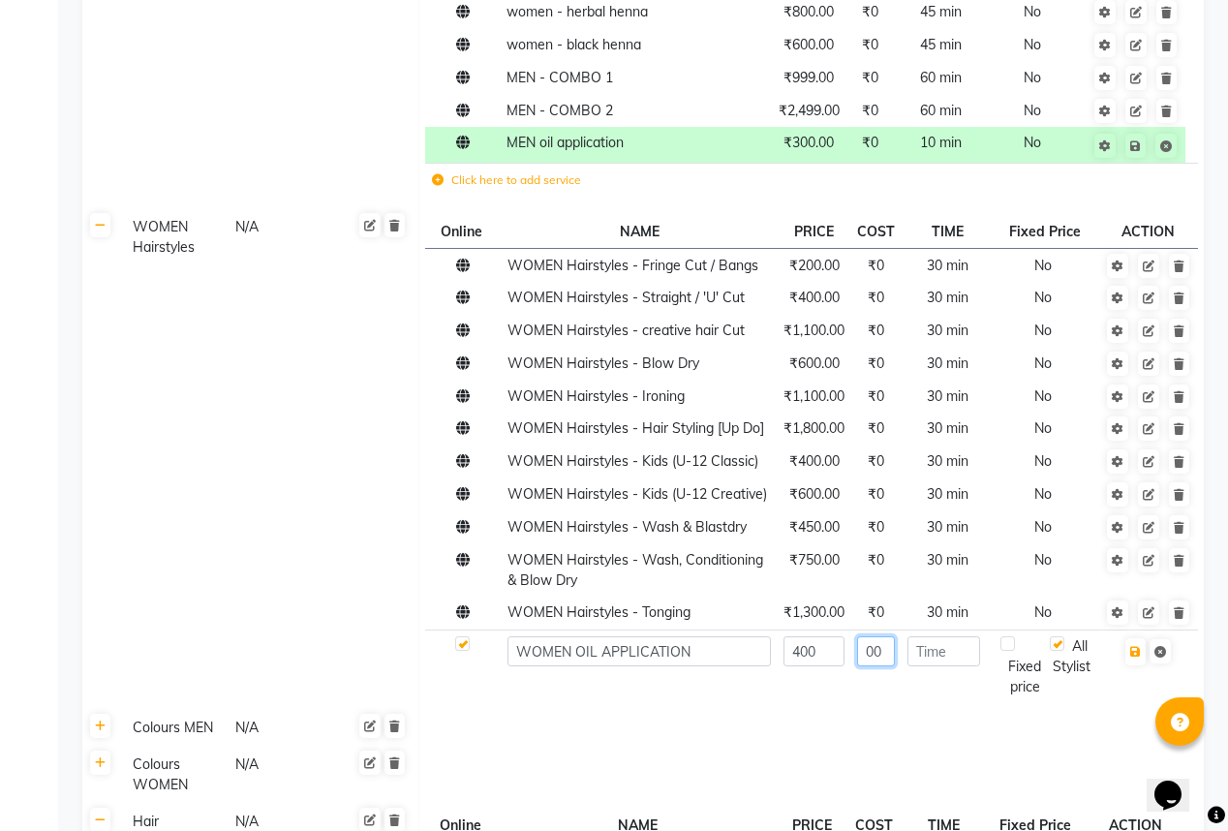
type input "00"
click at [942, 636] on input "number" at bounding box center [943, 651] width 73 height 30
type input "10"
click at [1141, 638] on button "button" at bounding box center [1135, 651] width 20 height 27
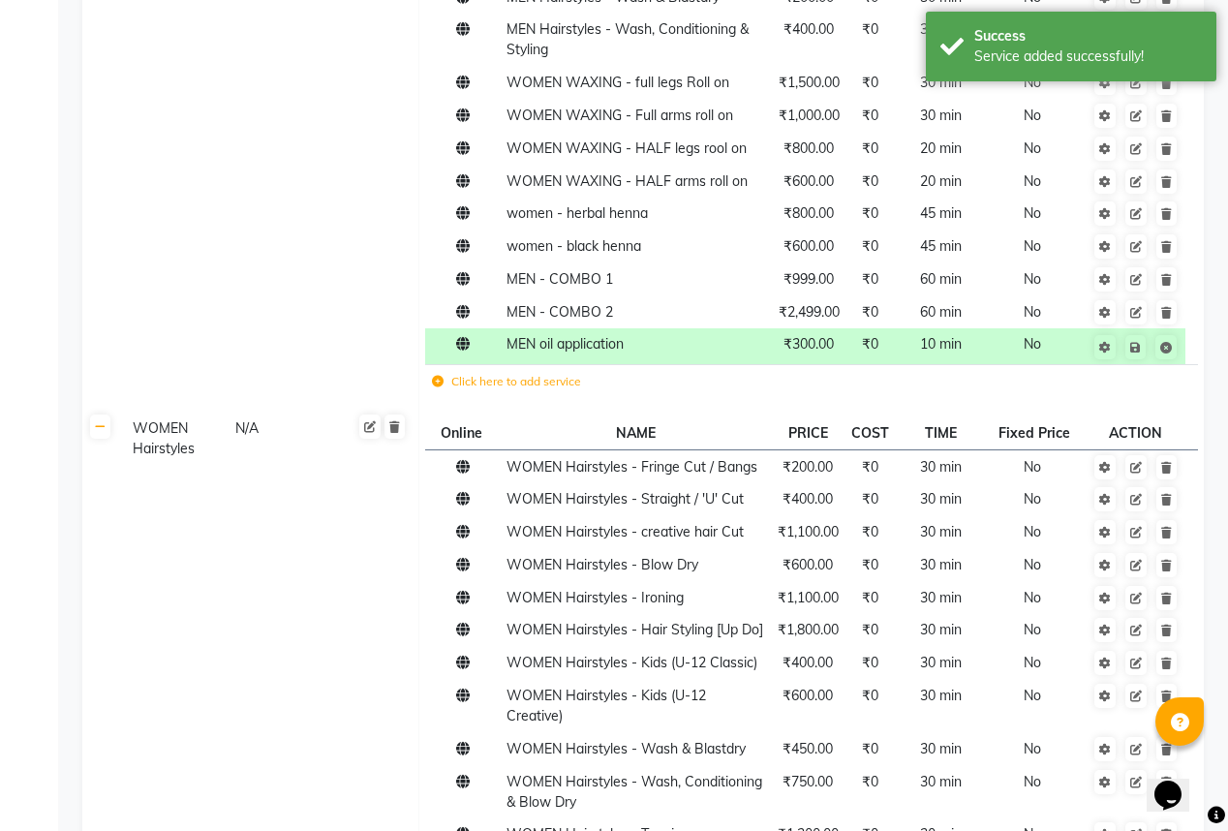
scroll to position [620, 0]
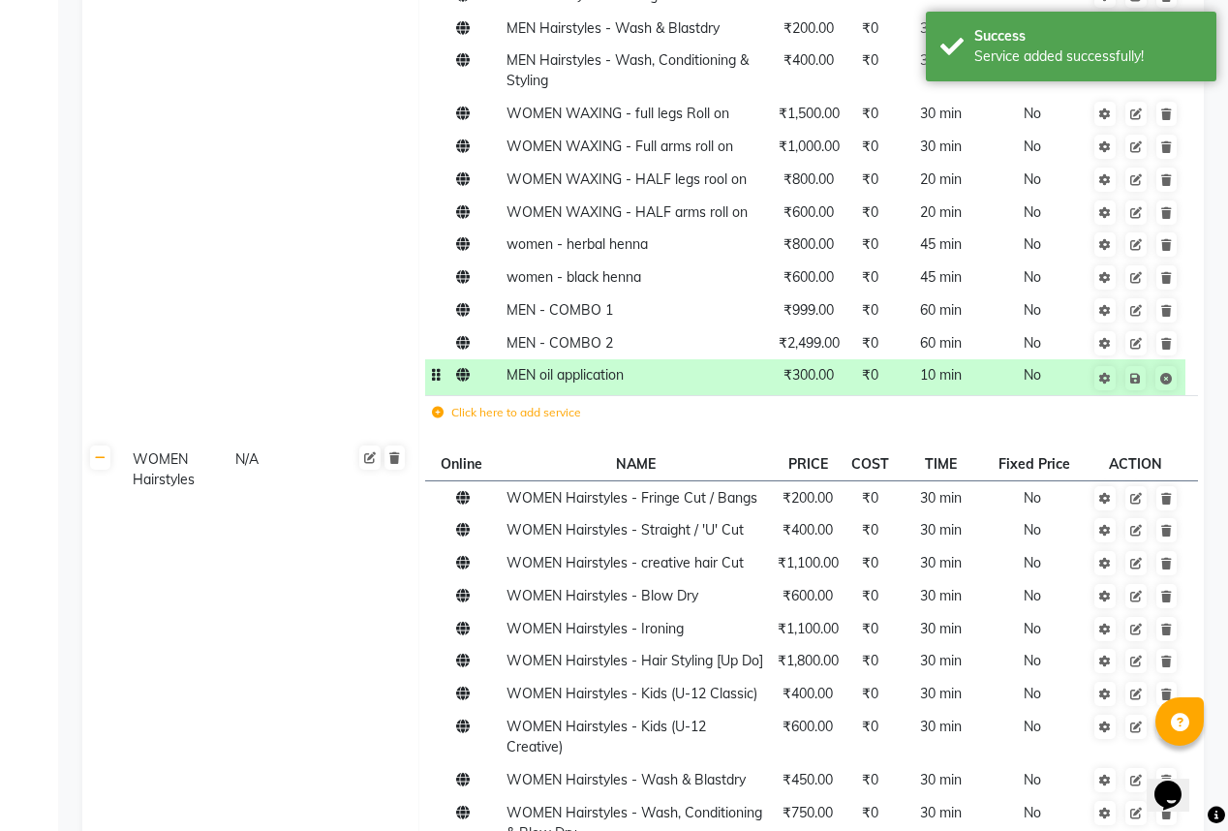
click at [807, 366] on span "₹300.00" at bounding box center [808, 374] width 50 height 17
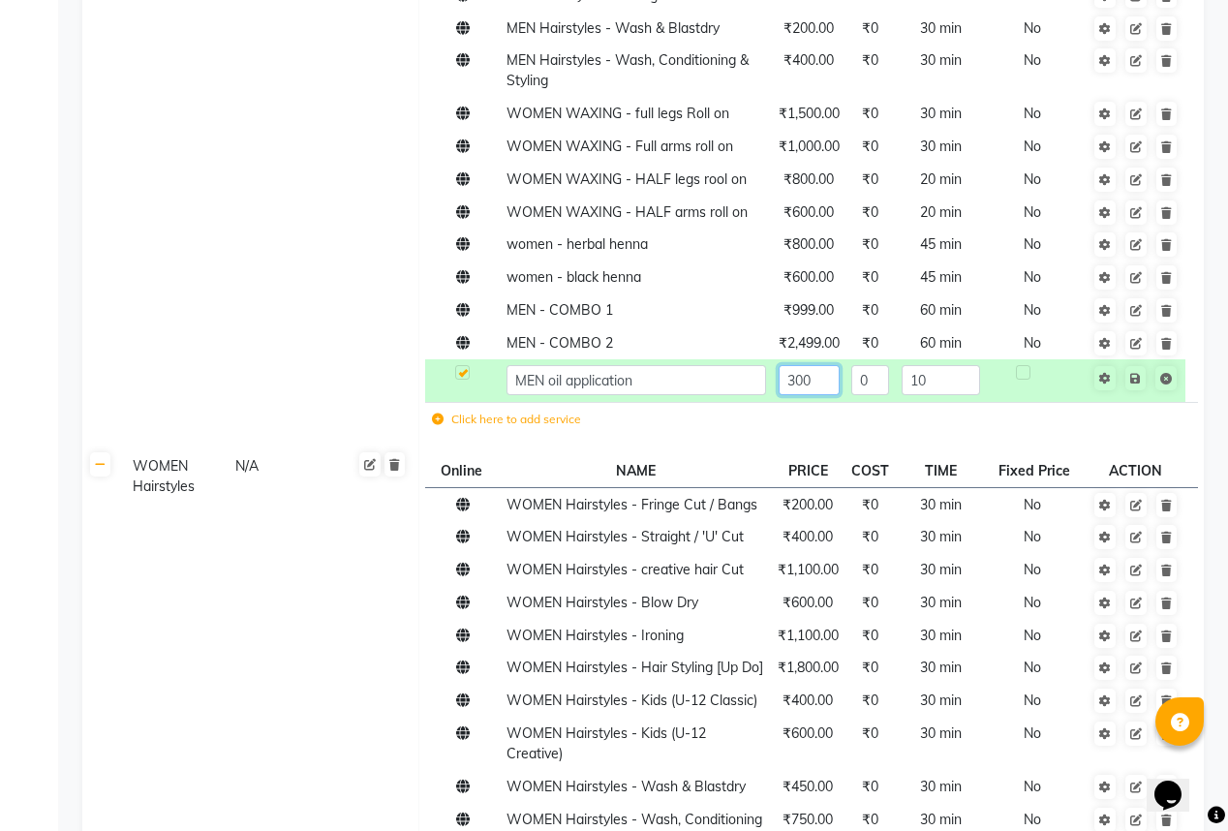
click at [794, 365] on input "300" at bounding box center [809, 380] width 61 height 30
type input "200"
click at [987, 402] on td at bounding box center [1037, 422] width 100 height 40
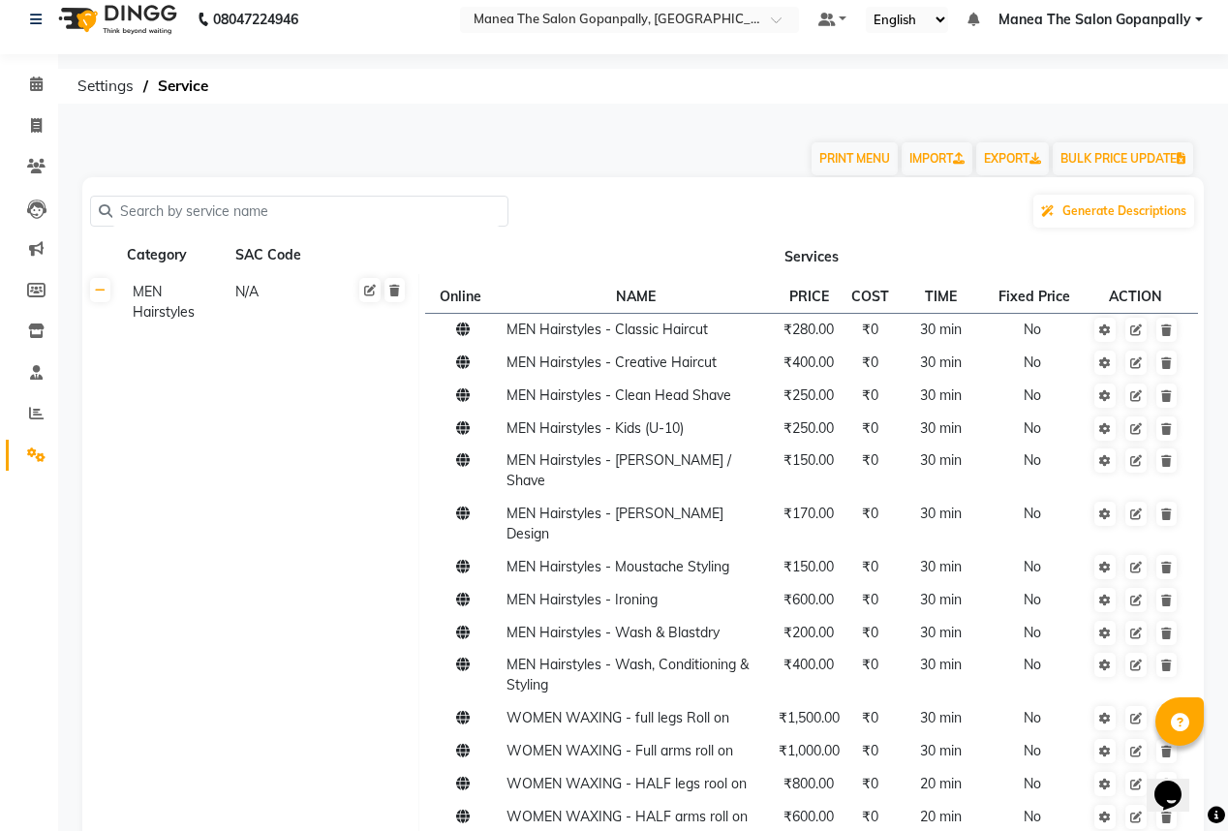
scroll to position [0, 0]
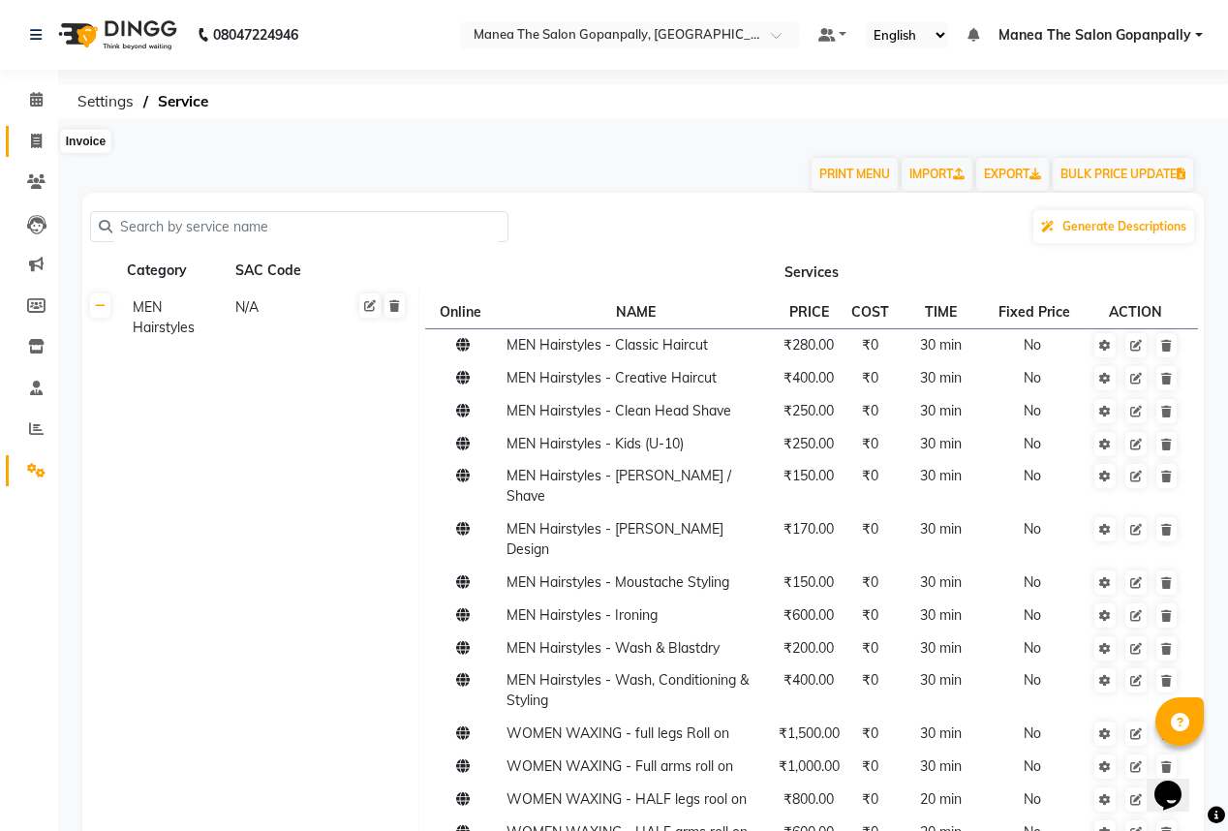
click at [38, 132] on span at bounding box center [36, 142] width 34 height 22
select select "service"
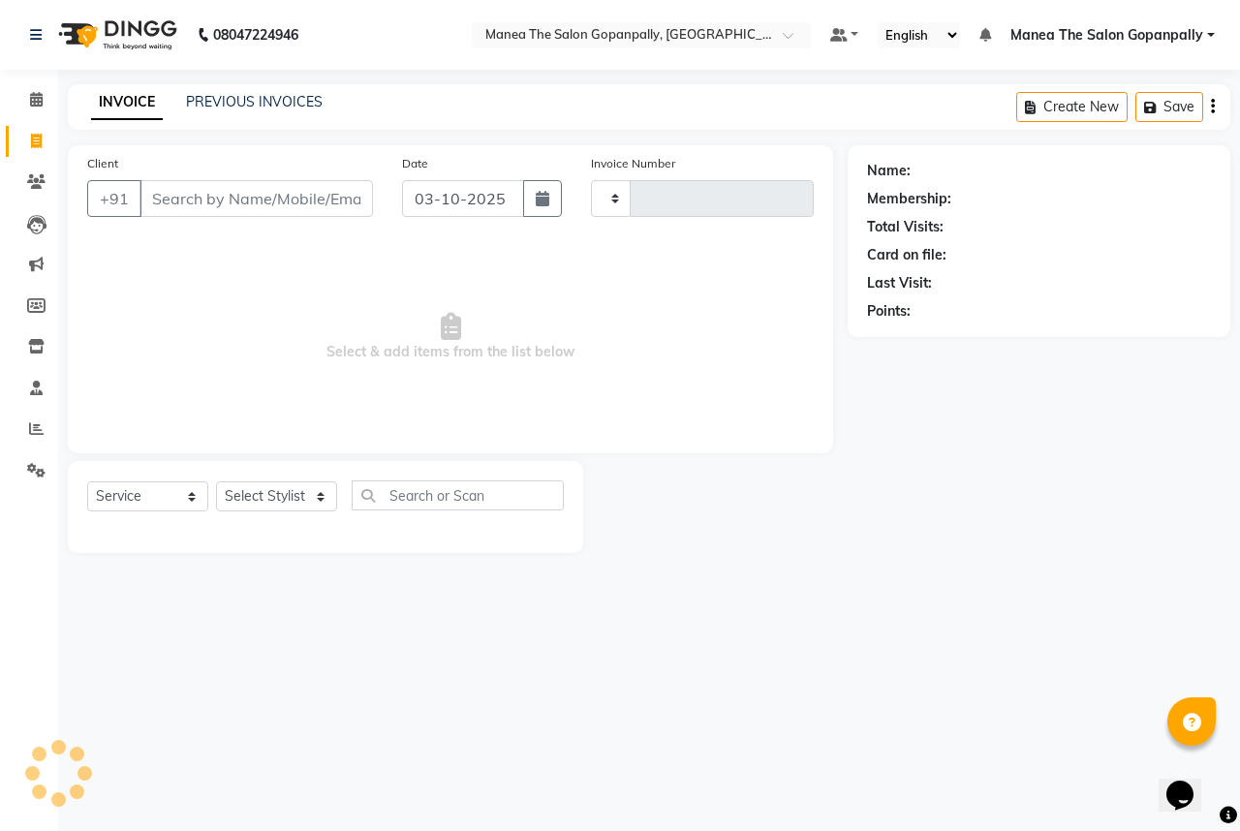
type input "3261"
select select "7027"
click at [217, 102] on link "PREVIOUS INVOICES" at bounding box center [254, 101] width 137 height 17
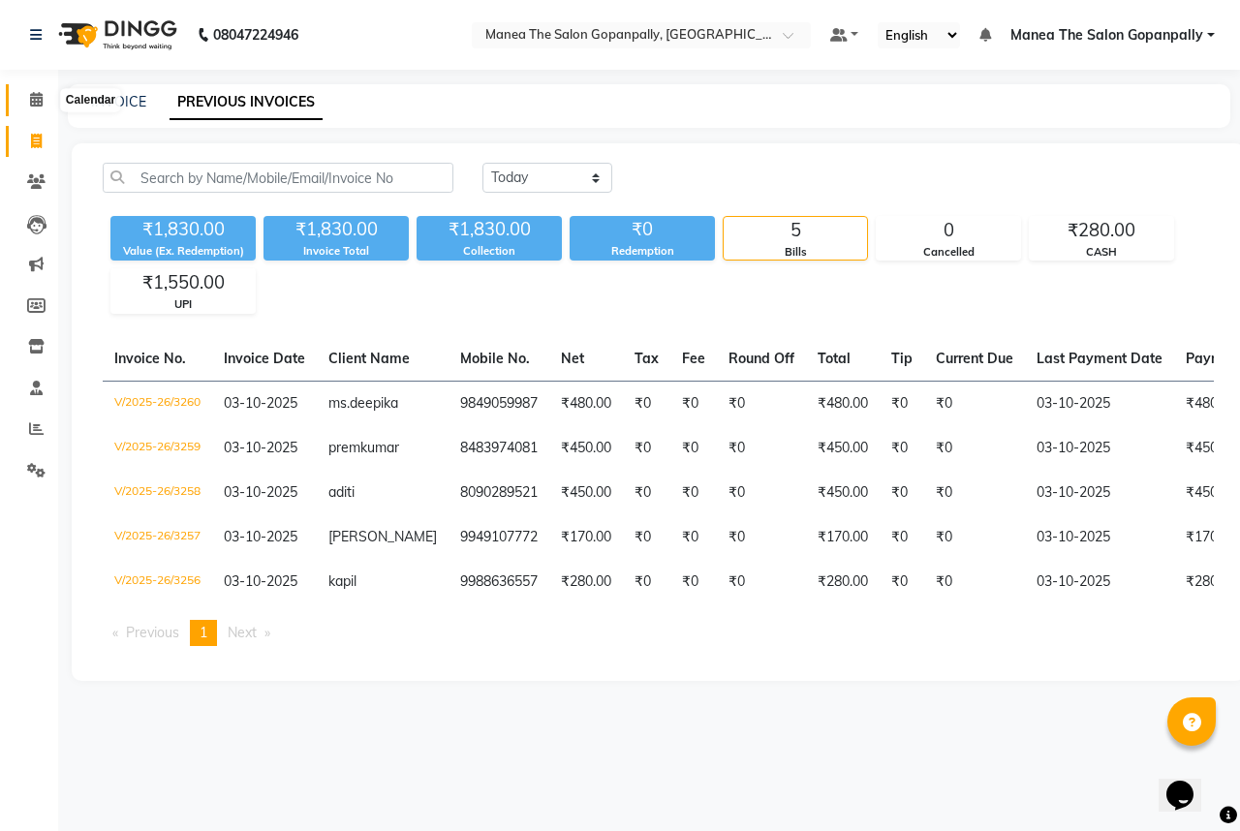
click at [32, 96] on icon at bounding box center [36, 99] width 13 height 15
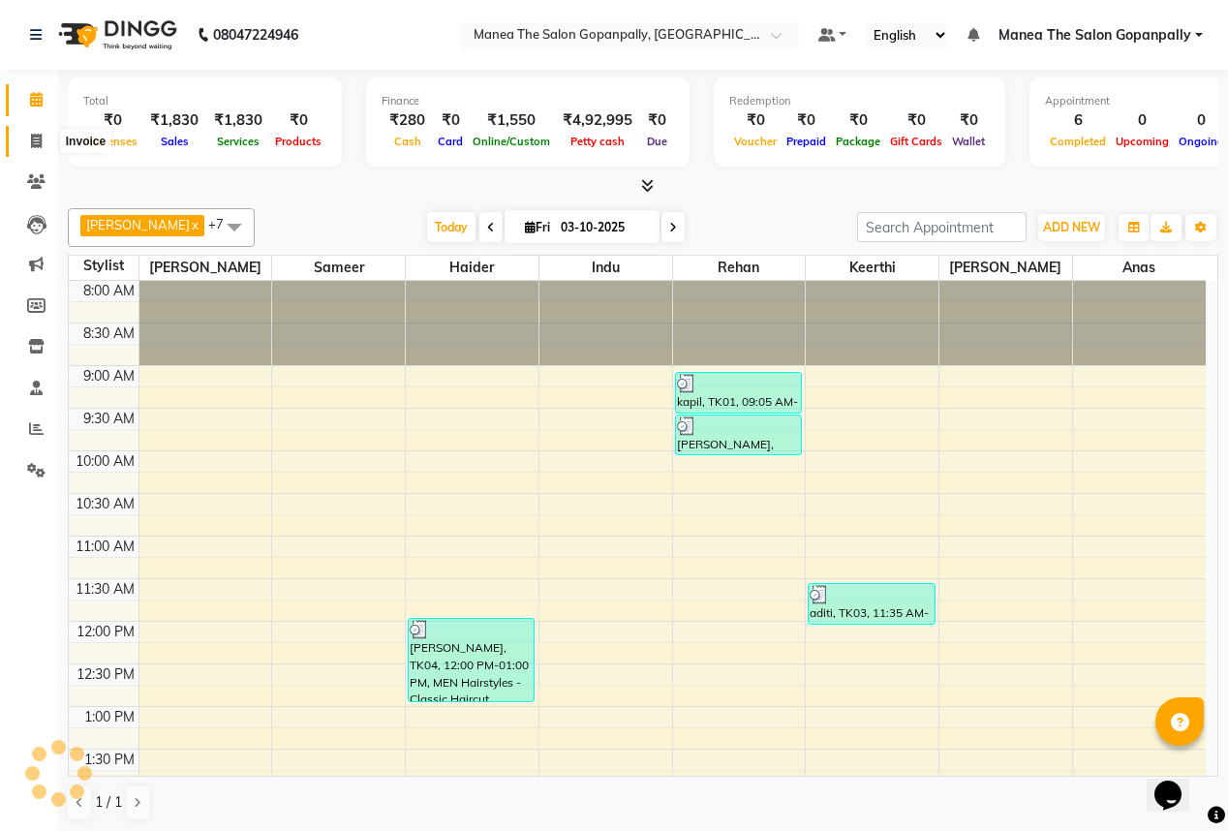
click at [34, 145] on icon at bounding box center [36, 141] width 11 height 15
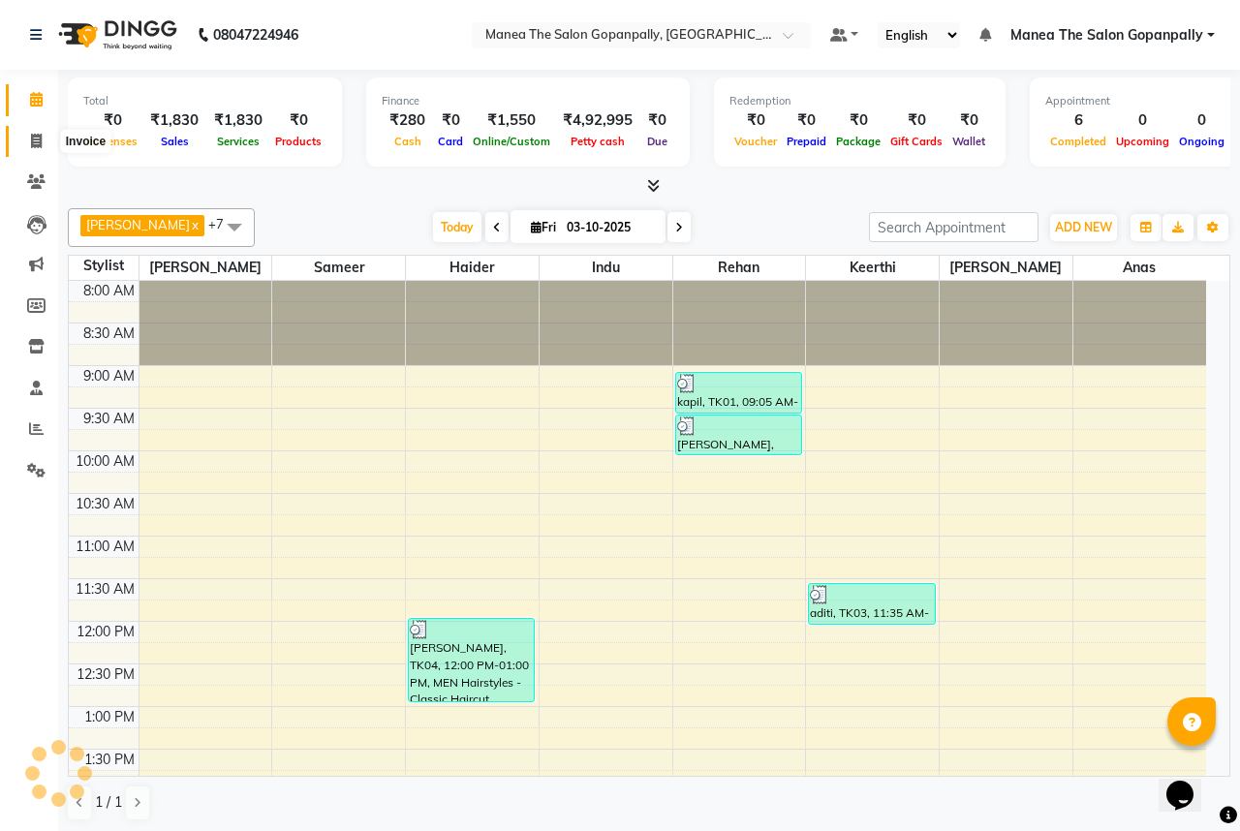
select select "7027"
select select "service"
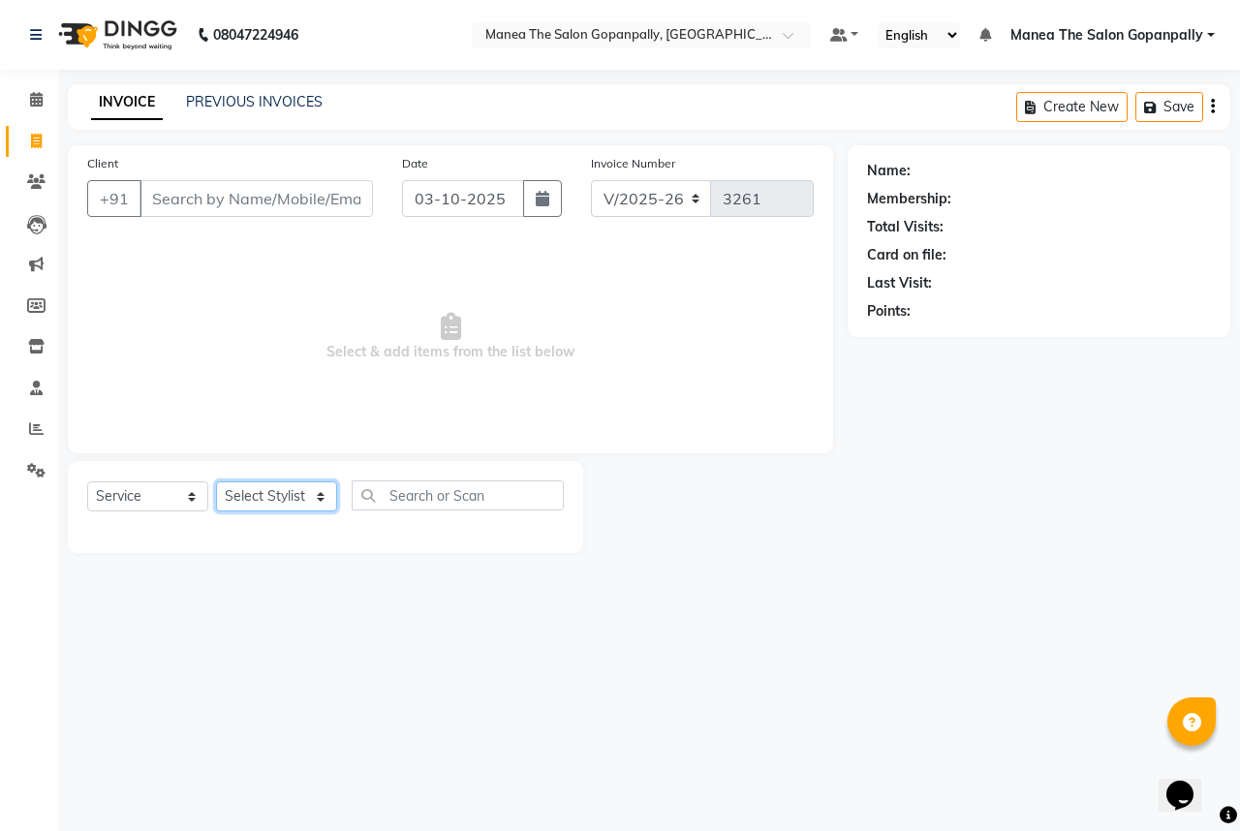
click at [236, 505] on select "Select Stylist anas [PERSON_NAME] [PERSON_NAME] [PERSON_NAME] sameer [PERSON_NA…" at bounding box center [276, 496] width 121 height 30
select select "57885"
click at [216, 482] on select "Select Stylist anas [PERSON_NAME] [PERSON_NAME] [PERSON_NAME] sameer [PERSON_NA…" at bounding box center [276, 496] width 121 height 30
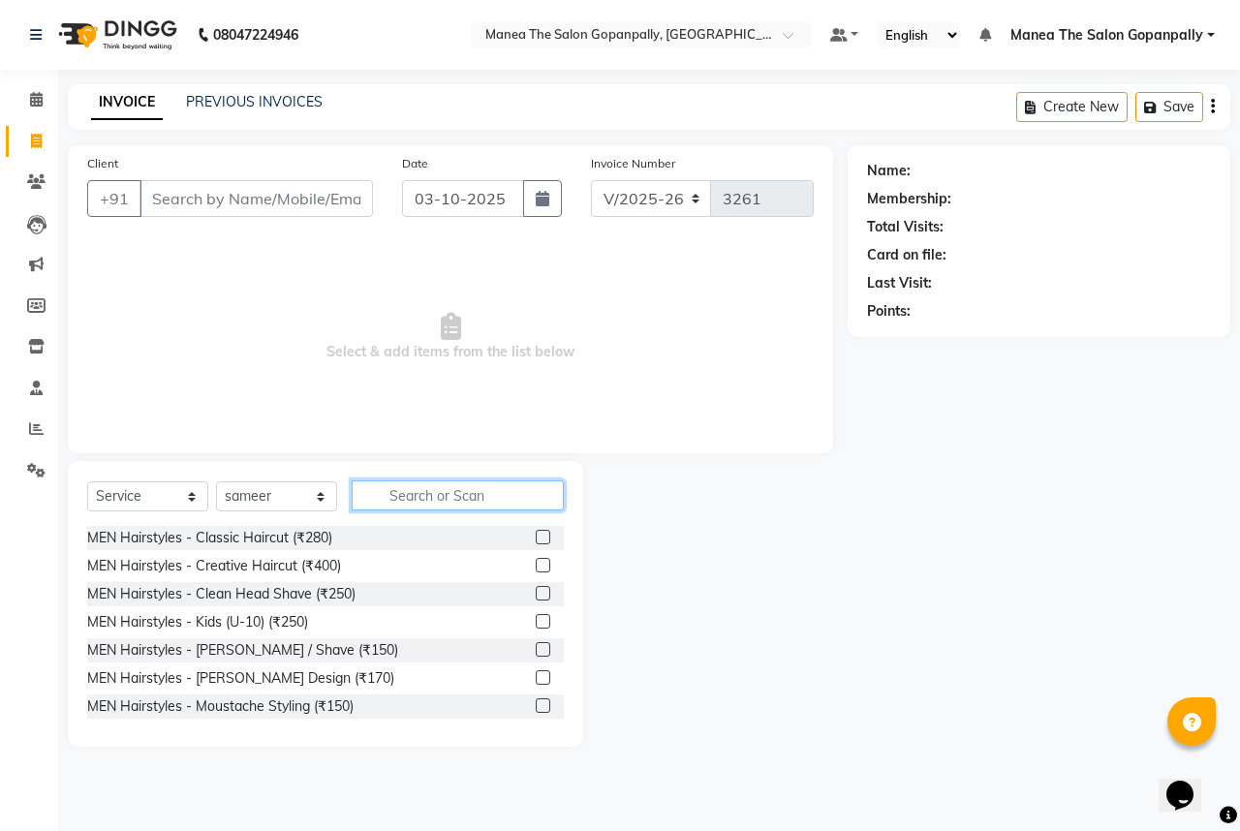
click at [428, 499] on input "text" at bounding box center [458, 495] width 212 height 30
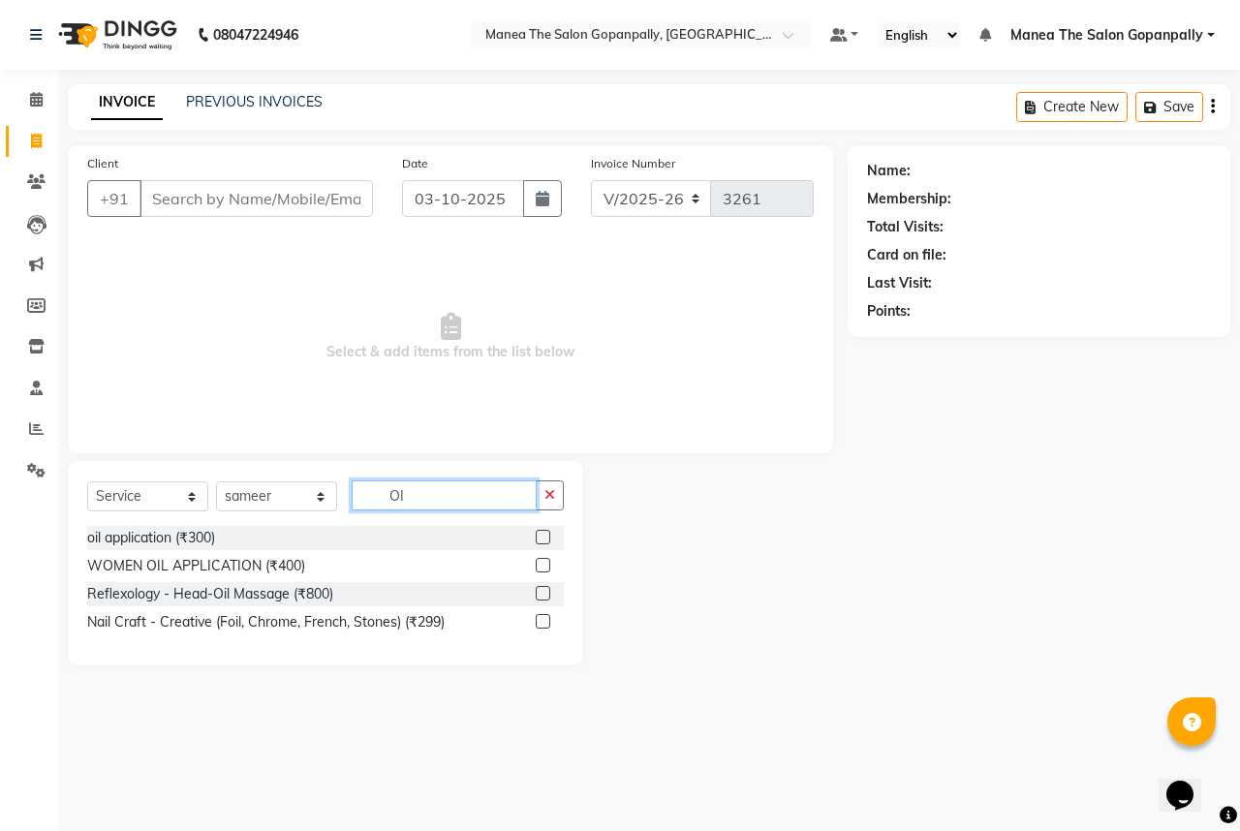
type input "O"
type input "oil"
click at [547, 593] on label at bounding box center [543, 593] width 15 height 15
click at [547, 593] on input "checkbox" at bounding box center [542, 594] width 13 height 13
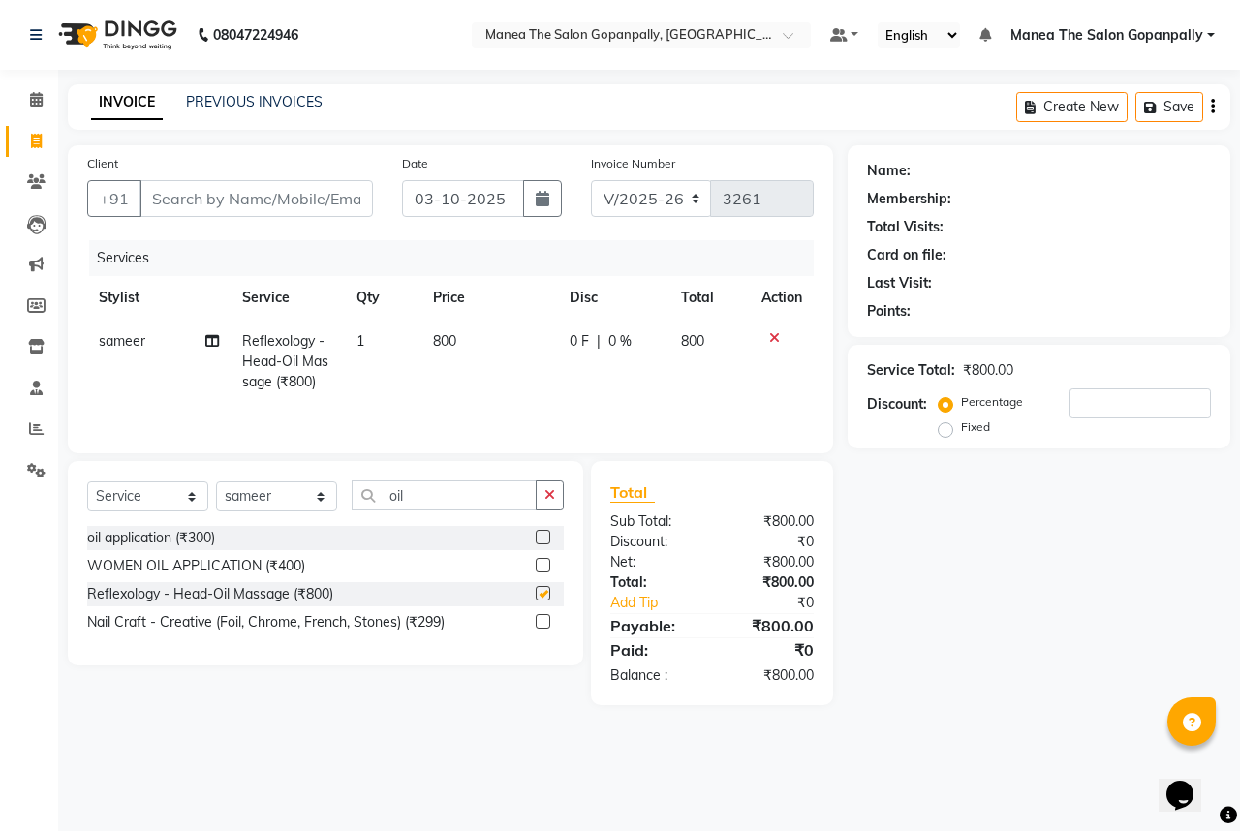
checkbox input "false"
click at [244, 499] on select "Select Stylist anas [PERSON_NAME] [PERSON_NAME] [PERSON_NAME] sameer [PERSON_NA…" at bounding box center [276, 496] width 121 height 30
select select "83346"
click at [216, 482] on select "Select Stylist anas [PERSON_NAME] [PERSON_NAME] [PERSON_NAME] sameer [PERSON_NA…" at bounding box center [276, 496] width 121 height 30
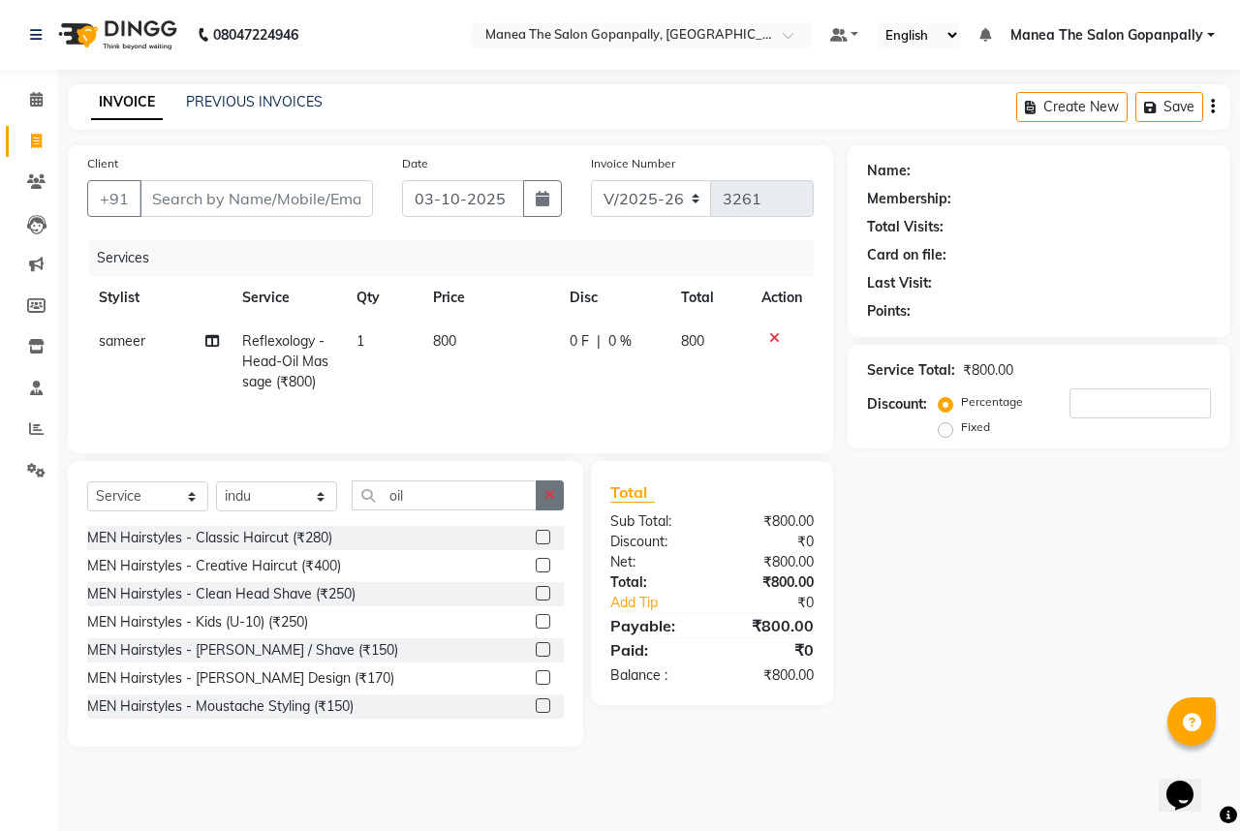
click at [551, 484] on button "button" at bounding box center [550, 495] width 28 height 30
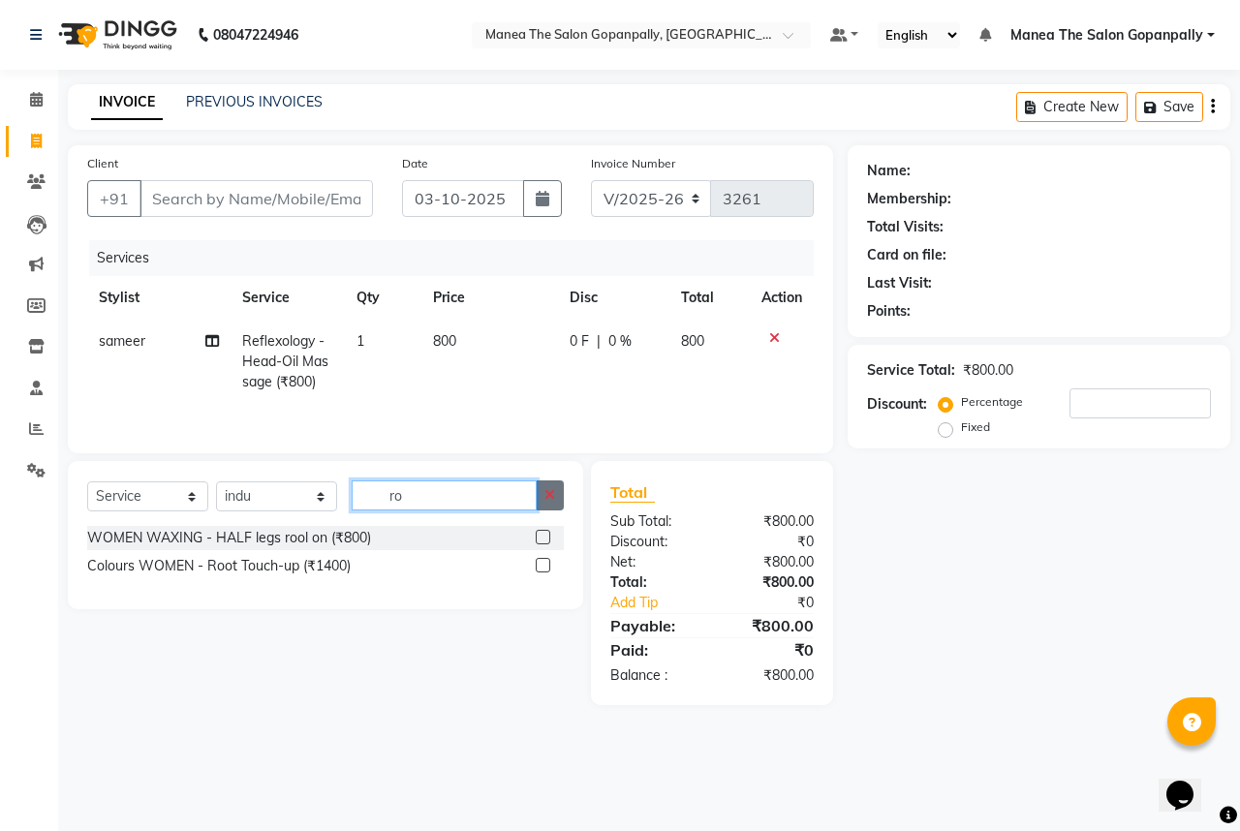
type input "r"
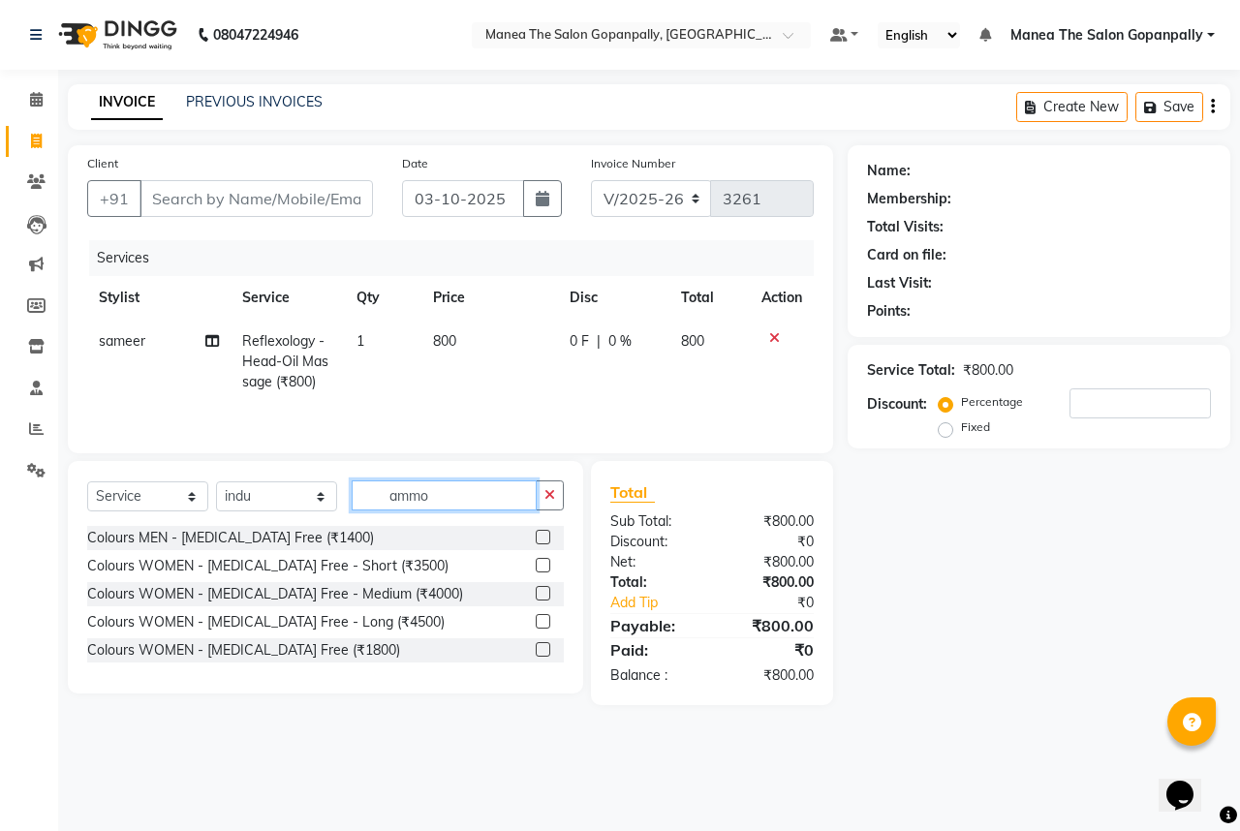
type input "ammo"
click at [545, 649] on label at bounding box center [543, 649] width 15 height 15
click at [545, 649] on input "checkbox" at bounding box center [542, 650] width 13 height 13
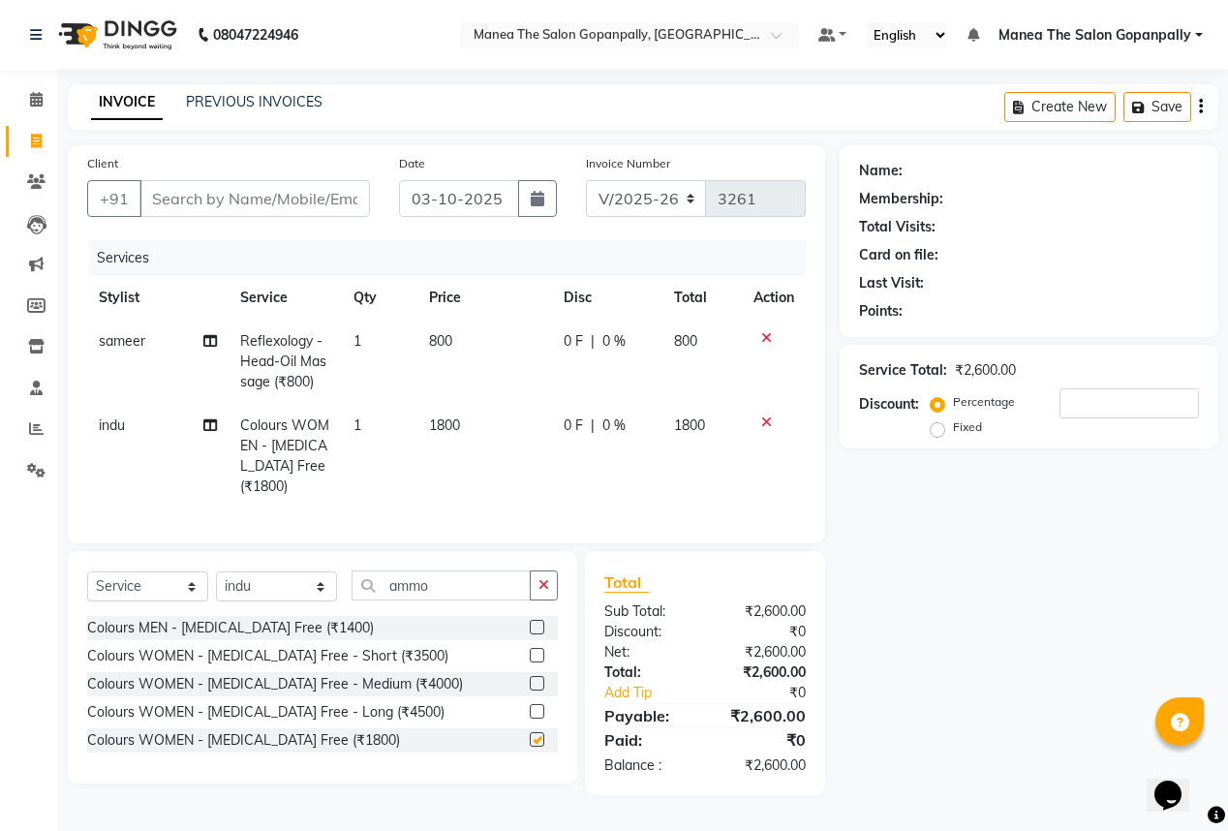
checkbox input "false"
click at [123, 425] on span "indu" at bounding box center [112, 424] width 26 height 17
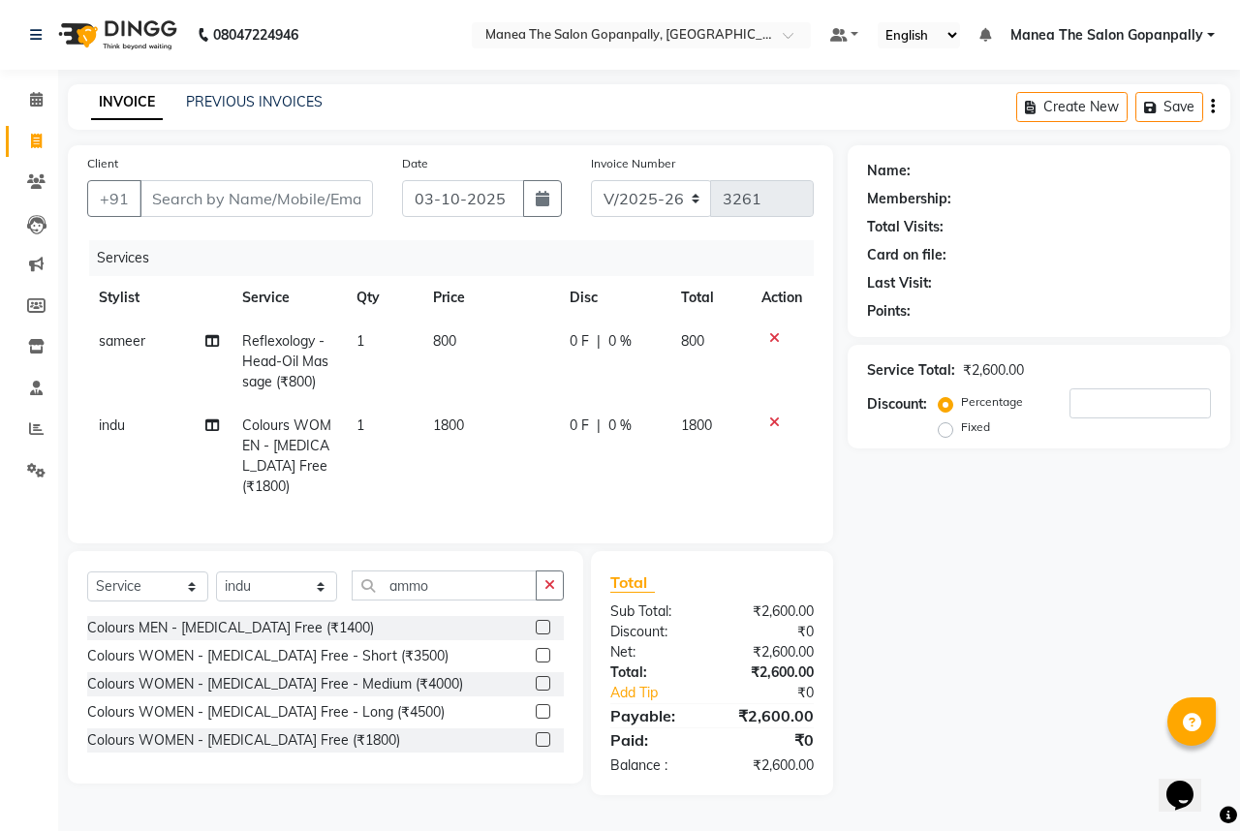
select select "83346"
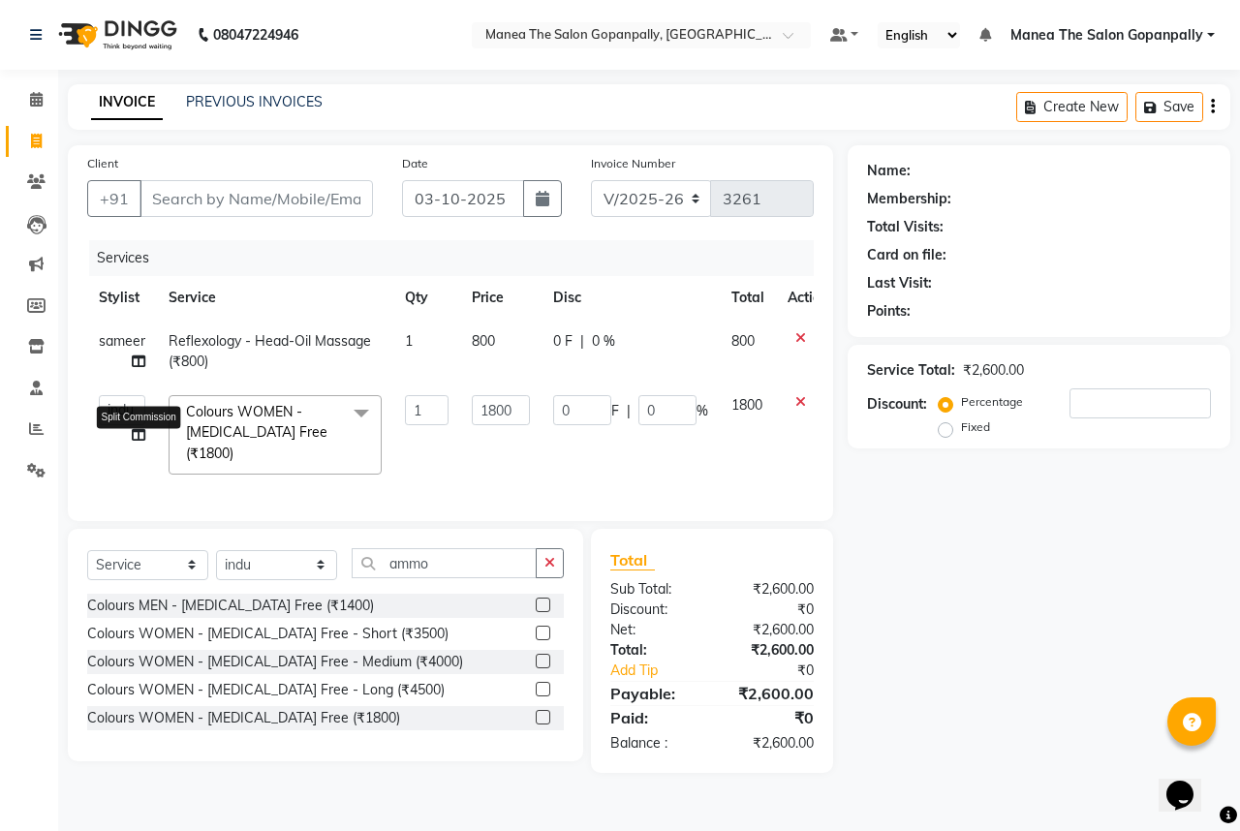
click at [140, 436] on icon at bounding box center [139, 435] width 14 height 14
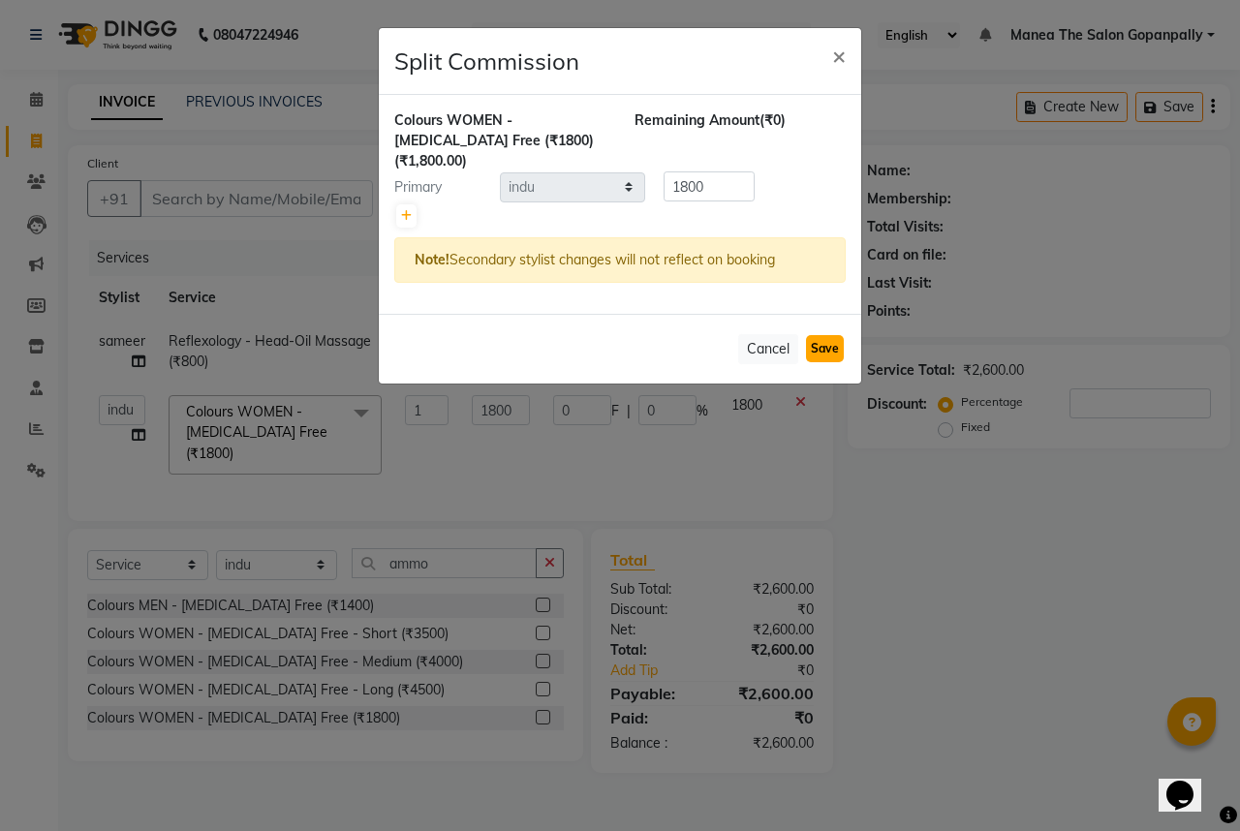
click at [817, 335] on button "Save" at bounding box center [825, 348] width 38 height 27
select select "Select"
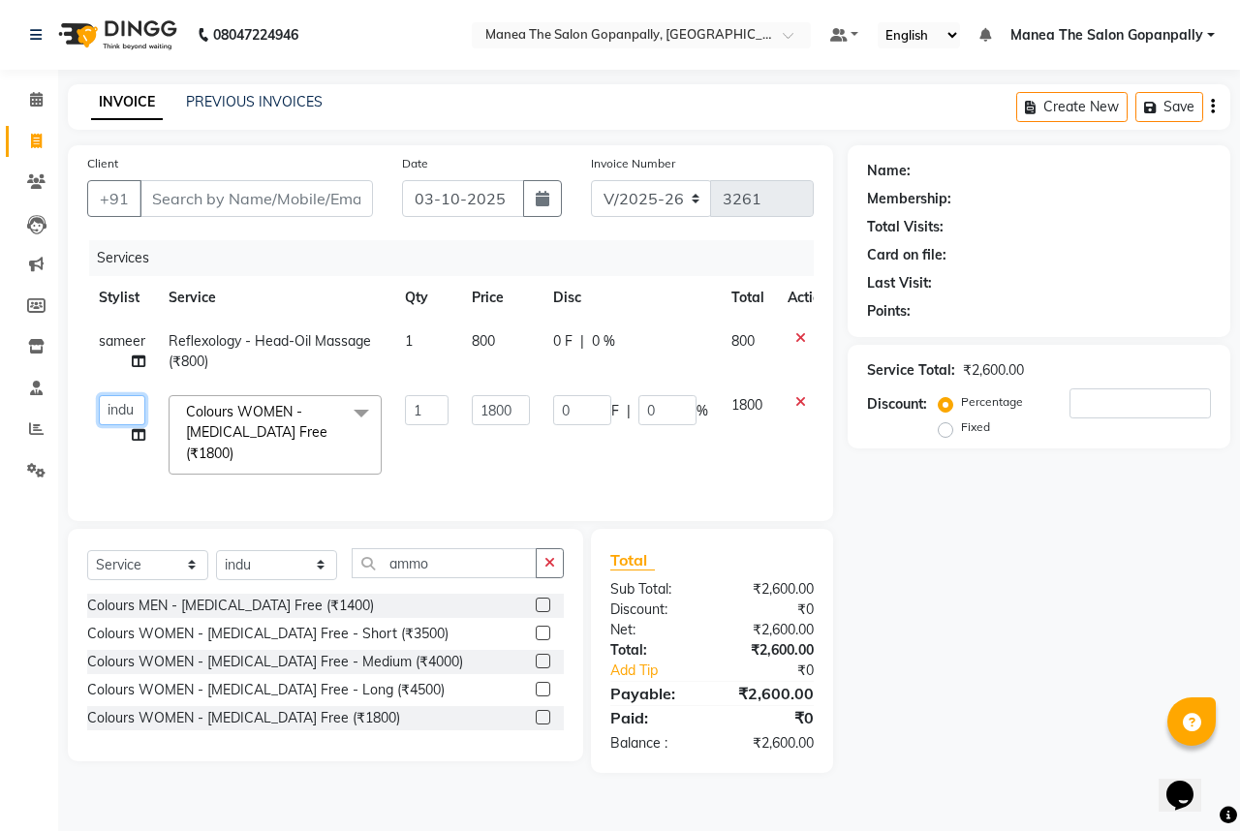
click at [108, 404] on select "anas [PERSON_NAME] [PERSON_NAME] [PERSON_NAME] sameer [PERSON_NAME]" at bounding box center [122, 410] width 46 height 30
select select "57882"
click at [252, 560] on select "Select Stylist anas [PERSON_NAME] [PERSON_NAME] [PERSON_NAME] sameer [PERSON_NA…" at bounding box center [276, 565] width 121 height 30
select select "57885"
click at [216, 550] on select "Select Stylist anas [PERSON_NAME] [PERSON_NAME] [PERSON_NAME] sameer [PERSON_NA…" at bounding box center [276, 565] width 121 height 30
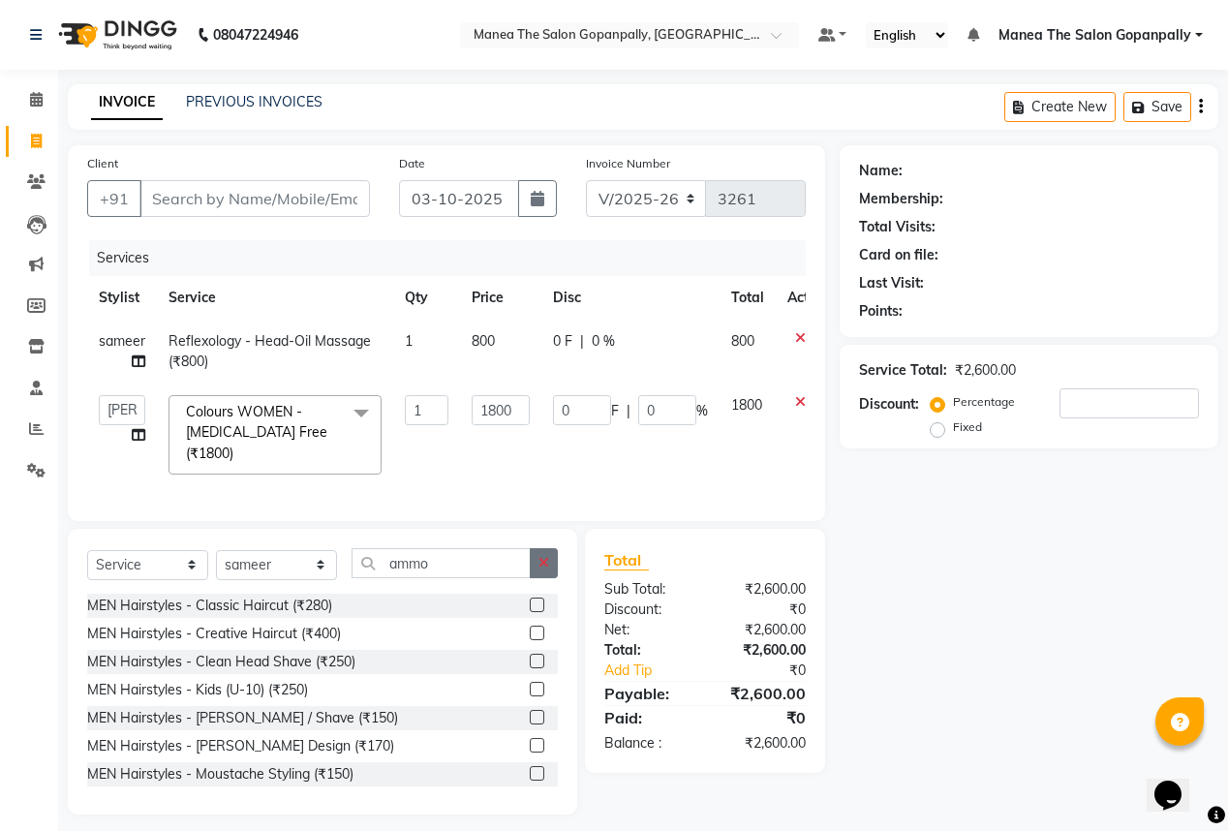
click at [551, 552] on button "button" at bounding box center [544, 563] width 28 height 30
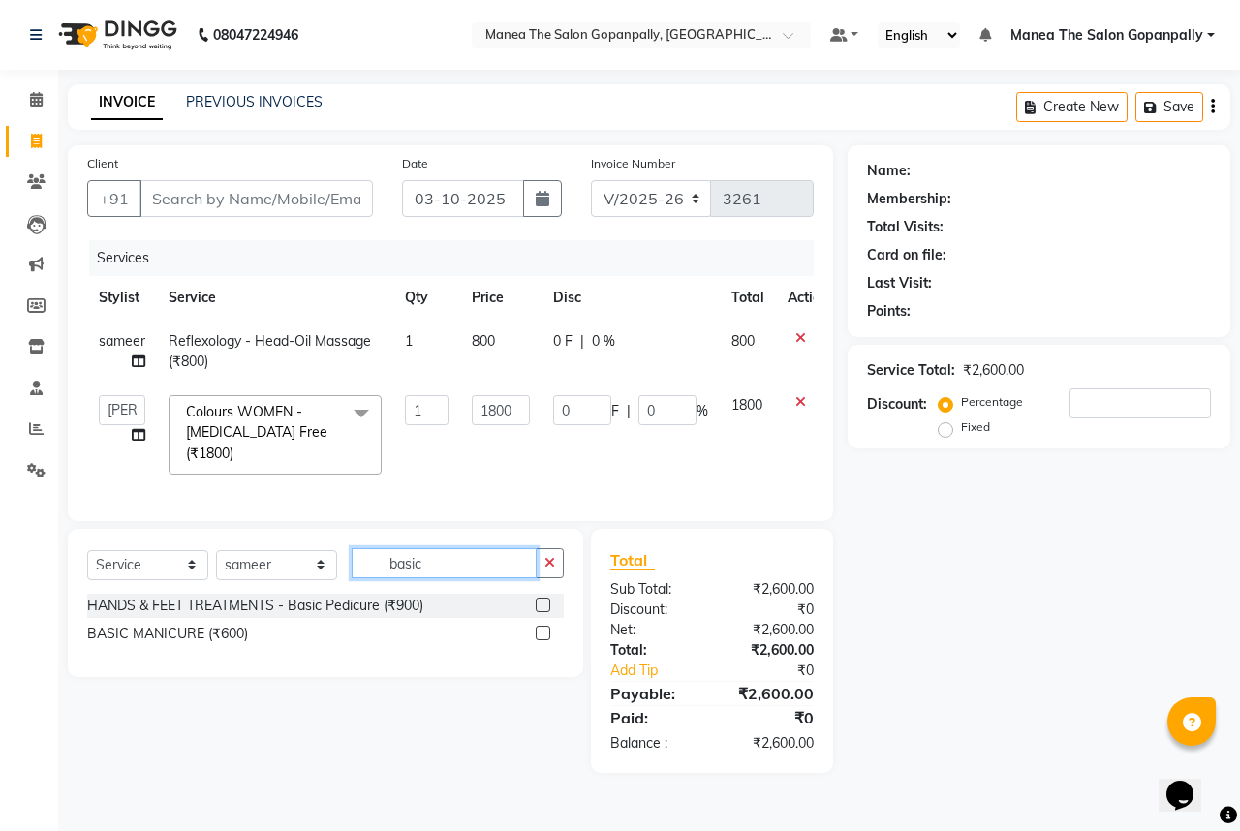
type input "basic"
click at [542, 598] on label at bounding box center [543, 605] width 15 height 15
click at [542, 599] on input "checkbox" at bounding box center [542, 605] width 13 height 13
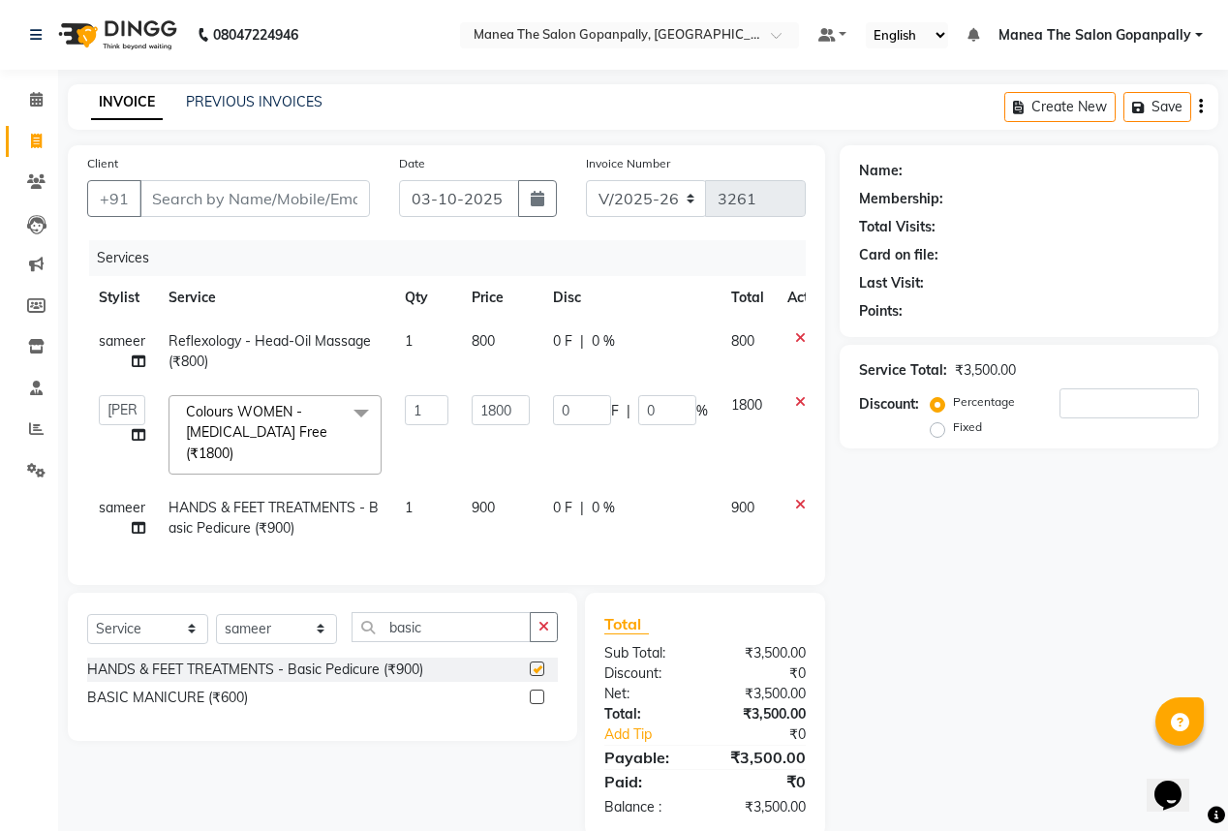
checkbox input "false"
click at [38, 433] on icon at bounding box center [36, 428] width 15 height 15
click at [244, 192] on input "Client" at bounding box center [254, 198] width 230 height 37
type input "a"
type input "0"
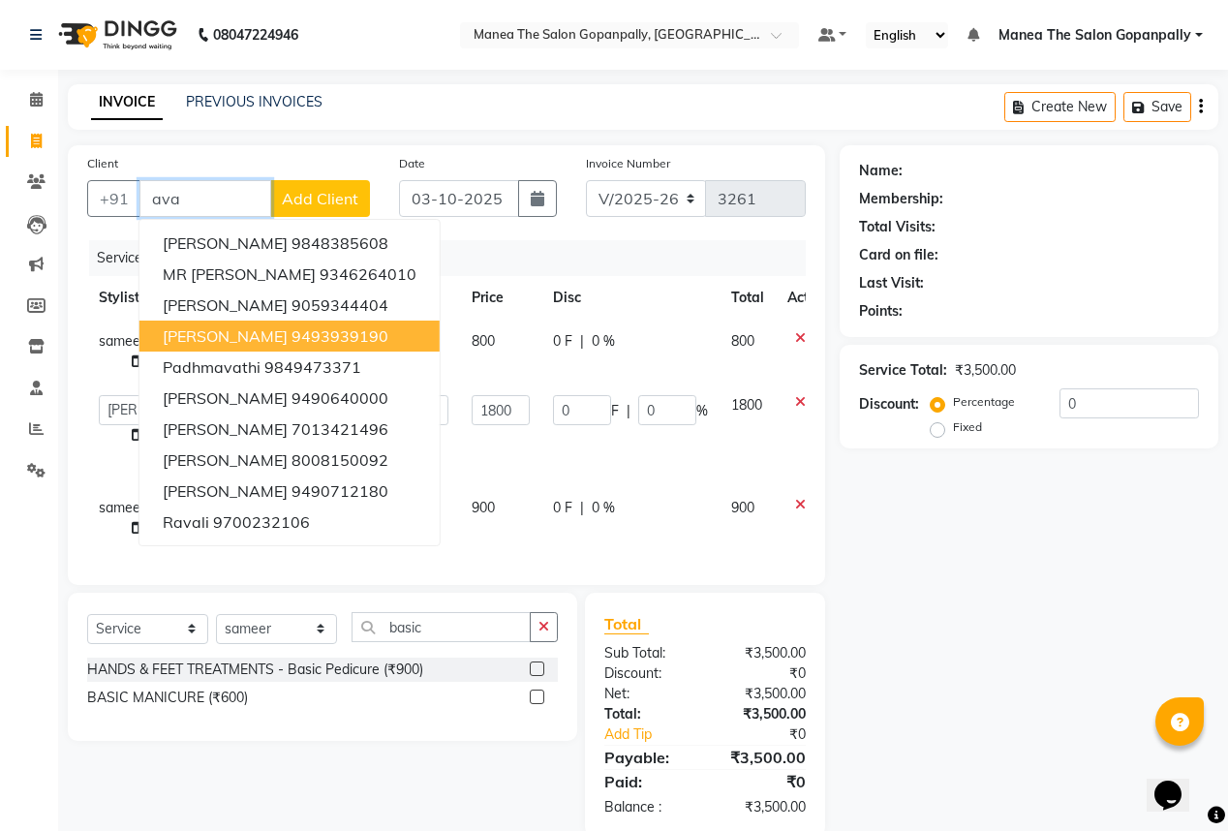
click at [291, 333] on ngb-highlight "9493939190" at bounding box center [339, 335] width 97 height 19
type input "9493939190"
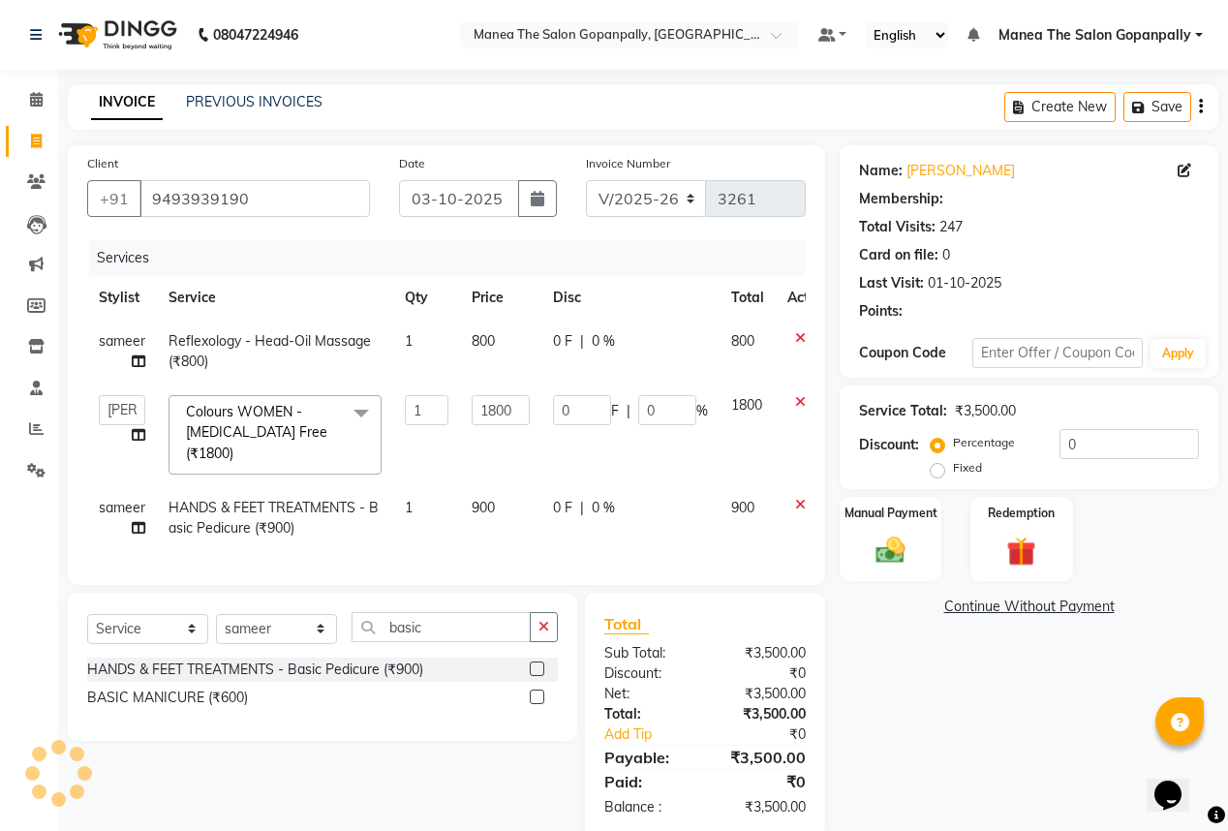
type input "360"
type input "20"
select select "1: Object"
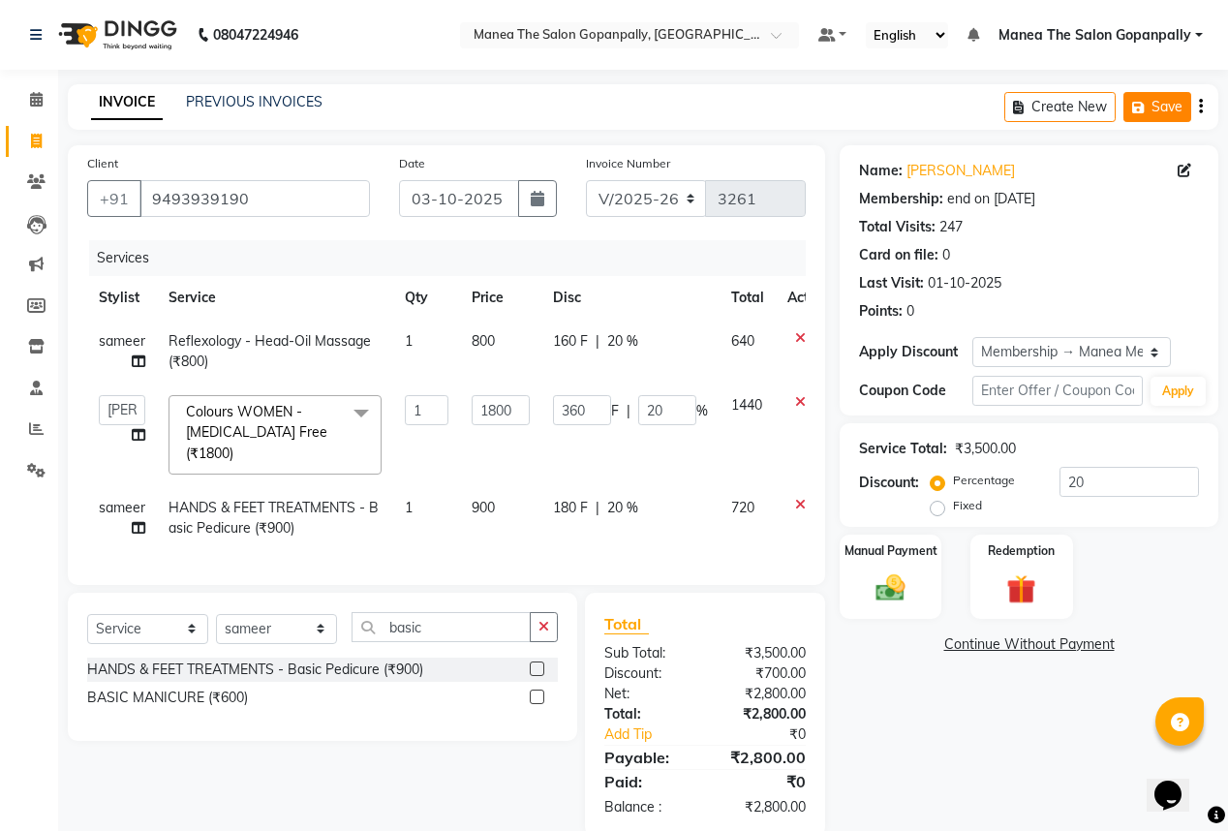
click at [1174, 103] on button "Save" at bounding box center [1157, 107] width 68 height 30
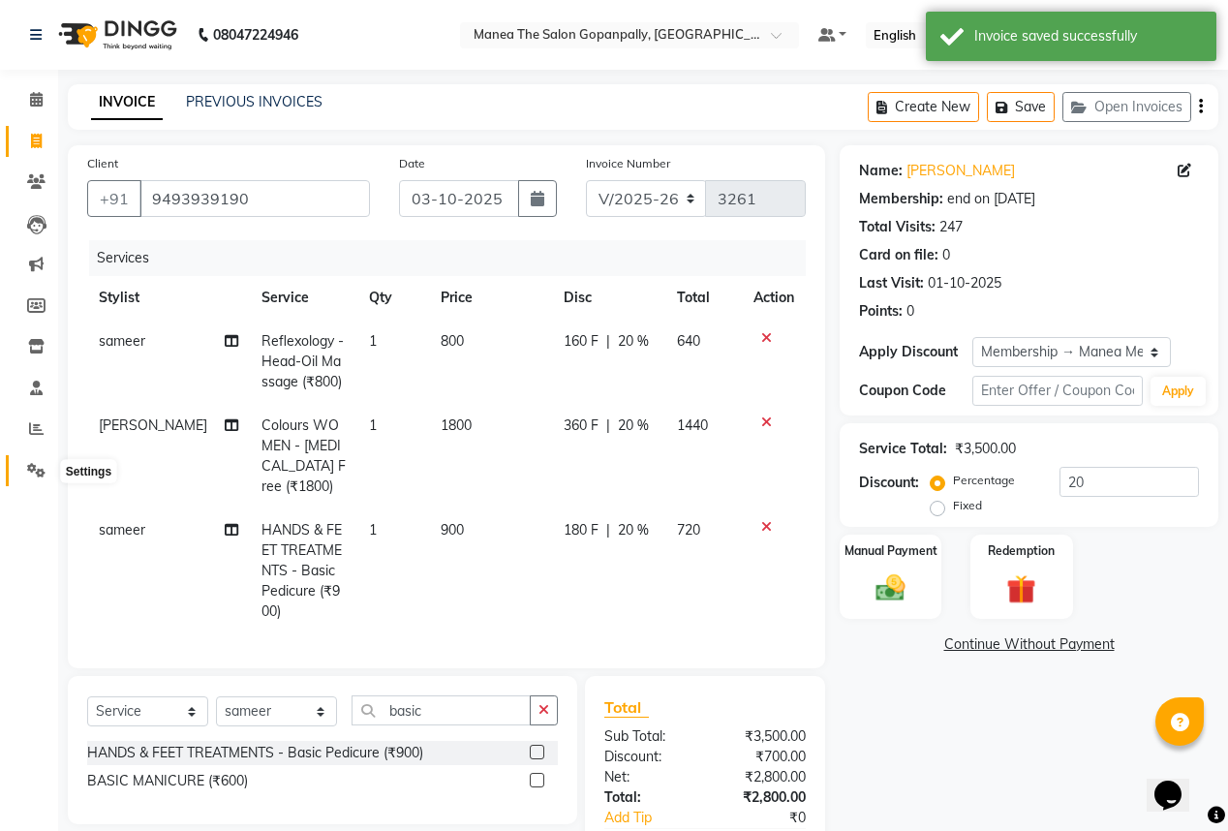
click at [37, 471] on icon at bounding box center [36, 470] width 18 height 15
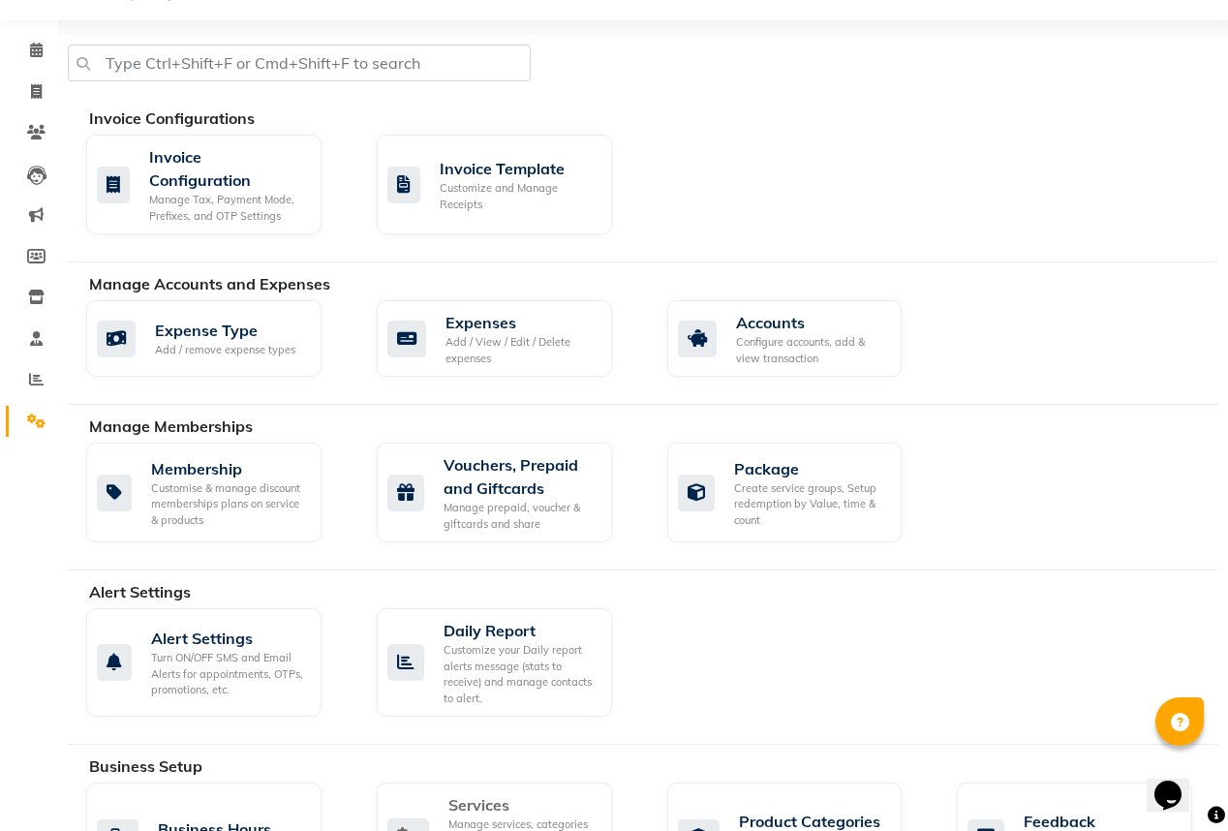
scroll to position [310, 0]
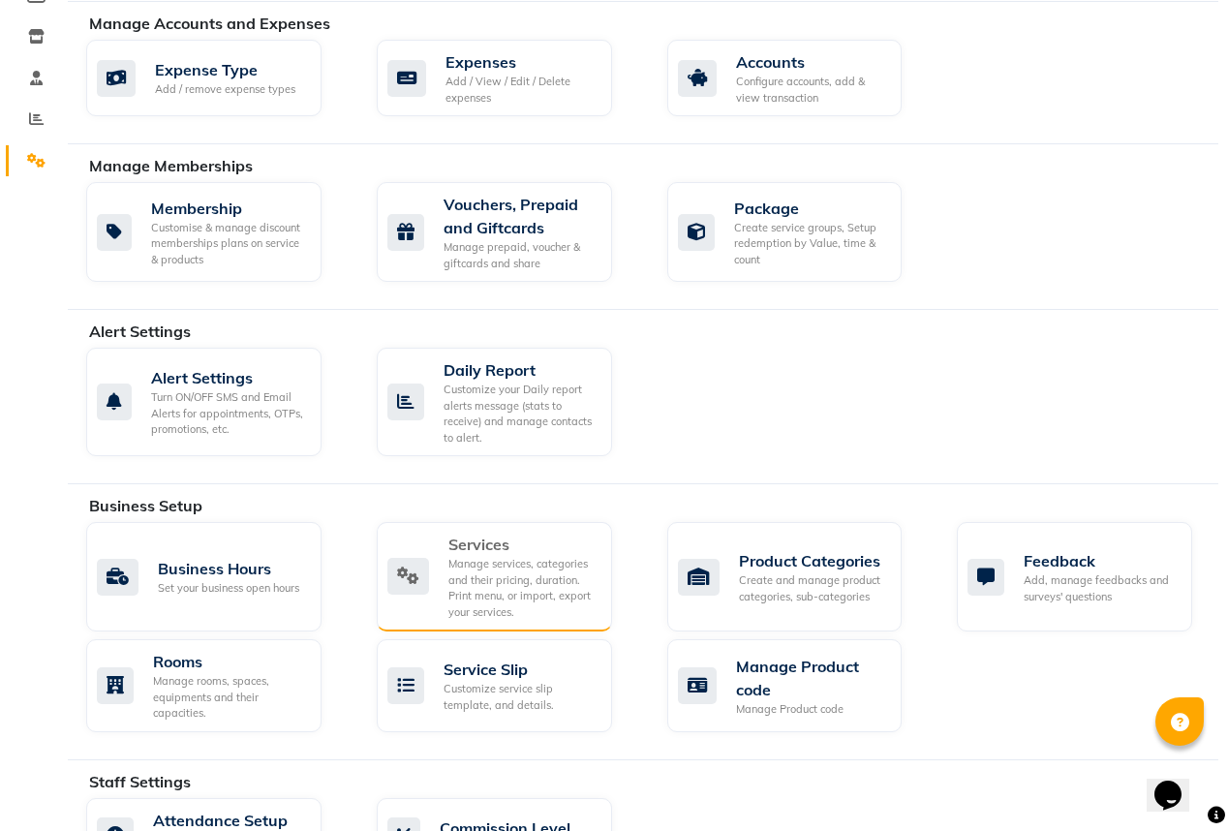
click at [504, 556] on div "Manage services, categories and their pricing, duration. Print menu, or import,…" at bounding box center [522, 588] width 148 height 64
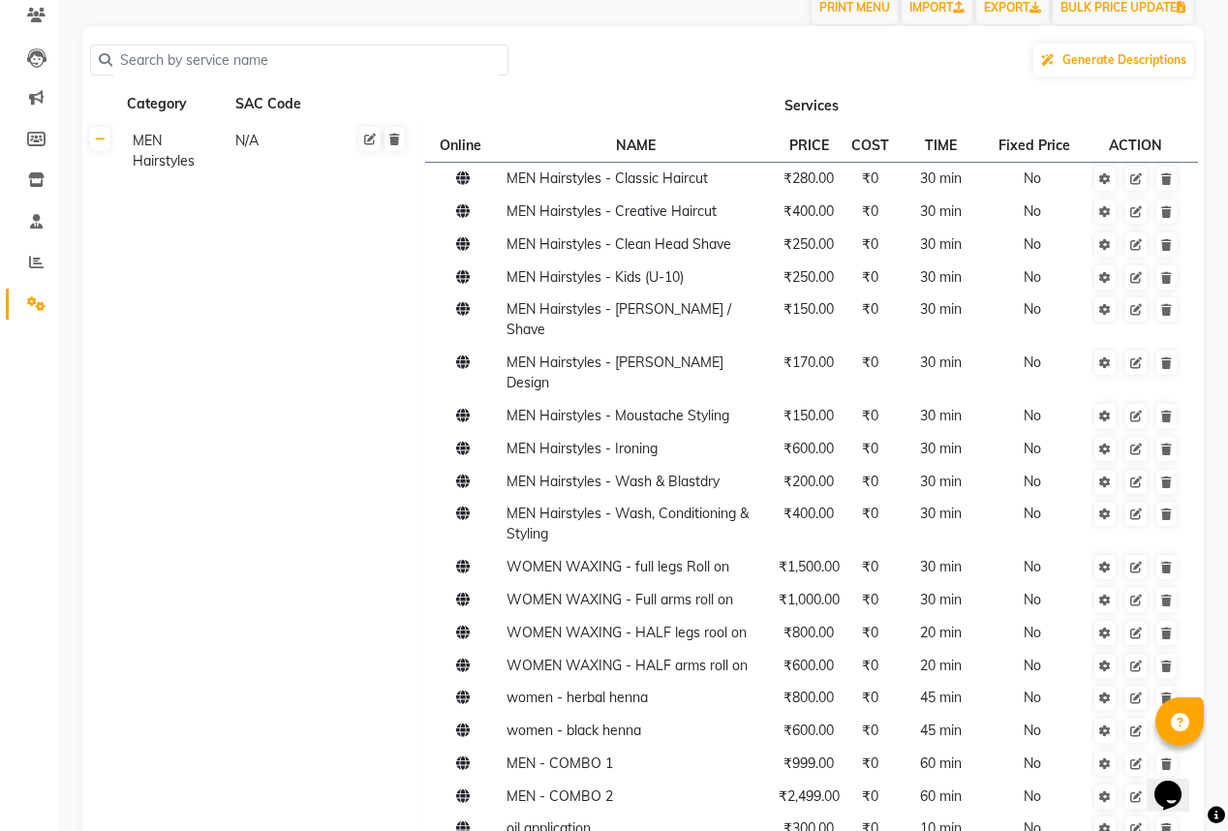
scroll to position [232, 0]
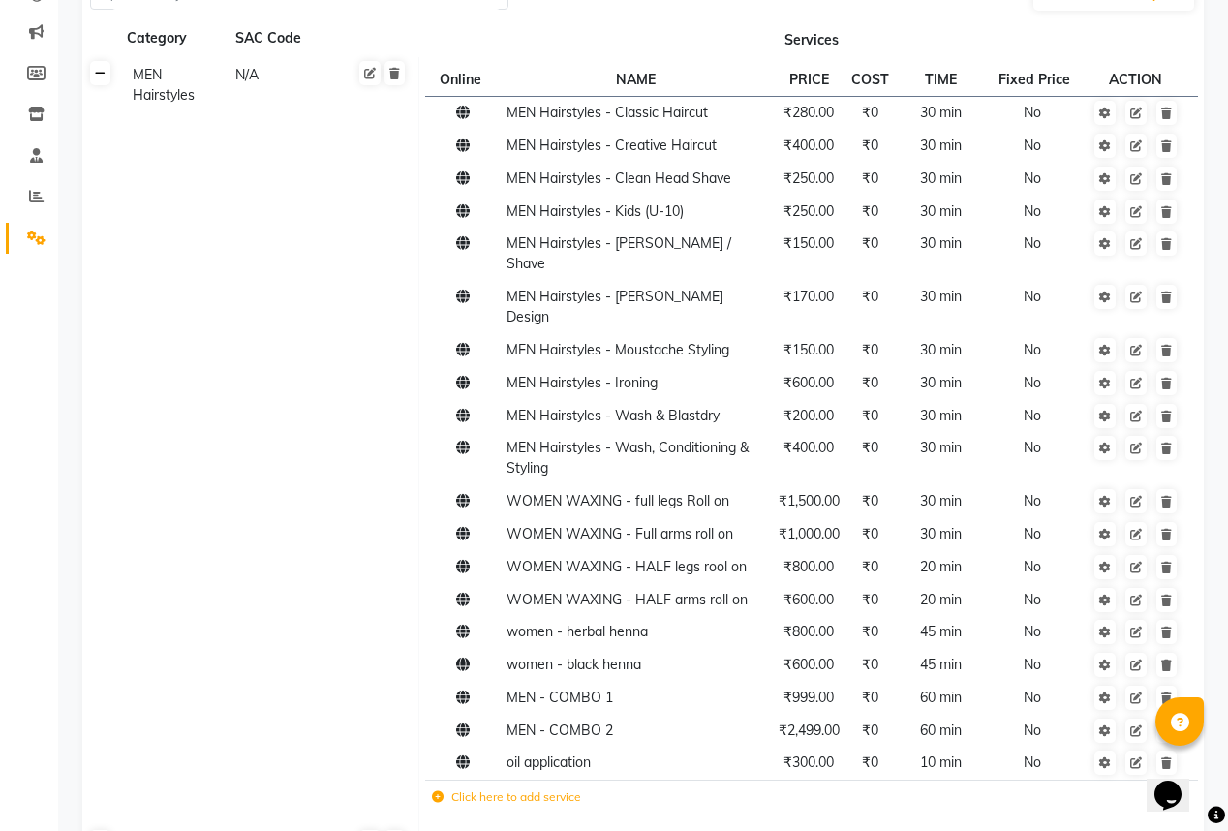
click at [104, 80] on link at bounding box center [100, 73] width 20 height 24
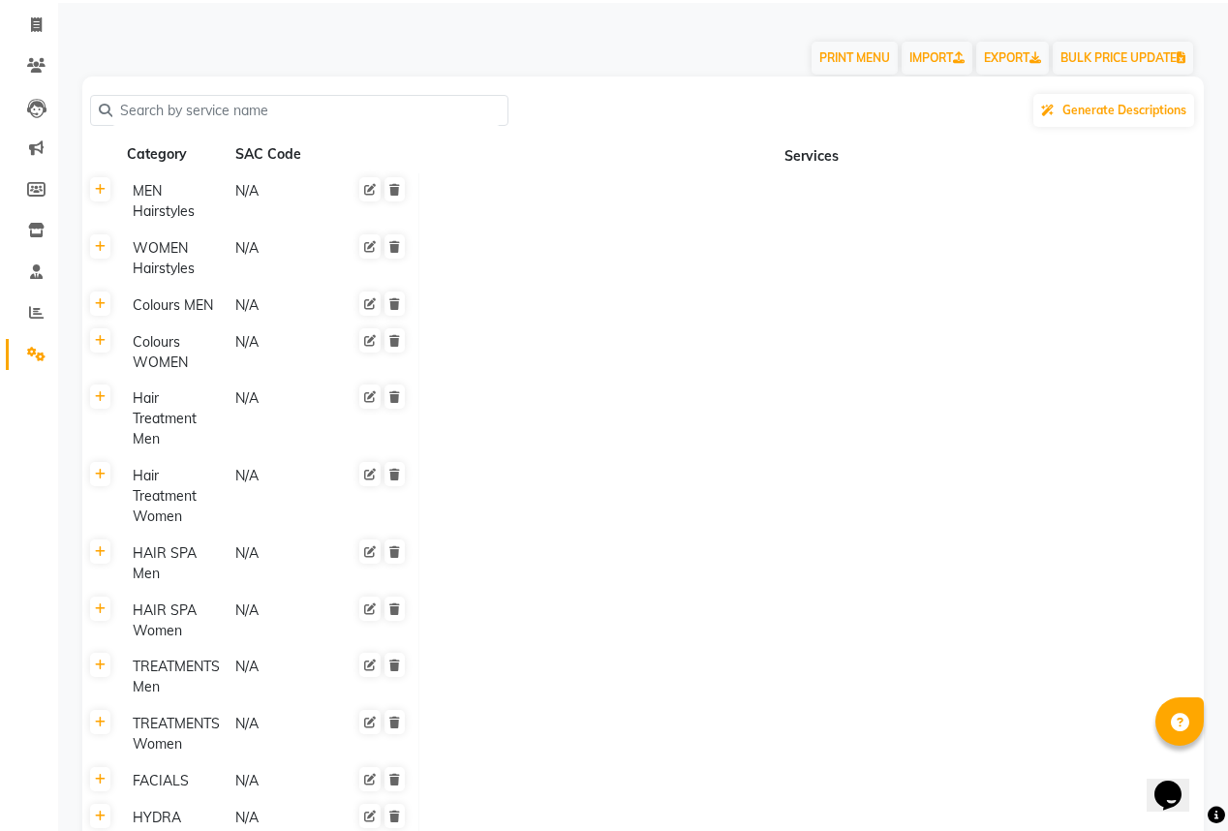
scroll to position [77, 0]
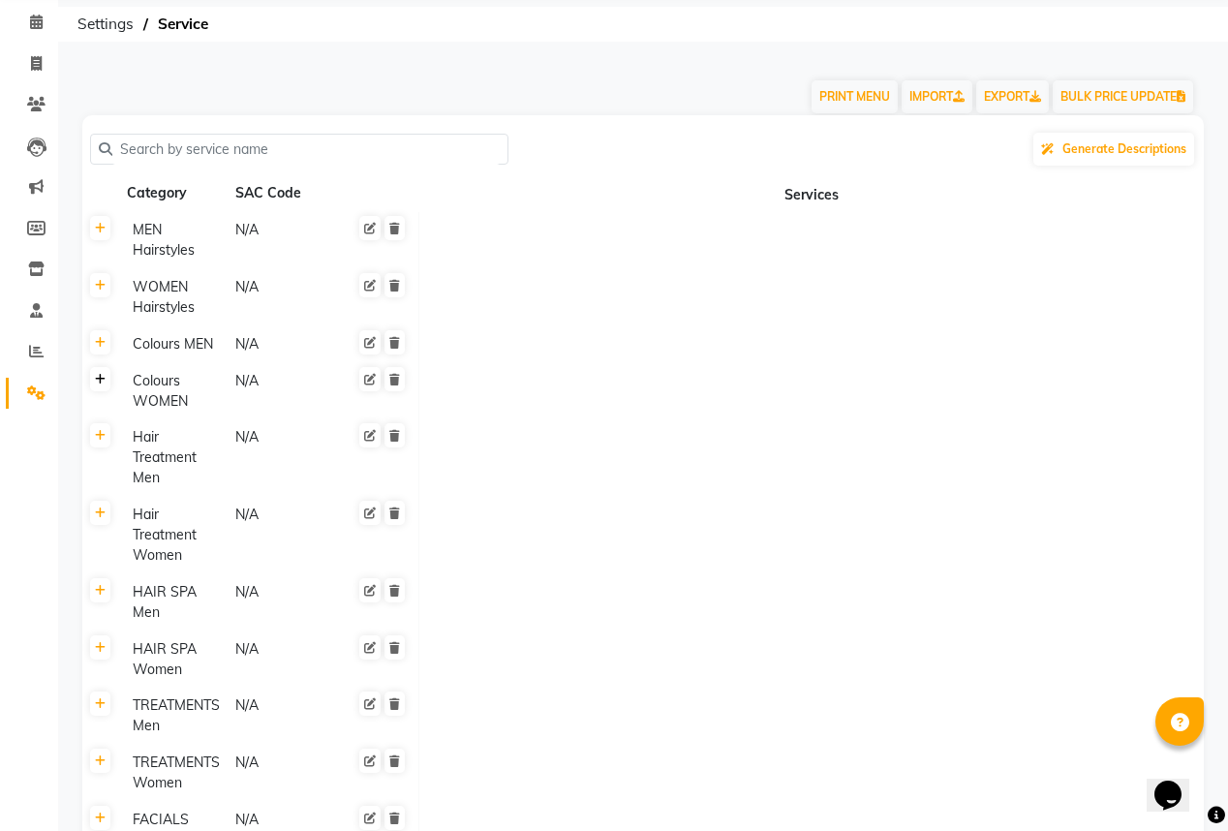
click at [104, 383] on icon at bounding box center [100, 380] width 11 height 12
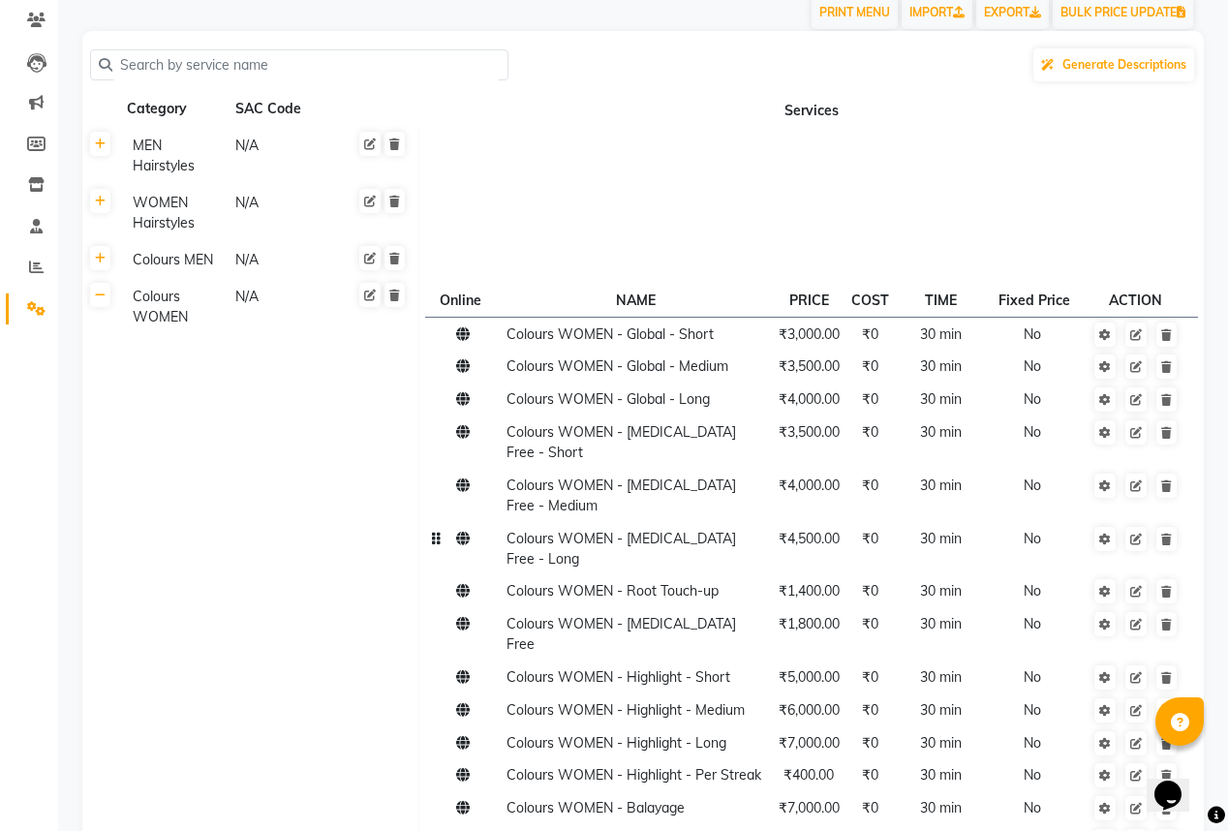
scroll to position [155, 0]
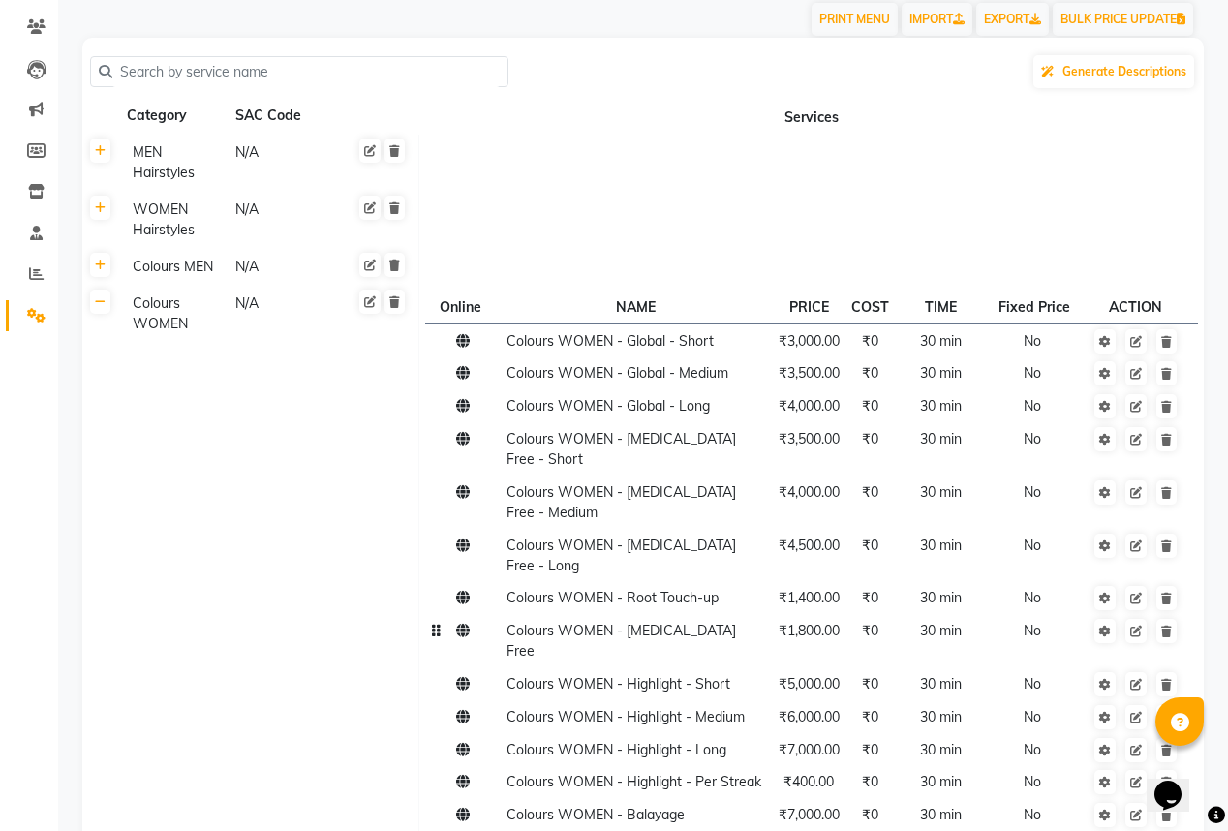
click at [628, 622] on span "Colours WOMEN - [MEDICAL_DATA] Free" at bounding box center [621, 641] width 230 height 38
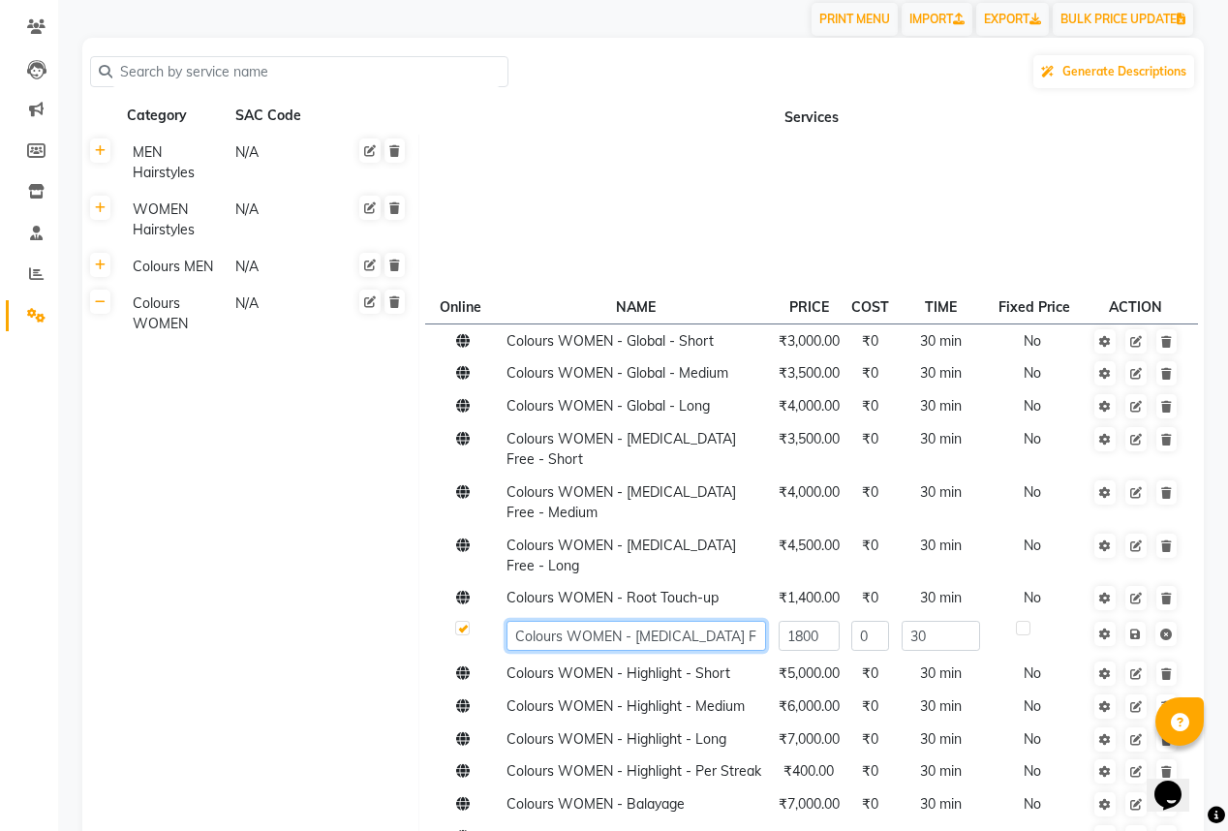
click at [634, 621] on input "Colours WOMEN - [MEDICAL_DATA] Free" at bounding box center [636, 636] width 260 height 30
click at [744, 621] on input "Colours WOMEN - [MEDICAL_DATA] Free" at bounding box center [636, 636] width 260 height 30
type input "Colours WOMEN - [MEDICAL_DATA] Free root touch up"
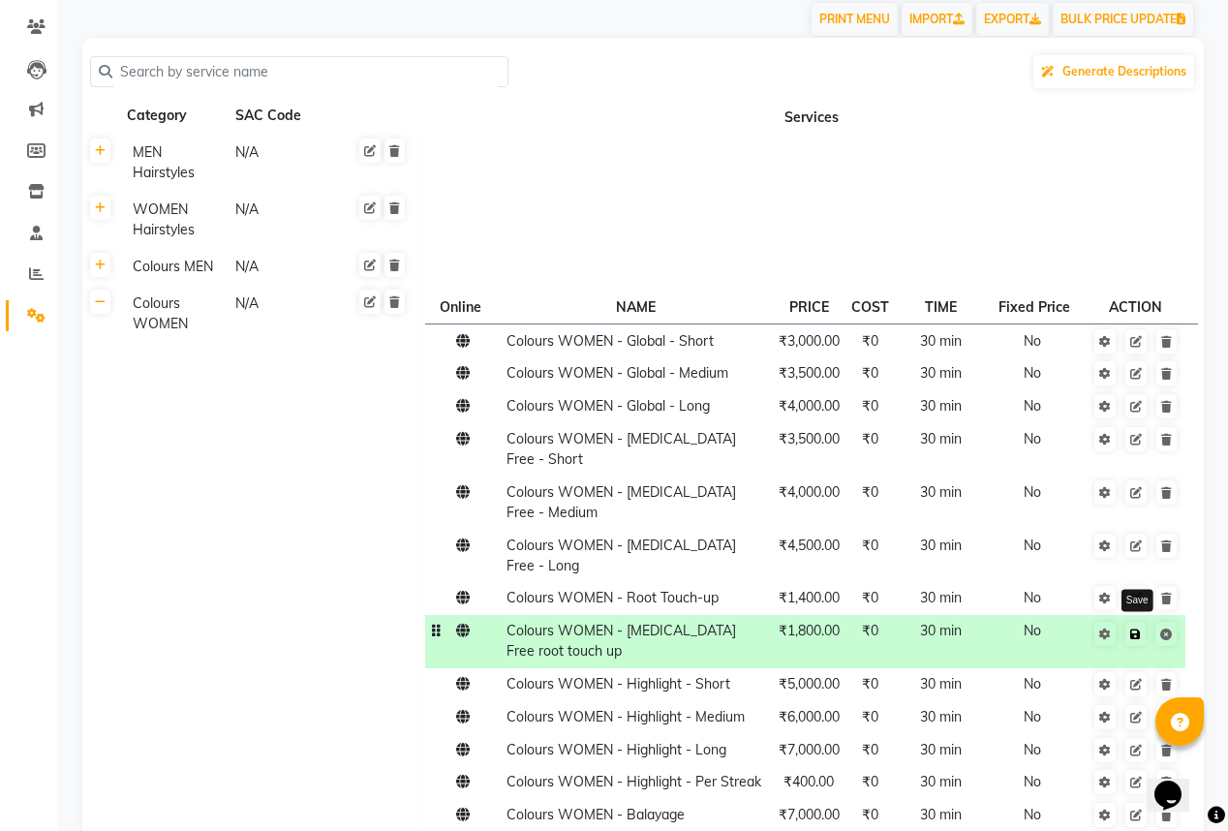
click at [1135, 628] on icon at bounding box center [1135, 634] width 11 height 12
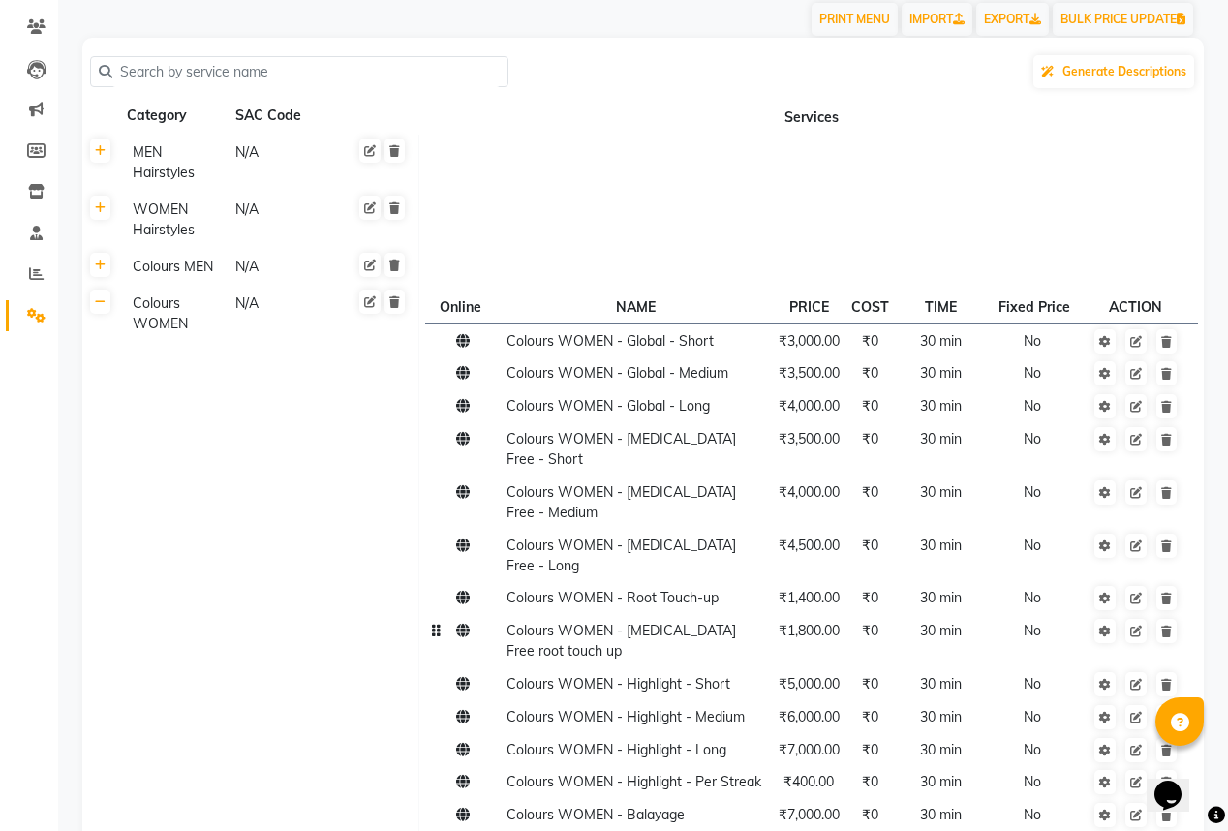
click at [226, 492] on td "Colours WOMEN N/A" at bounding box center [269, 624] width 300 height 679
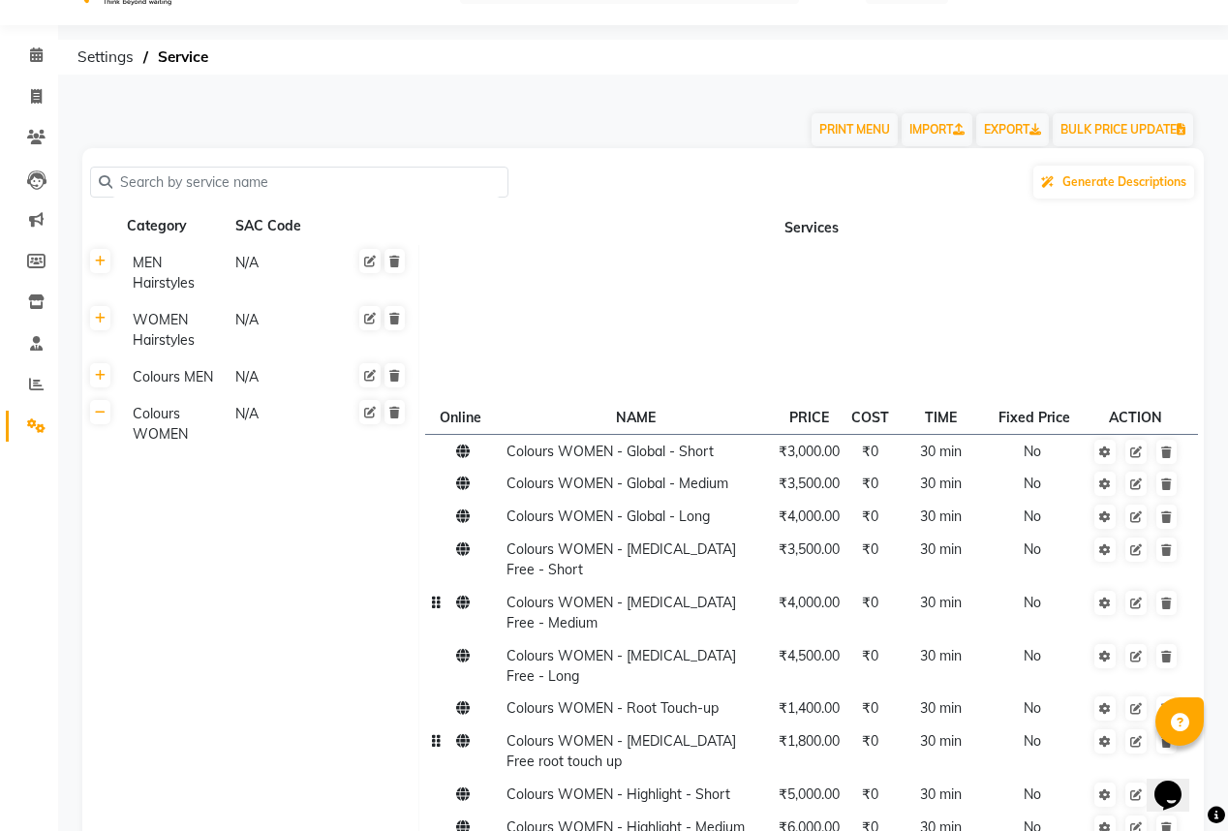
scroll to position [77, 0]
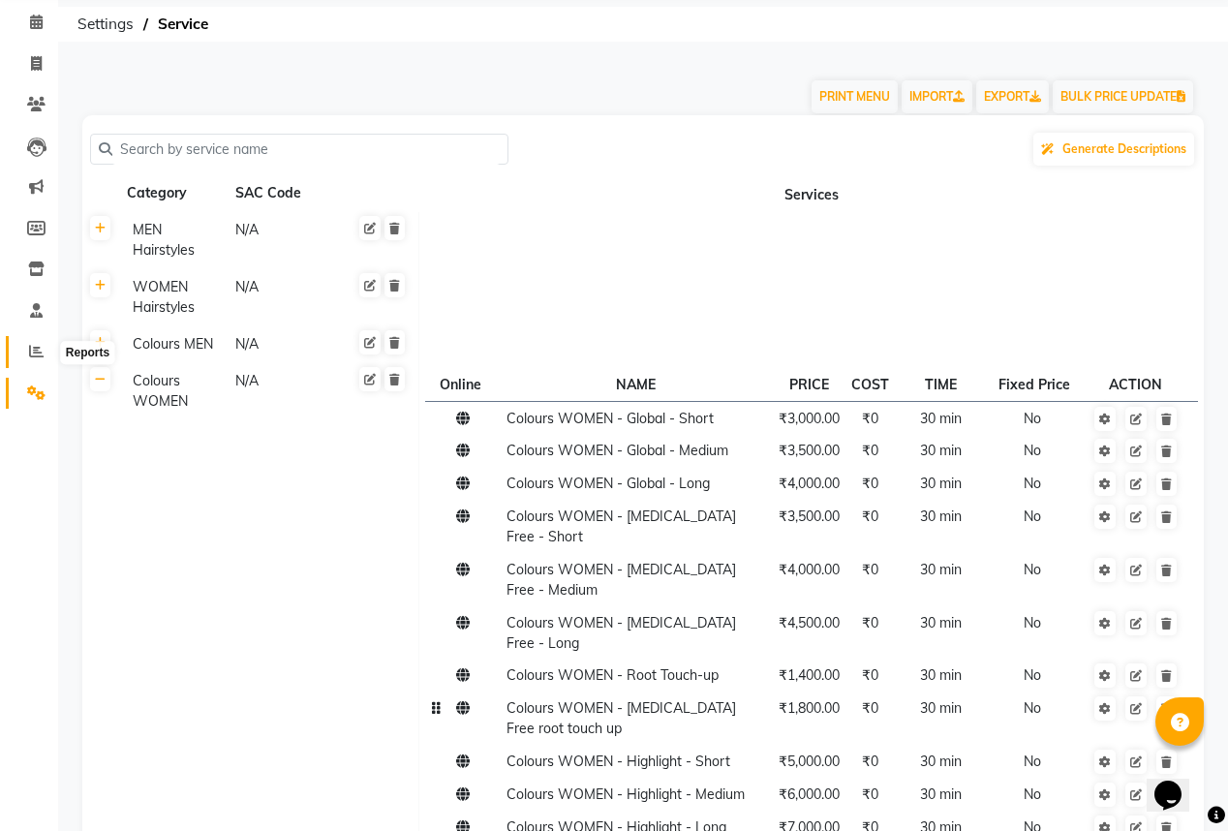
click at [37, 356] on icon at bounding box center [36, 351] width 15 height 15
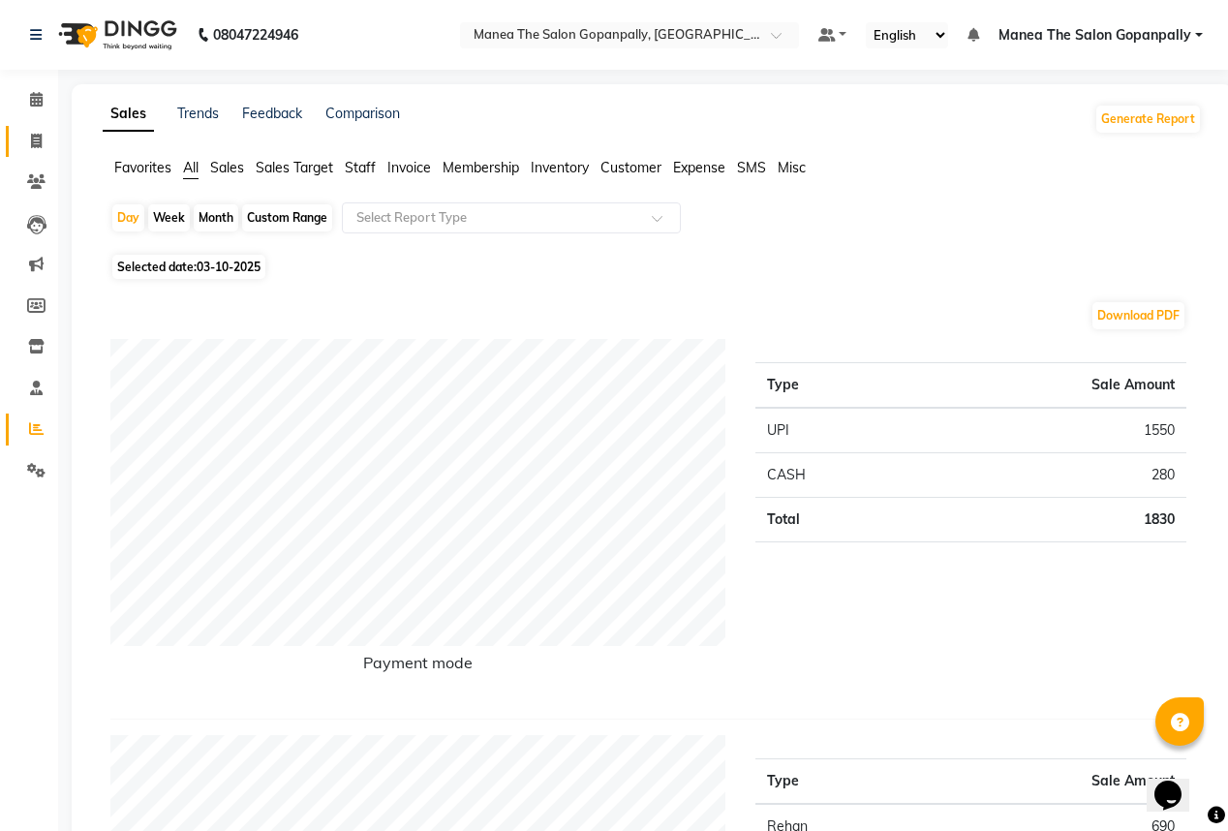
click at [39, 128] on link "Invoice" at bounding box center [29, 142] width 46 height 32
select select "7027"
select select "service"
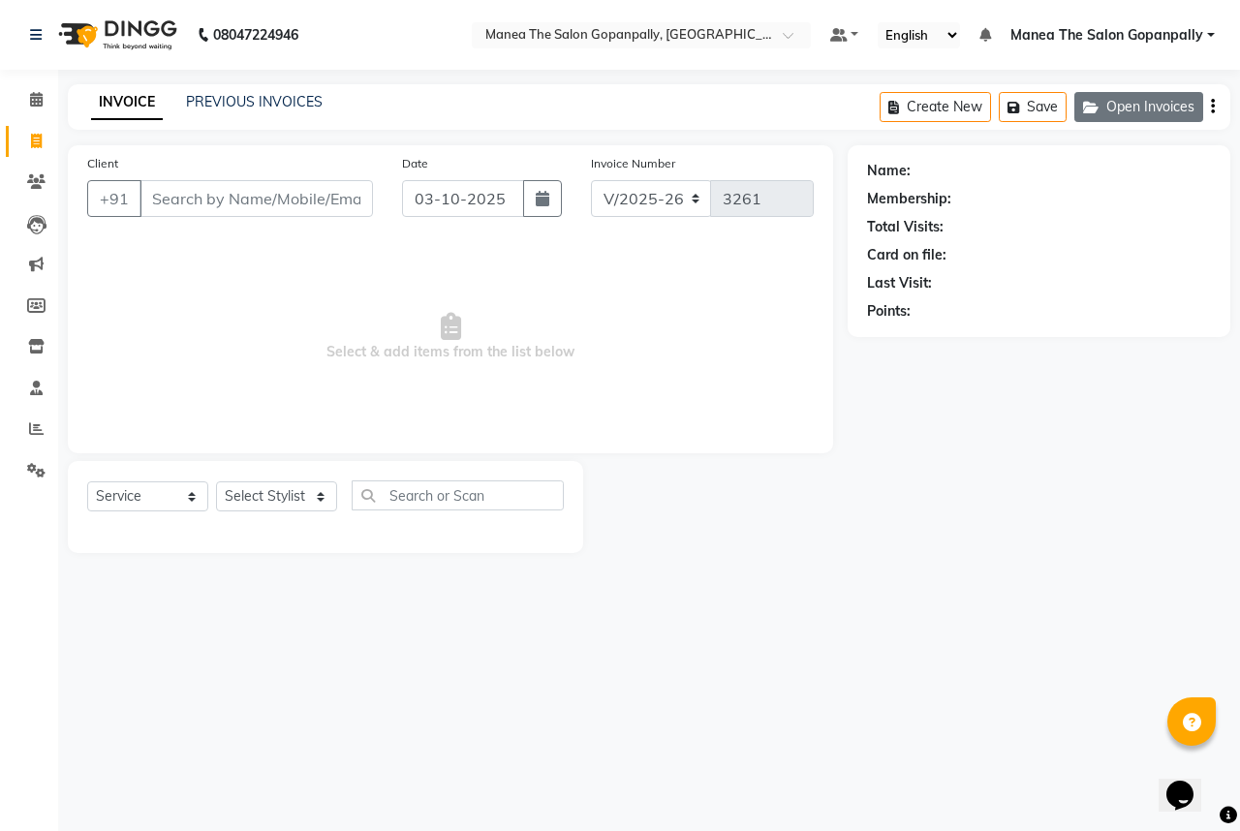
click at [1174, 112] on button "Open Invoices" at bounding box center [1138, 107] width 129 height 30
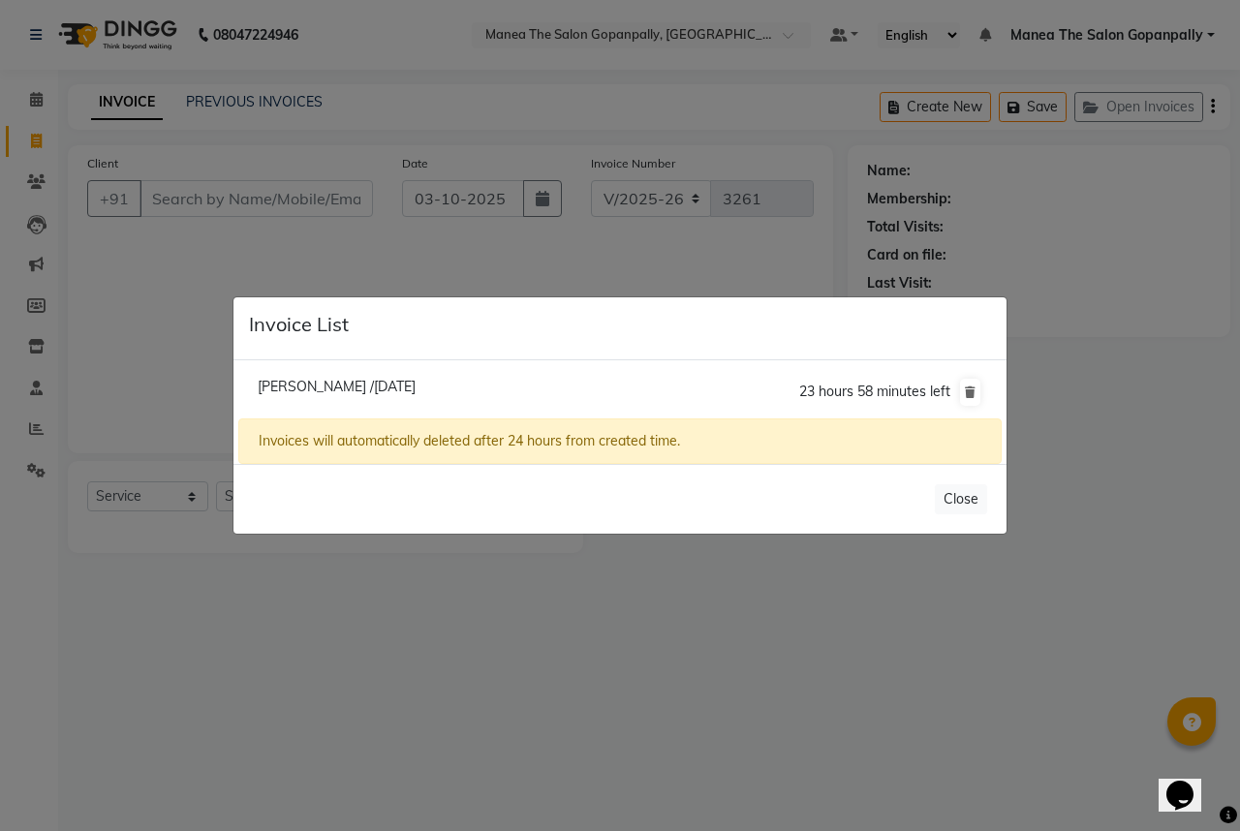
click at [368, 387] on span "[PERSON_NAME] /[DATE]" at bounding box center [337, 386] width 158 height 17
type input "9493939190"
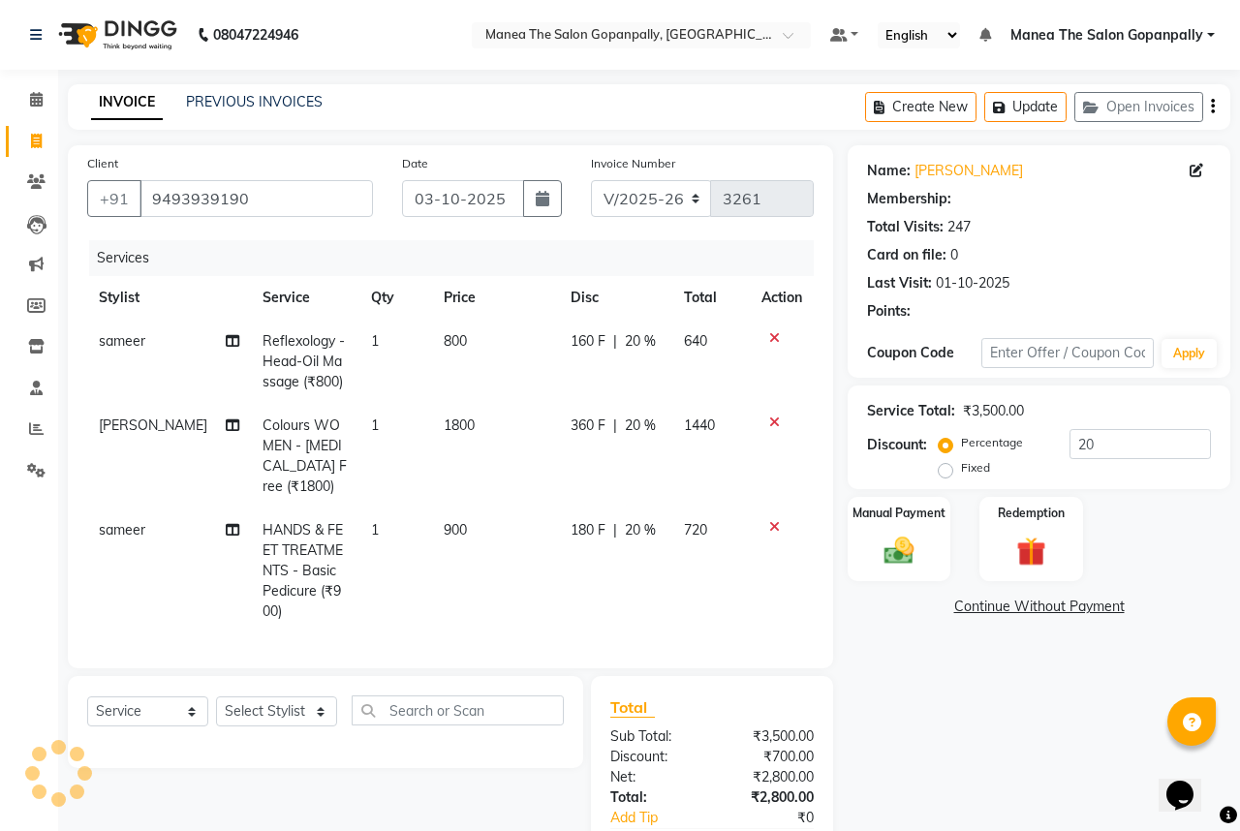
type input "0"
select select "1: Object"
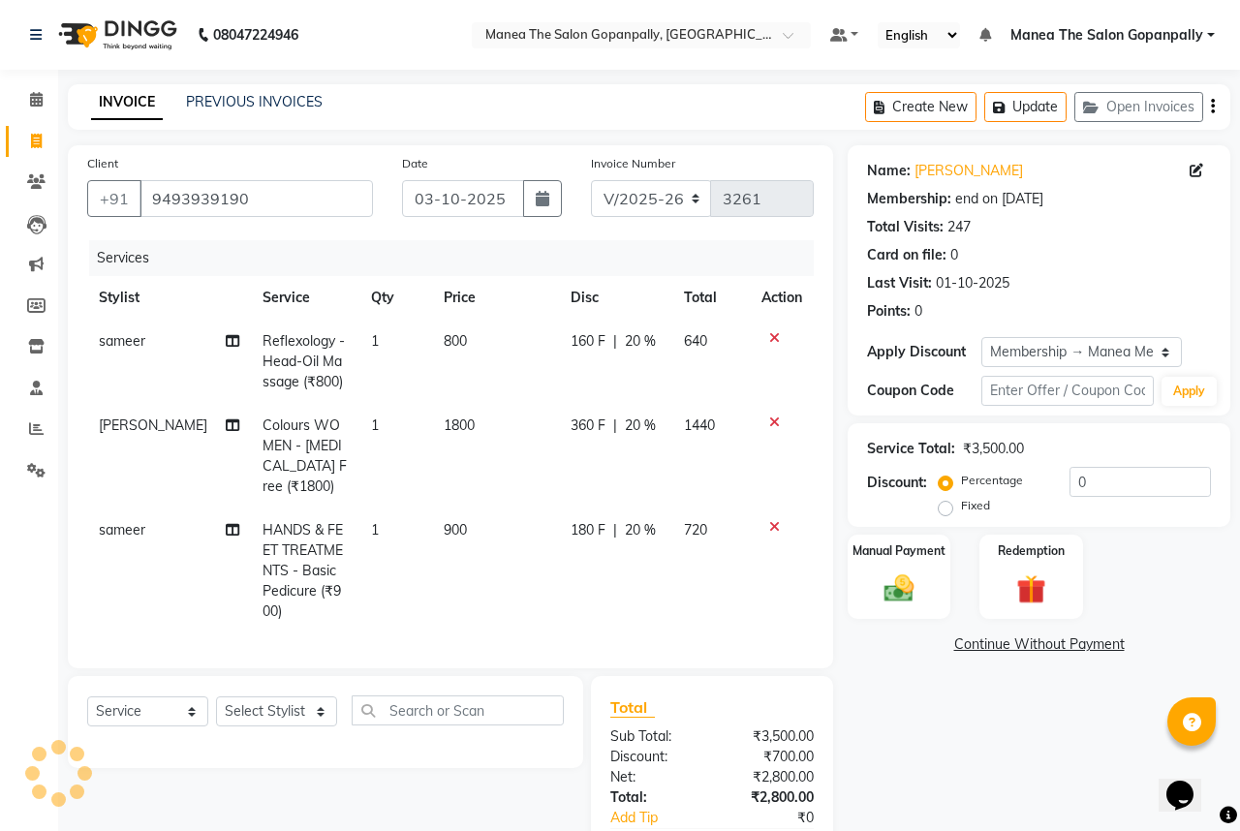
type input "20"
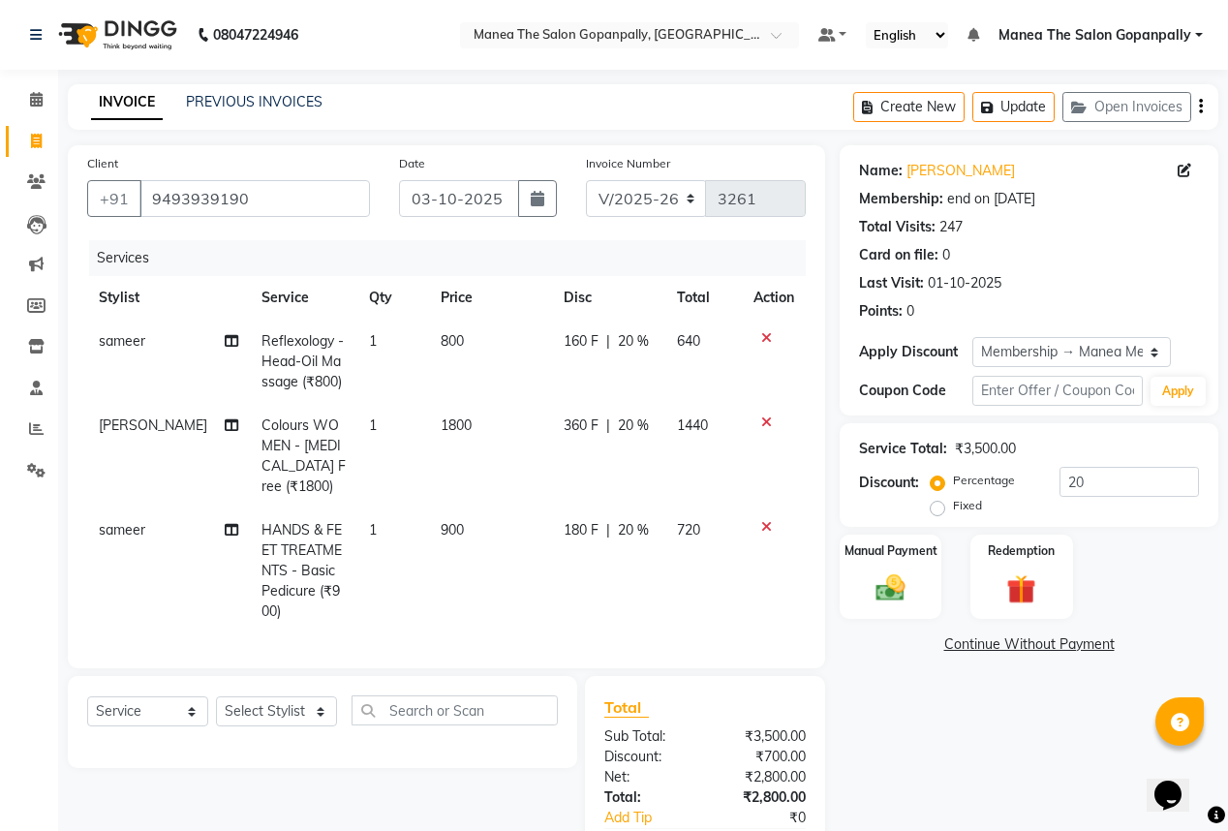
click at [763, 419] on icon at bounding box center [766, 422] width 11 height 14
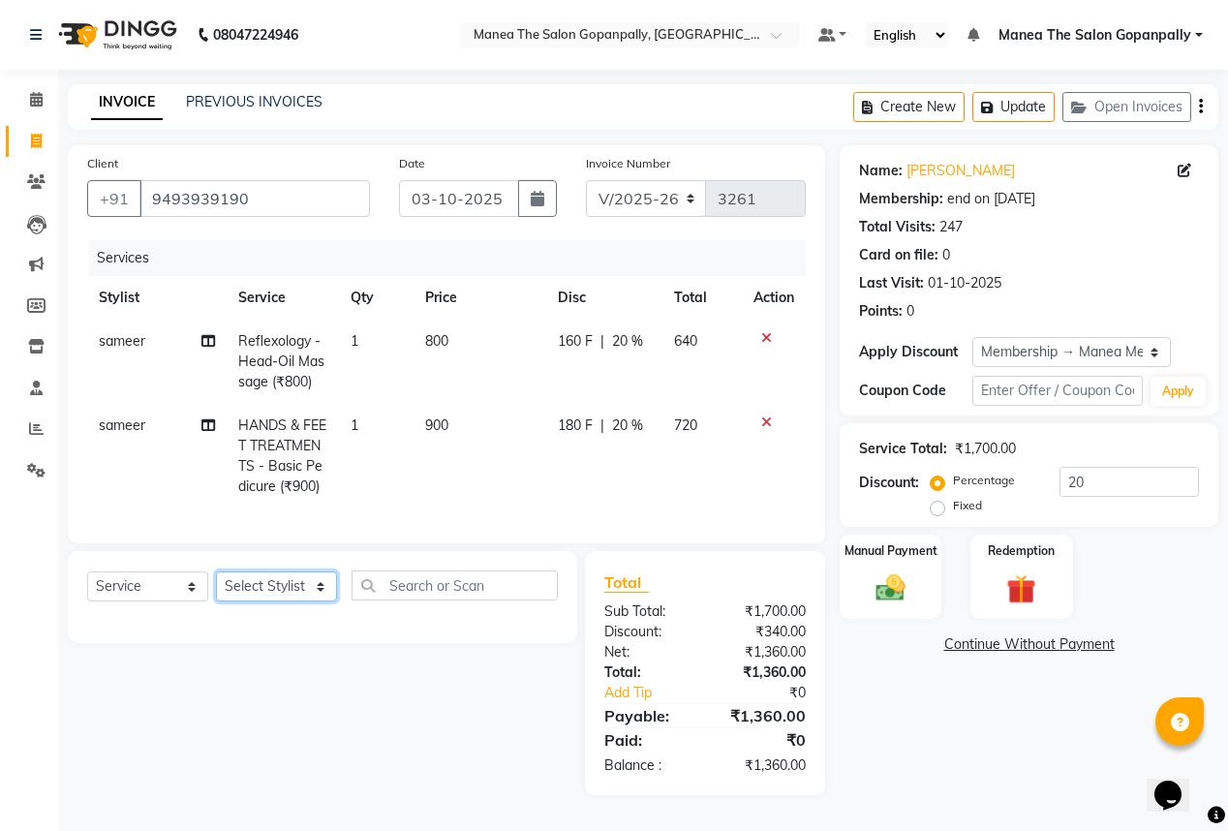
click at [259, 601] on select "Select Stylist anas [PERSON_NAME] [PERSON_NAME] [PERSON_NAME] sameer [PERSON_NA…" at bounding box center [276, 586] width 121 height 30
select select "57882"
click at [216, 601] on select "Select Stylist anas [PERSON_NAME] [PERSON_NAME] [PERSON_NAME] sameer [PERSON_NA…" at bounding box center [276, 586] width 121 height 30
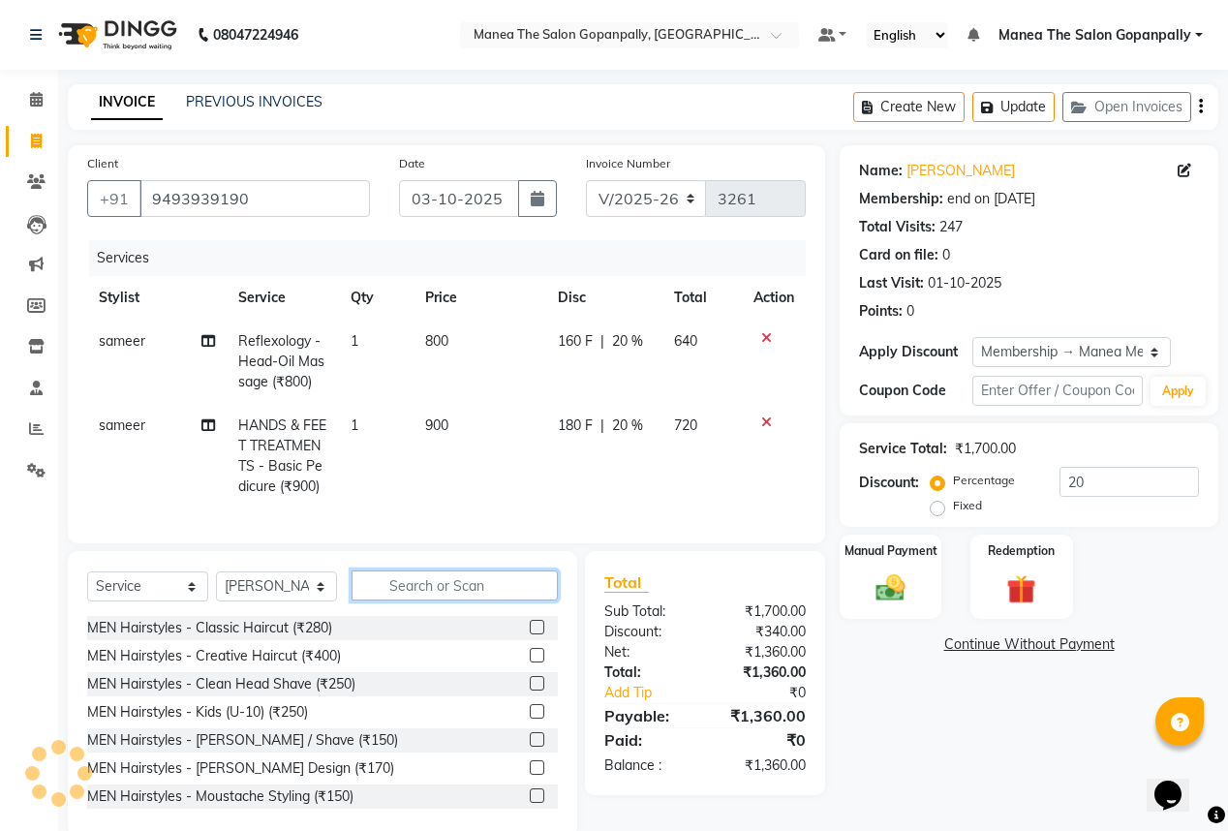
click at [430, 600] on input "text" at bounding box center [455, 585] width 206 height 30
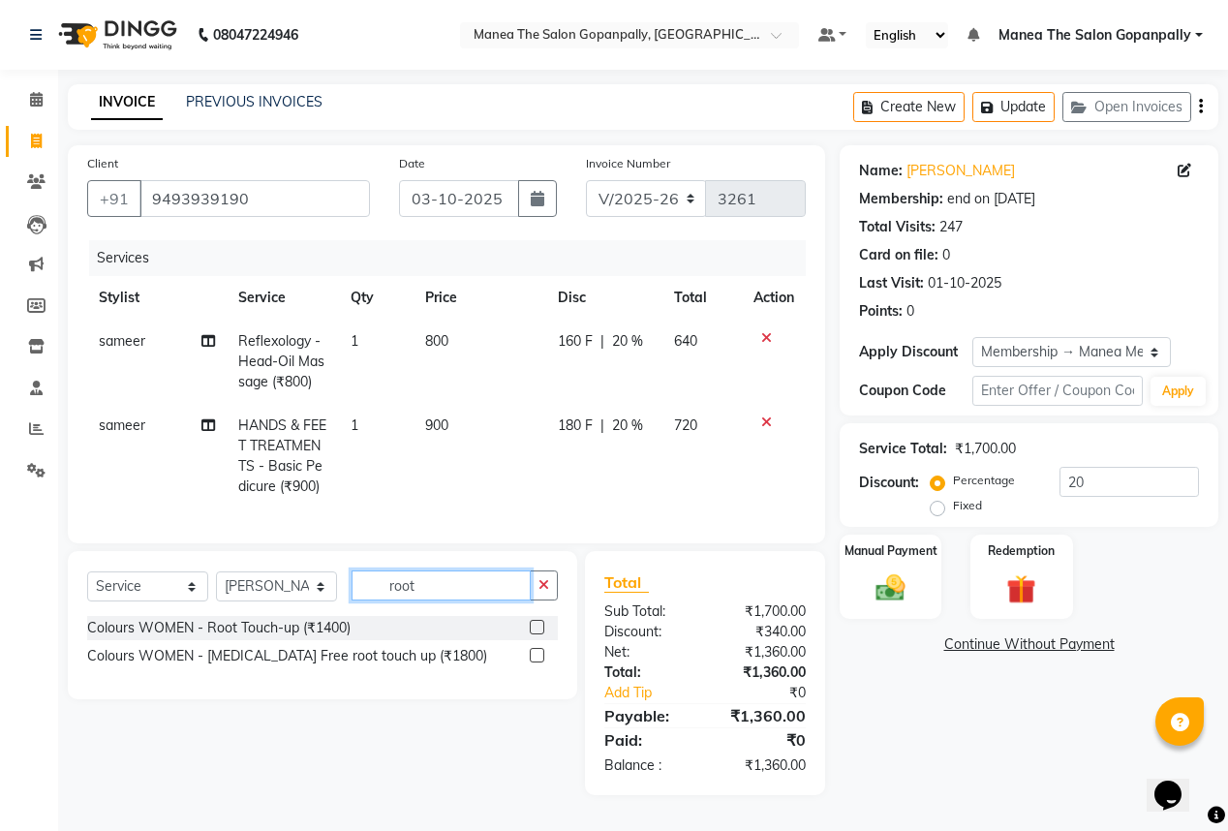
type input "root"
click at [538, 662] on label at bounding box center [537, 655] width 15 height 15
click at [538, 662] on input "checkbox" at bounding box center [536, 656] width 13 height 13
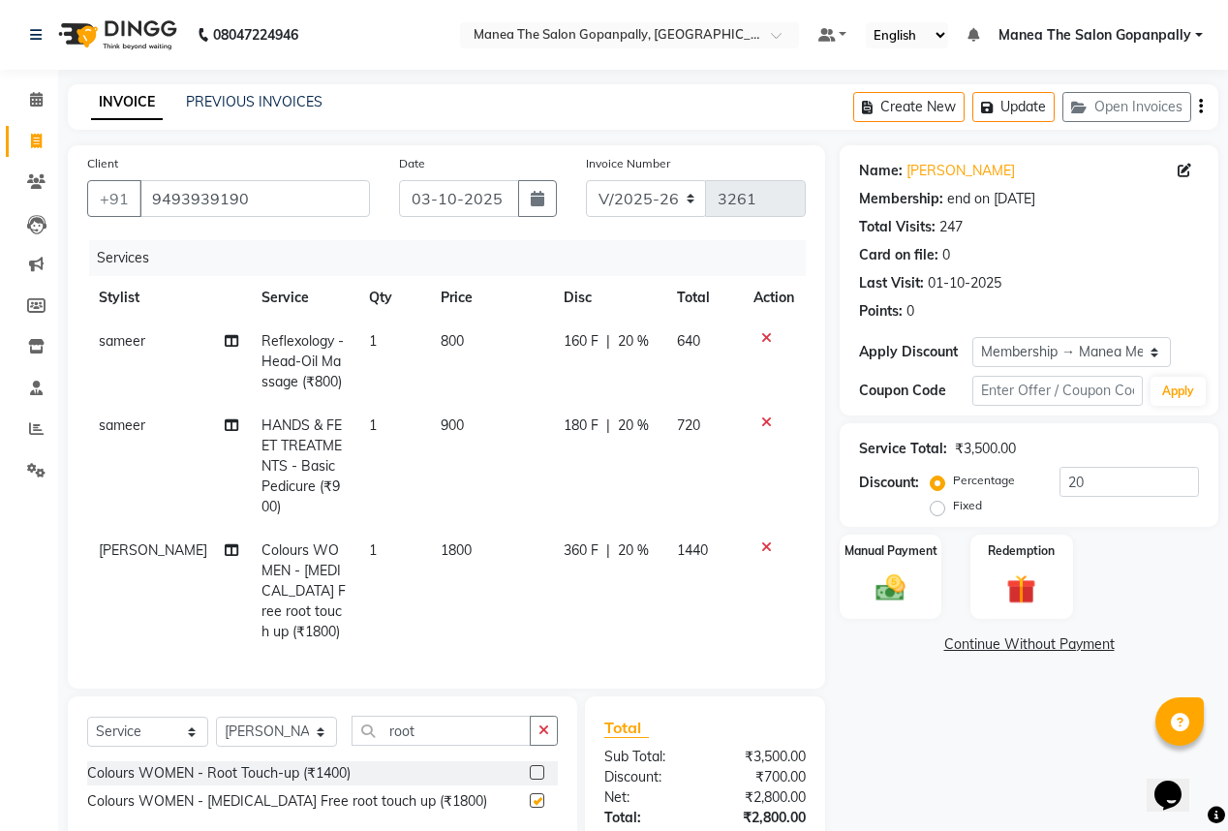
checkbox input "false"
click at [273, 207] on input "9493939190" at bounding box center [254, 198] width 230 height 37
type input "949393919"
type input "0"
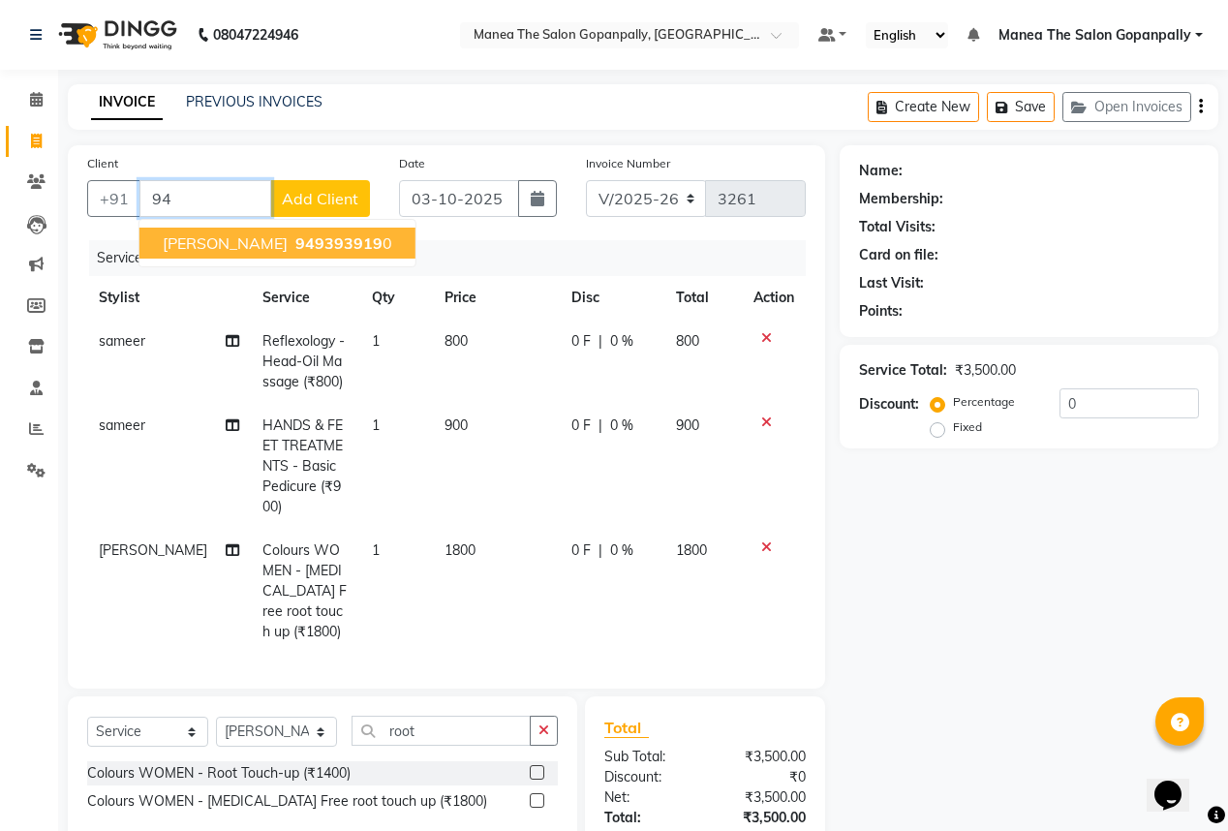
type input "9"
